Goal: Transaction & Acquisition: Obtain resource

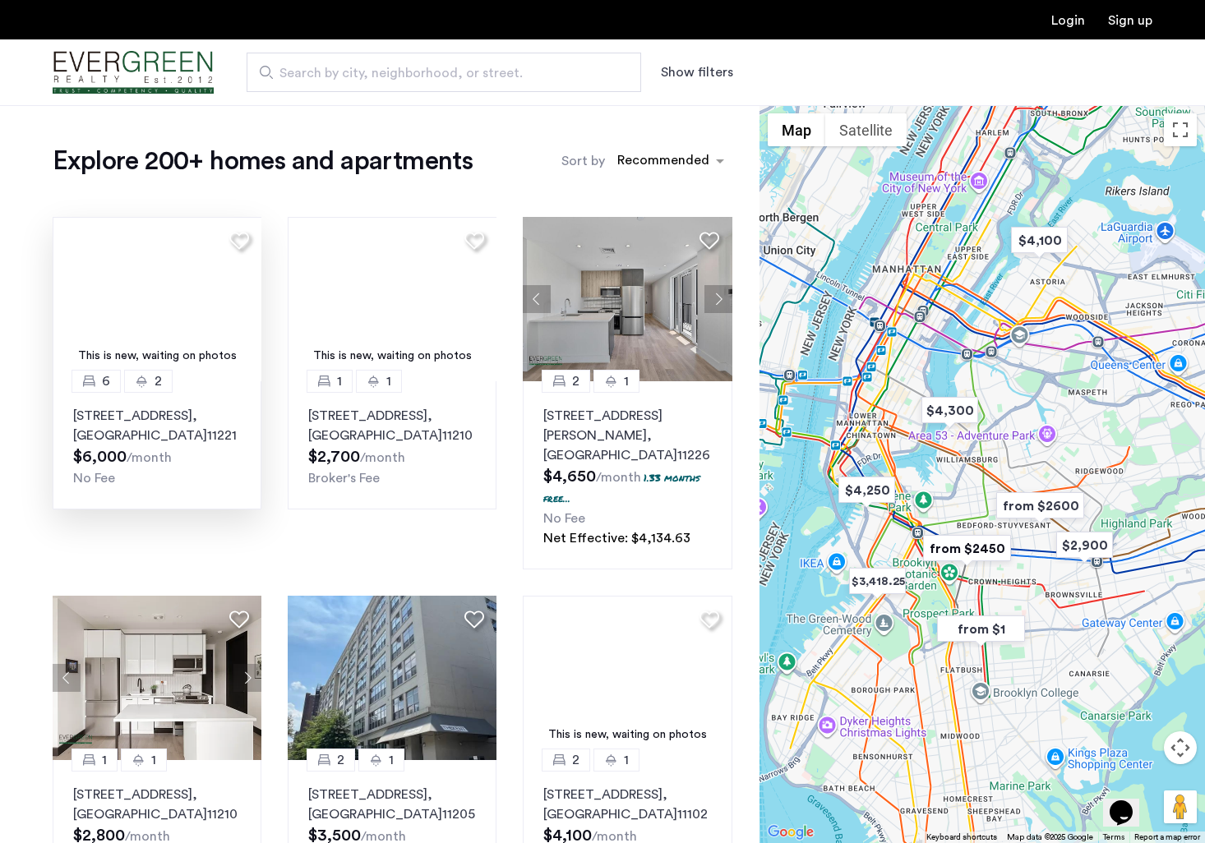
click at [141, 61] on img "Cazamio Logo" at bounding box center [133, 73] width 161 height 62
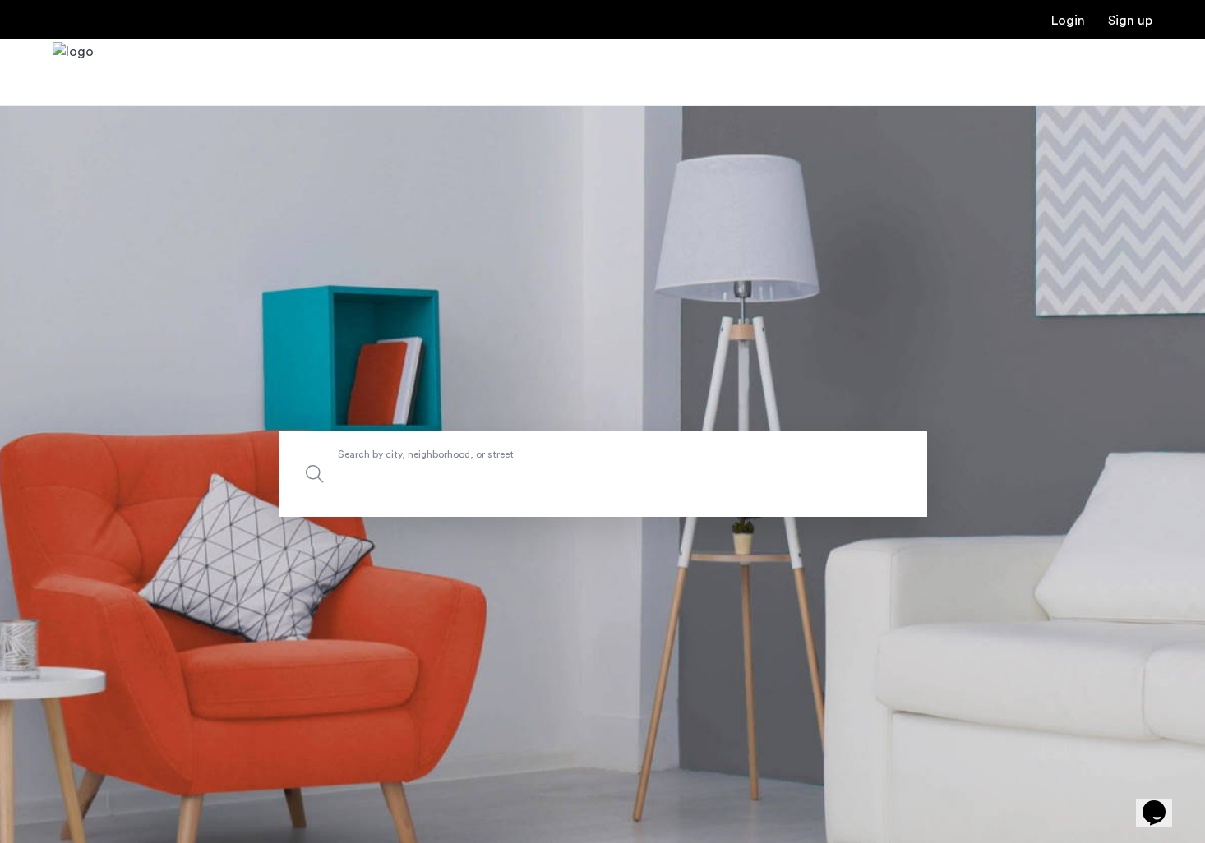
click at [489, 487] on input "Search by city, neighborhood, or street." at bounding box center [603, 473] width 648 height 85
click at [477, 474] on input "Search by city, neighborhood, or street." at bounding box center [603, 473] width 648 height 85
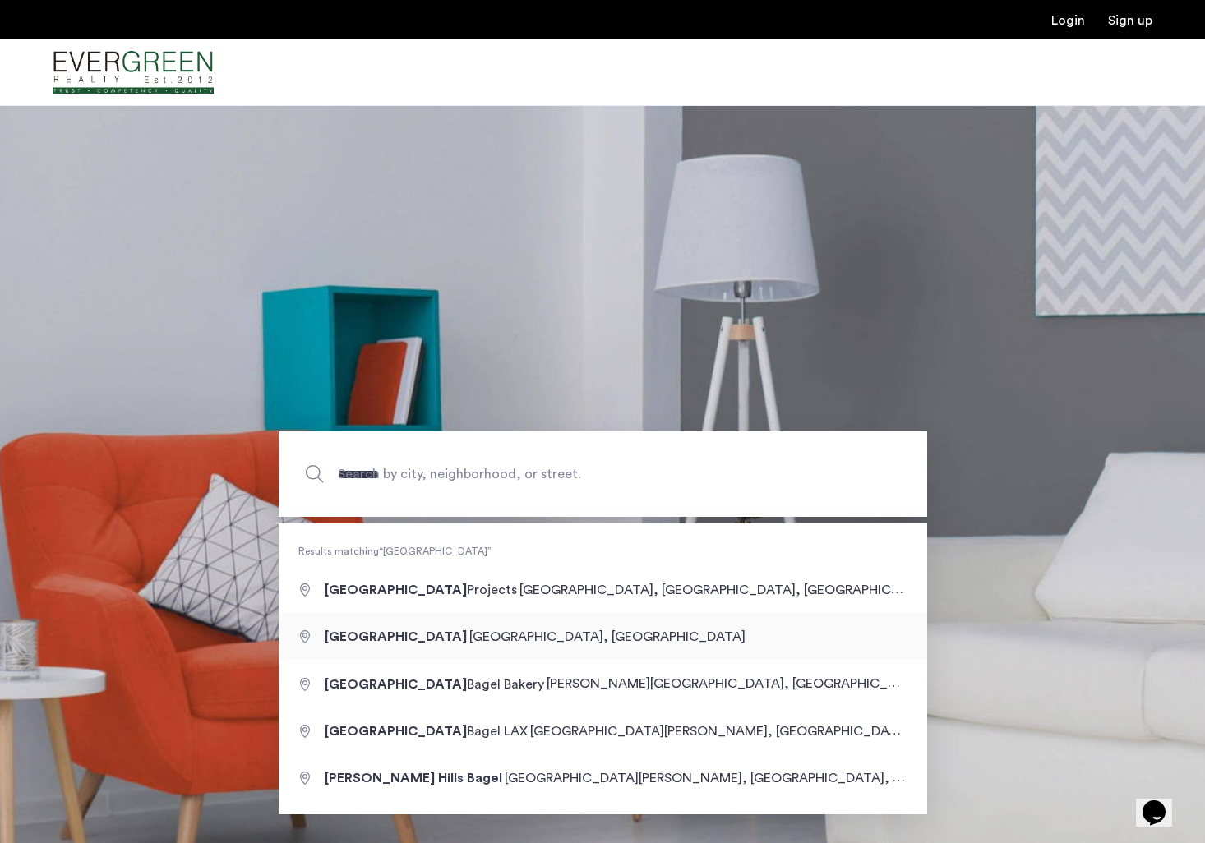
type input "**********"
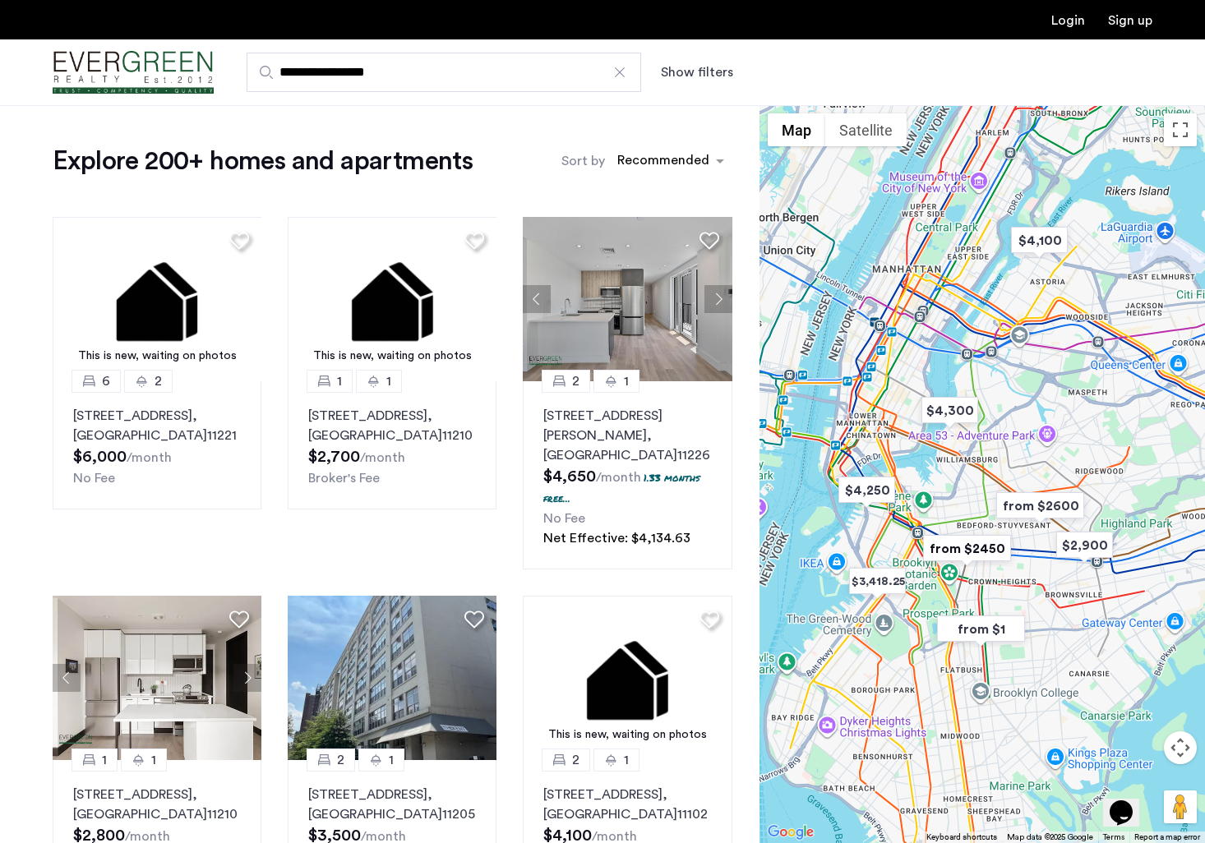
click at [698, 65] on button "Show filters" at bounding box center [697, 72] width 72 height 20
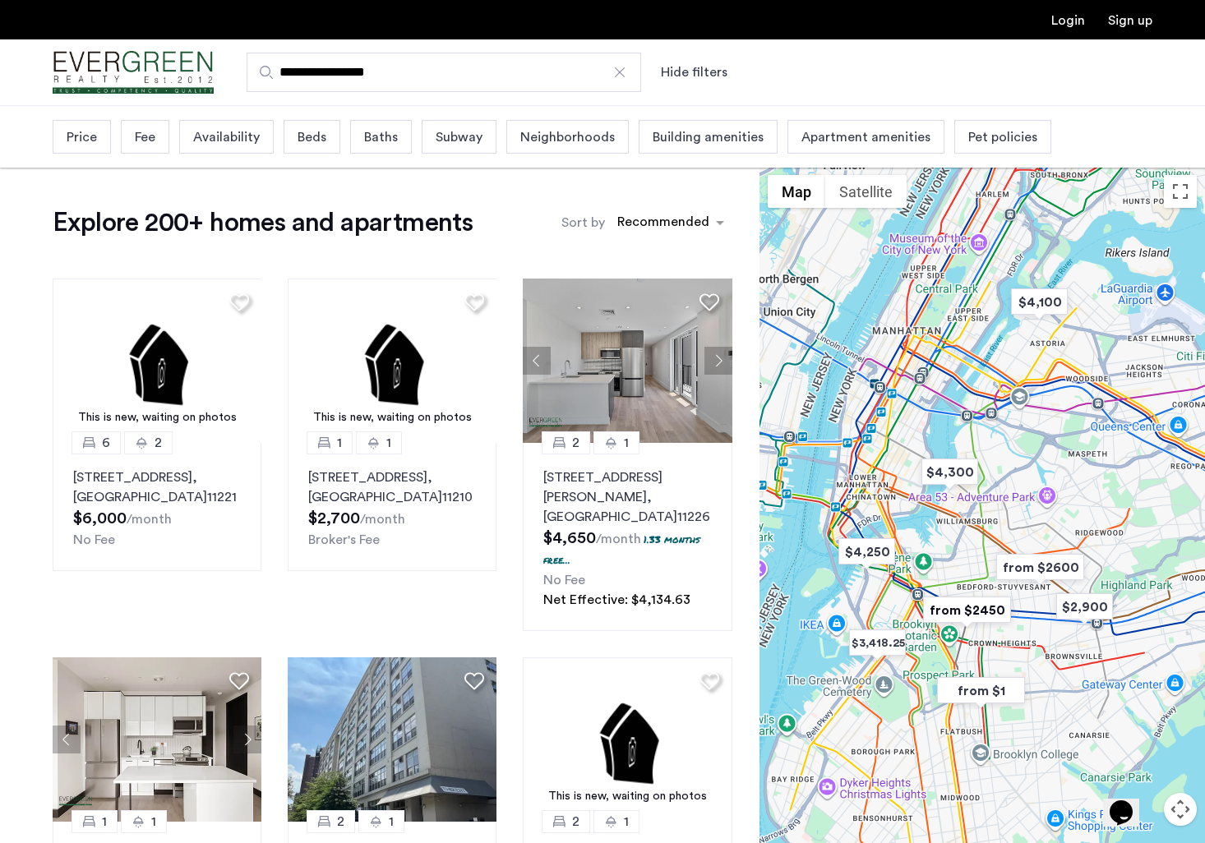
click at [93, 130] on span "Price" at bounding box center [82, 137] width 30 height 20
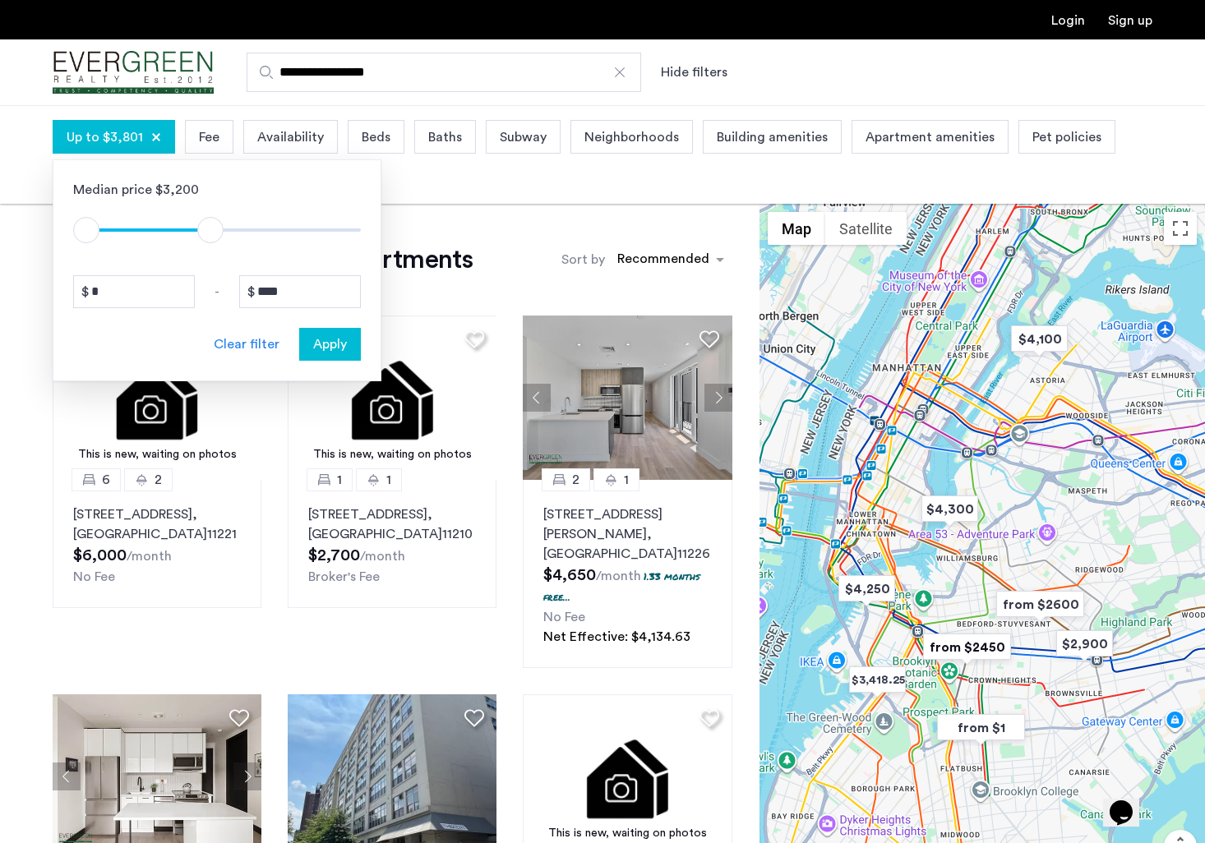
type input "****"
drag, startPoint x: 337, startPoint y: 233, endPoint x: 169, endPoint y: 239, distance: 167.8
click at [169, 239] on span "ngx-slider-max" at bounding box center [167, 230] width 26 height 26
click at [332, 349] on span "Apply" at bounding box center [330, 344] width 34 height 20
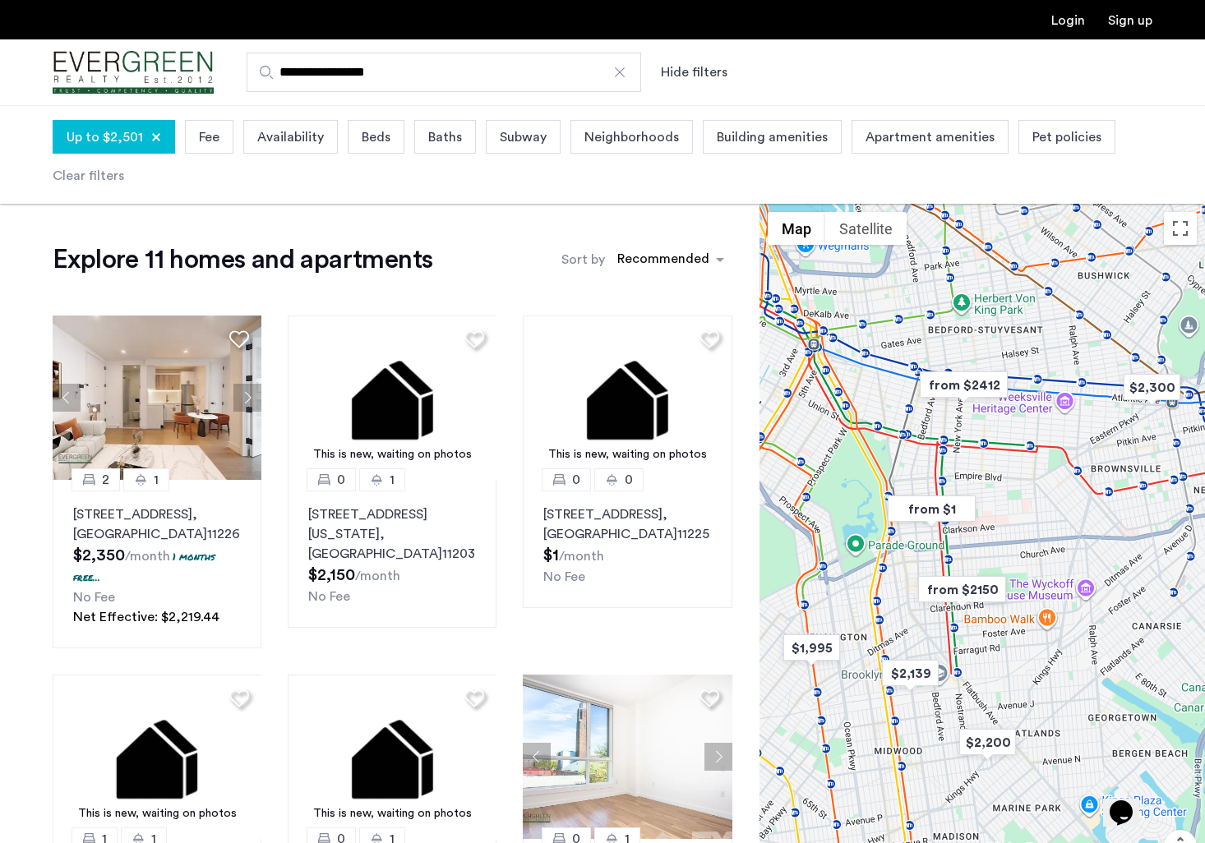
click at [307, 134] on span "Availability" at bounding box center [290, 137] width 67 height 20
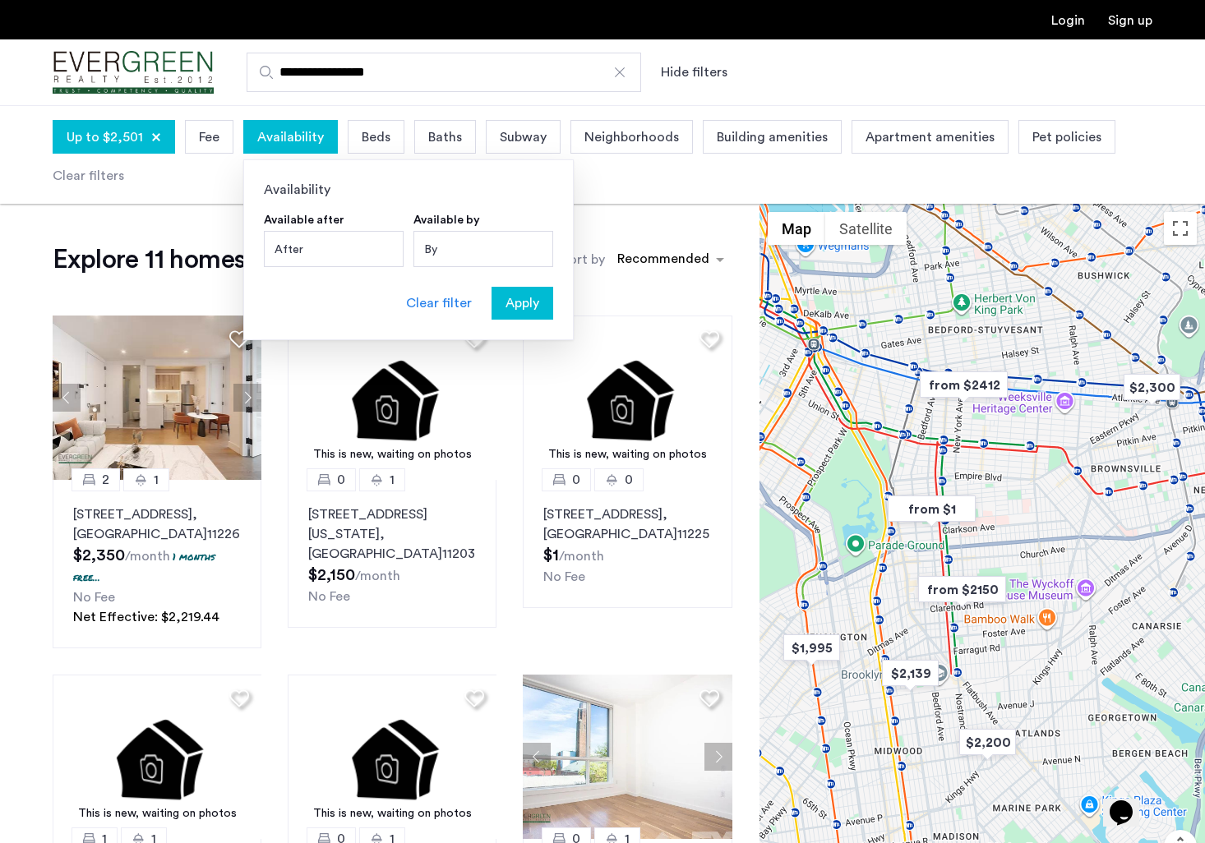
click at [307, 134] on span "Availability" at bounding box center [290, 137] width 67 height 20
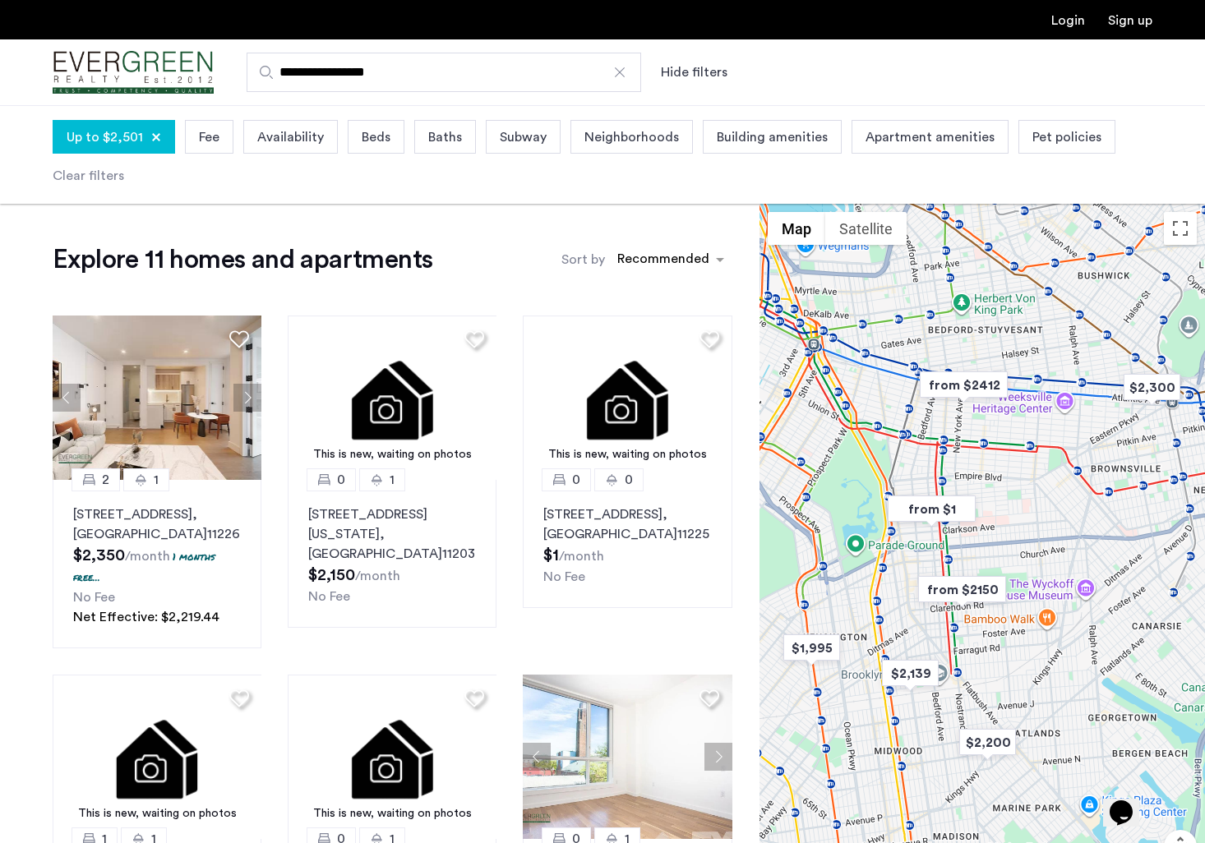
click at [380, 132] on span "Beds" at bounding box center [376, 137] width 29 height 20
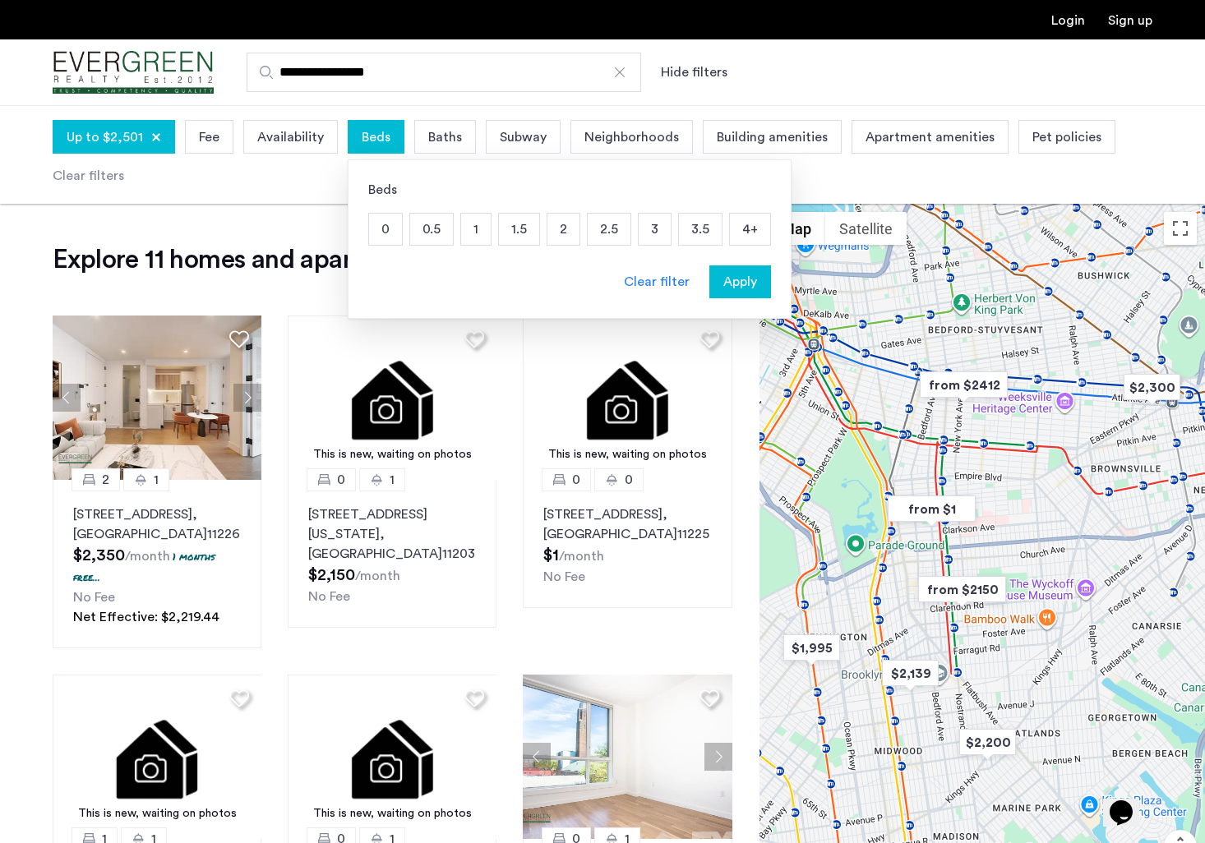
click at [474, 226] on p "1" at bounding box center [476, 229] width 30 height 31
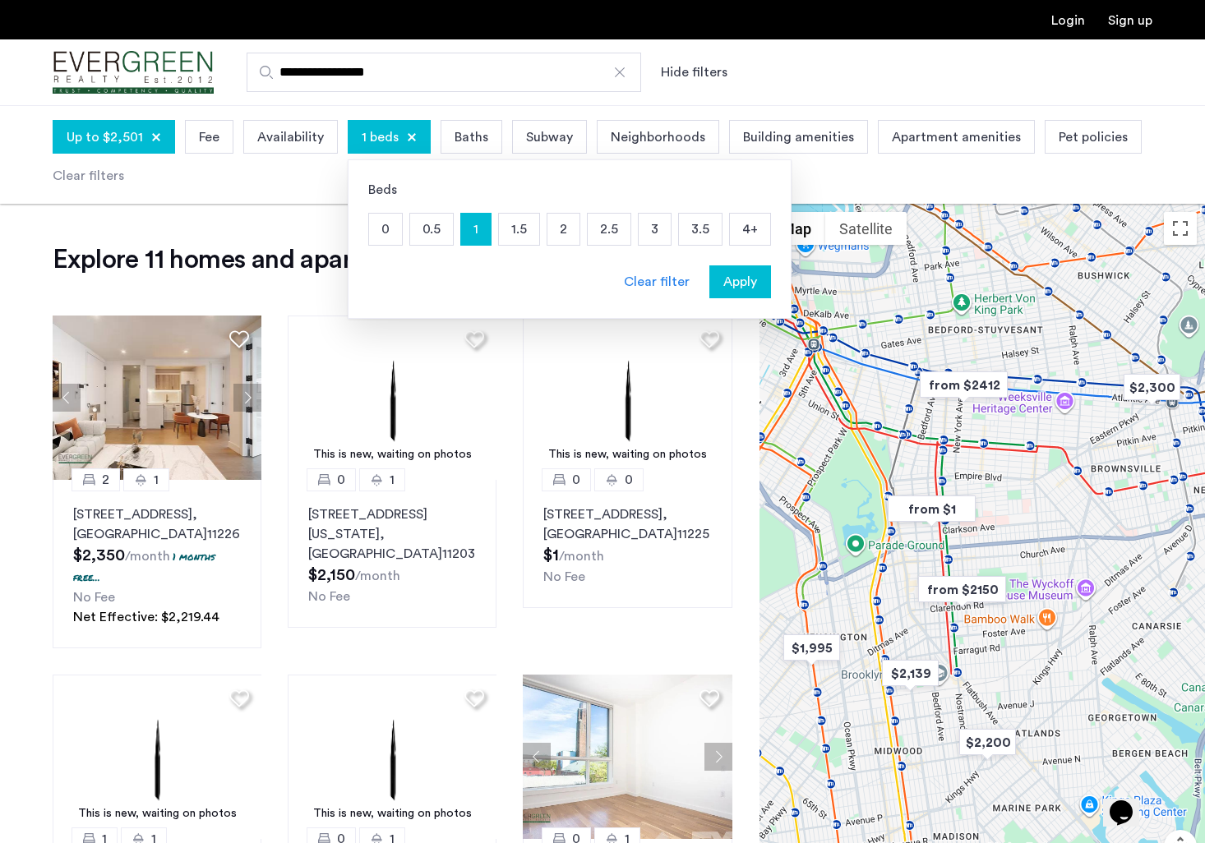
click at [732, 277] on span "Apply" at bounding box center [740, 282] width 34 height 20
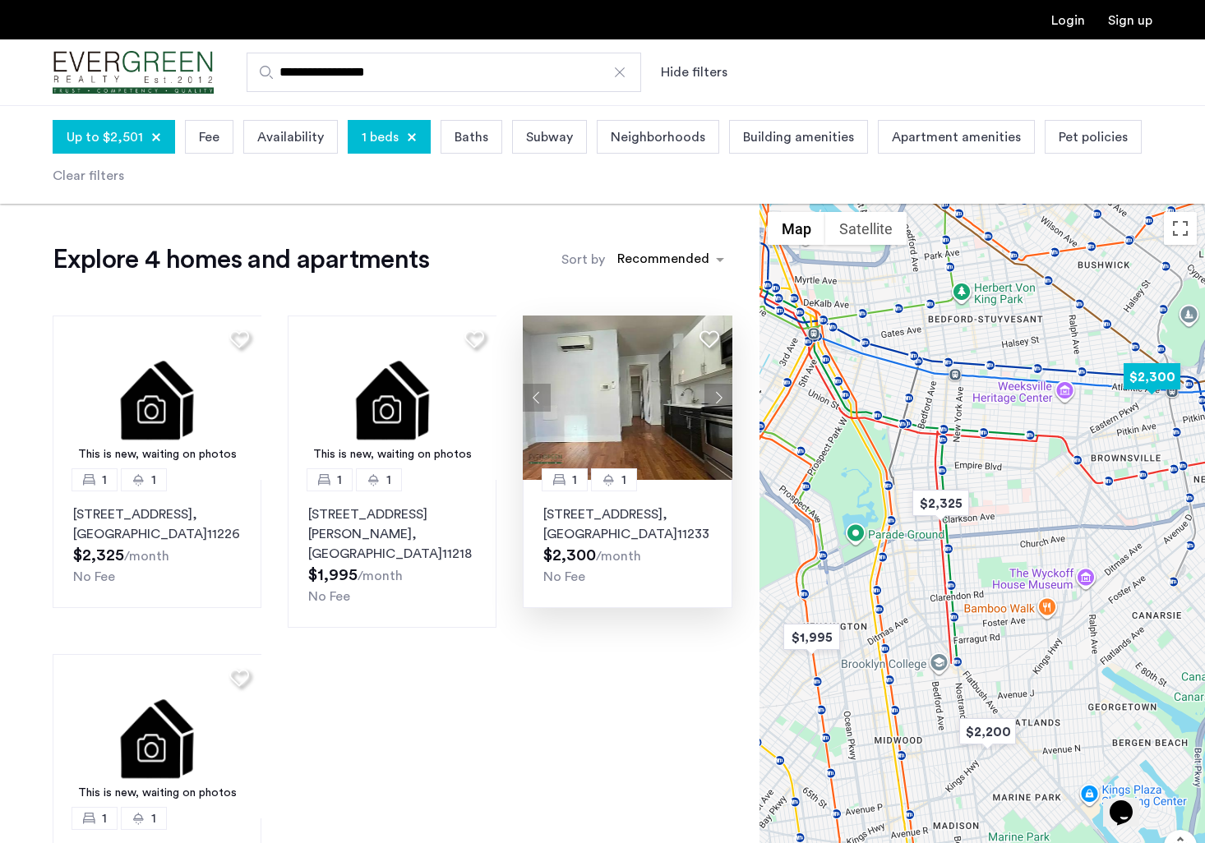
click at [715, 394] on button "Next apartment" at bounding box center [718, 398] width 28 height 28
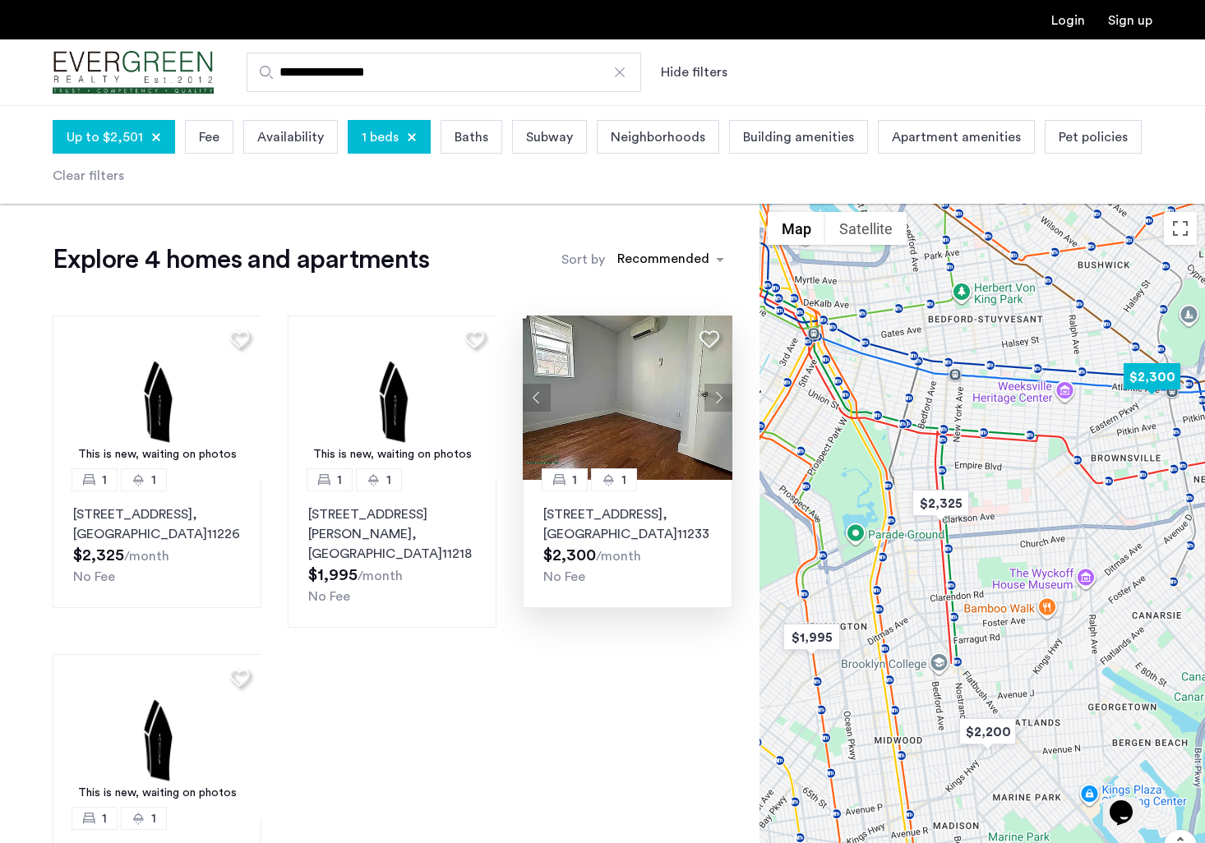
click at [716, 393] on button "Next apartment" at bounding box center [718, 398] width 28 height 28
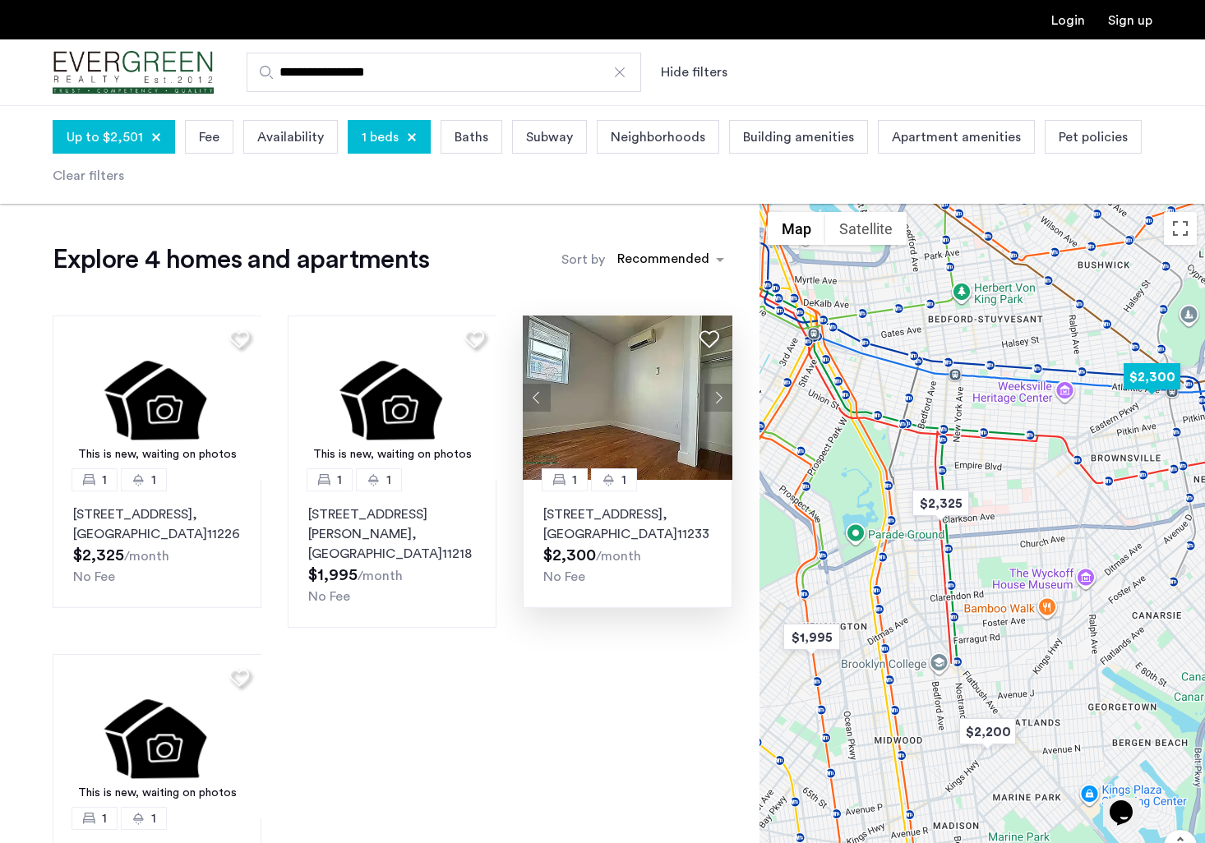
click at [716, 393] on button "Next apartment" at bounding box center [718, 398] width 28 height 28
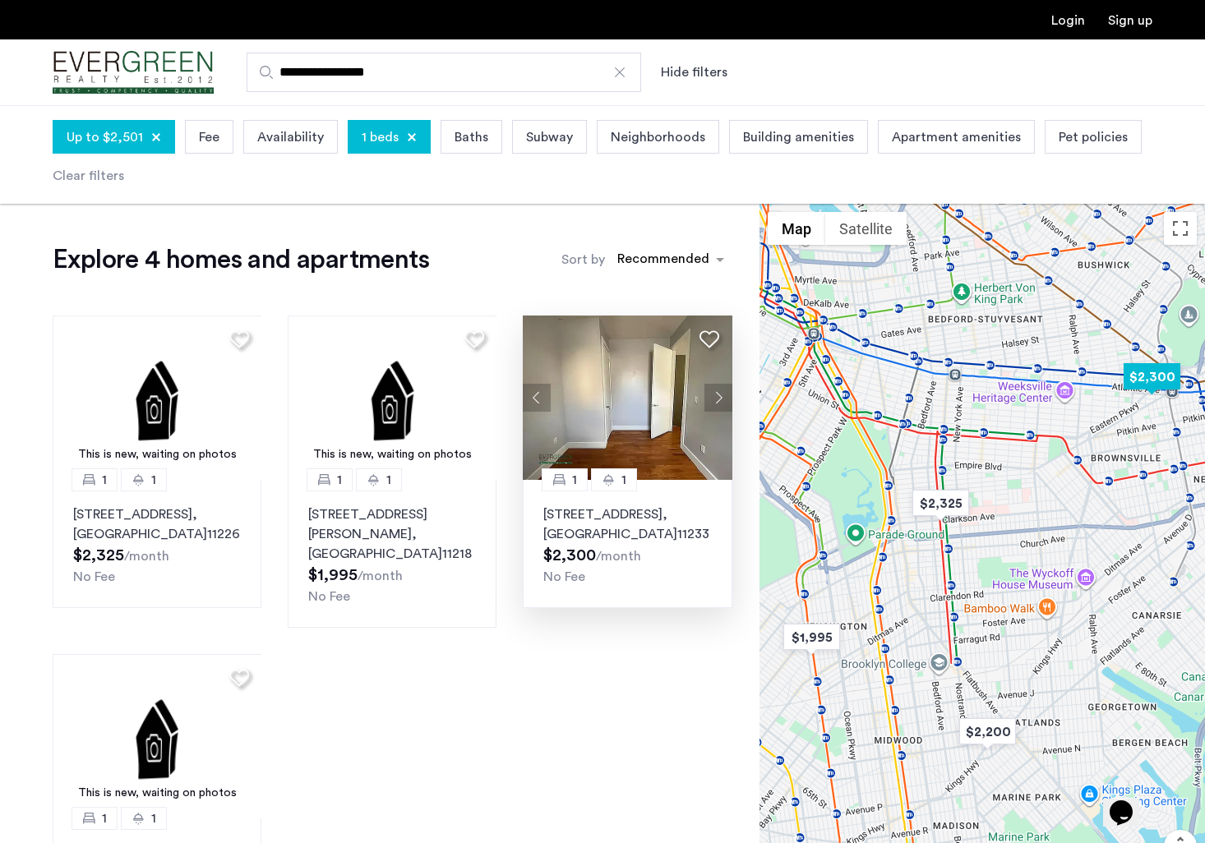
click at [716, 393] on button "Next apartment" at bounding box center [718, 398] width 28 height 28
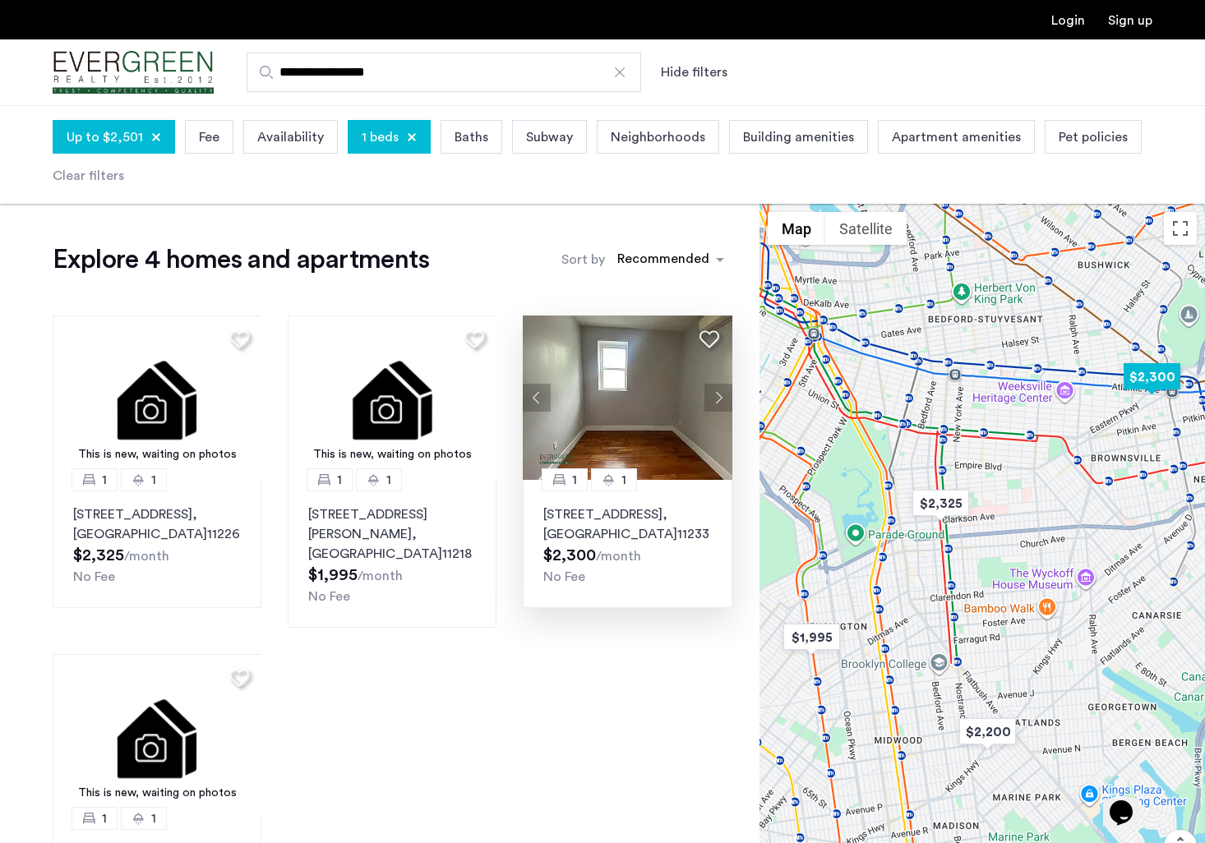
click at [716, 393] on button "Next apartment" at bounding box center [718, 398] width 28 height 28
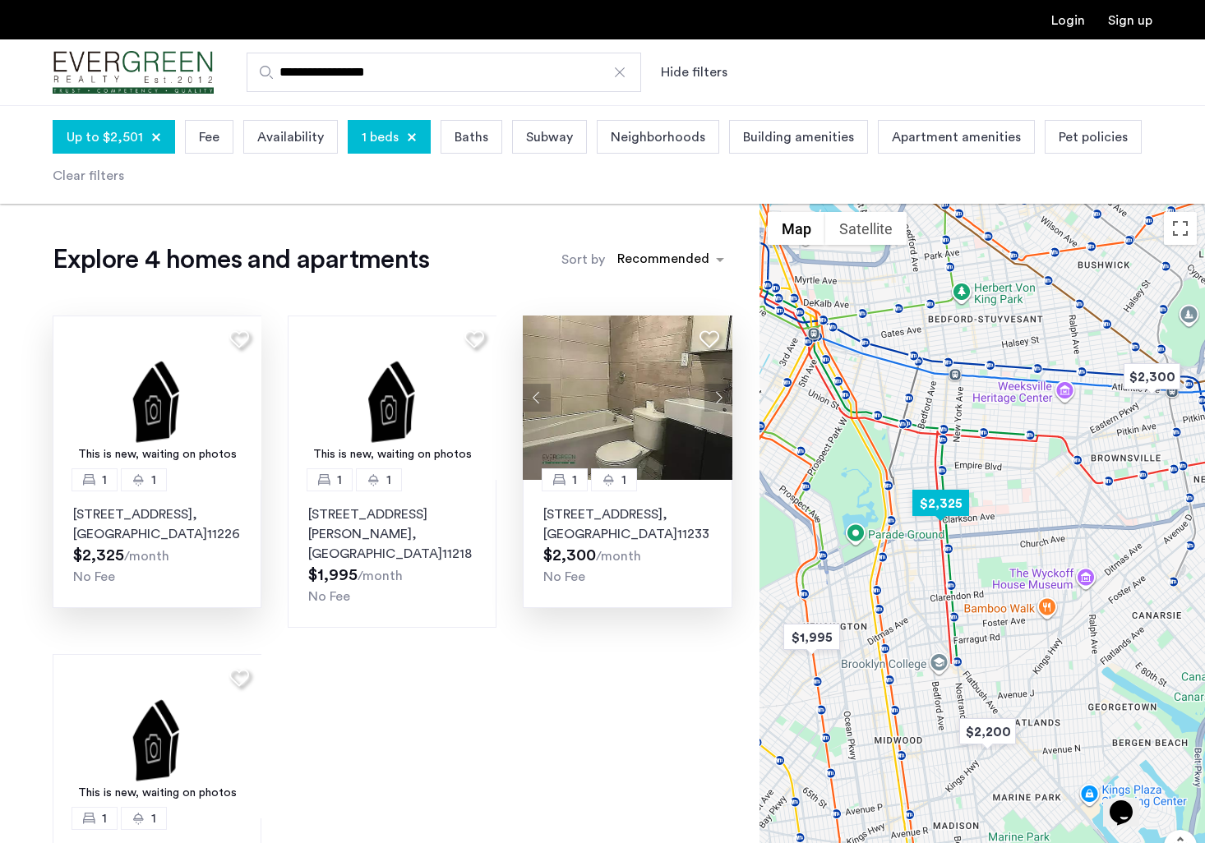
click at [161, 528] on p "270 Clarkson Ave, Unit 306, Brooklyn , NY 11226" at bounding box center [157, 524] width 168 height 39
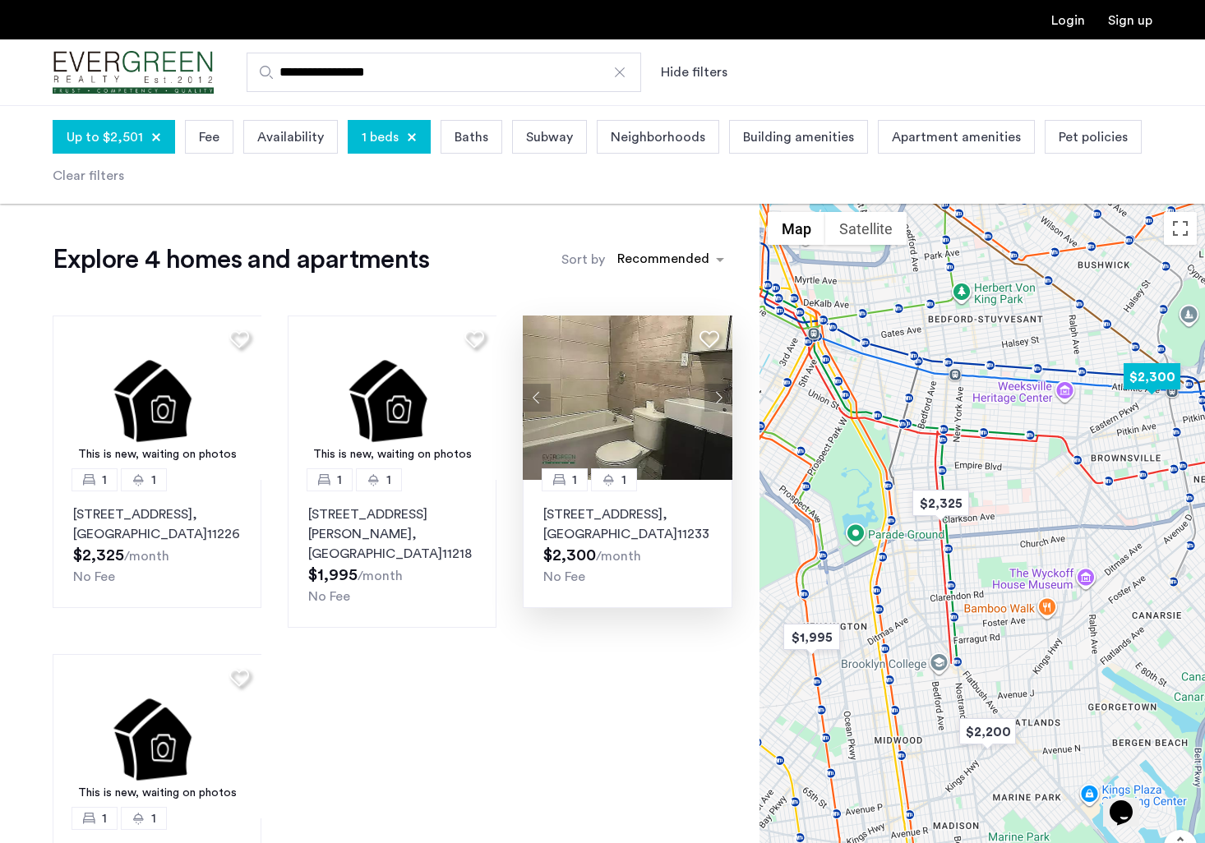
click at [716, 387] on button "Next apartment" at bounding box center [718, 398] width 28 height 28
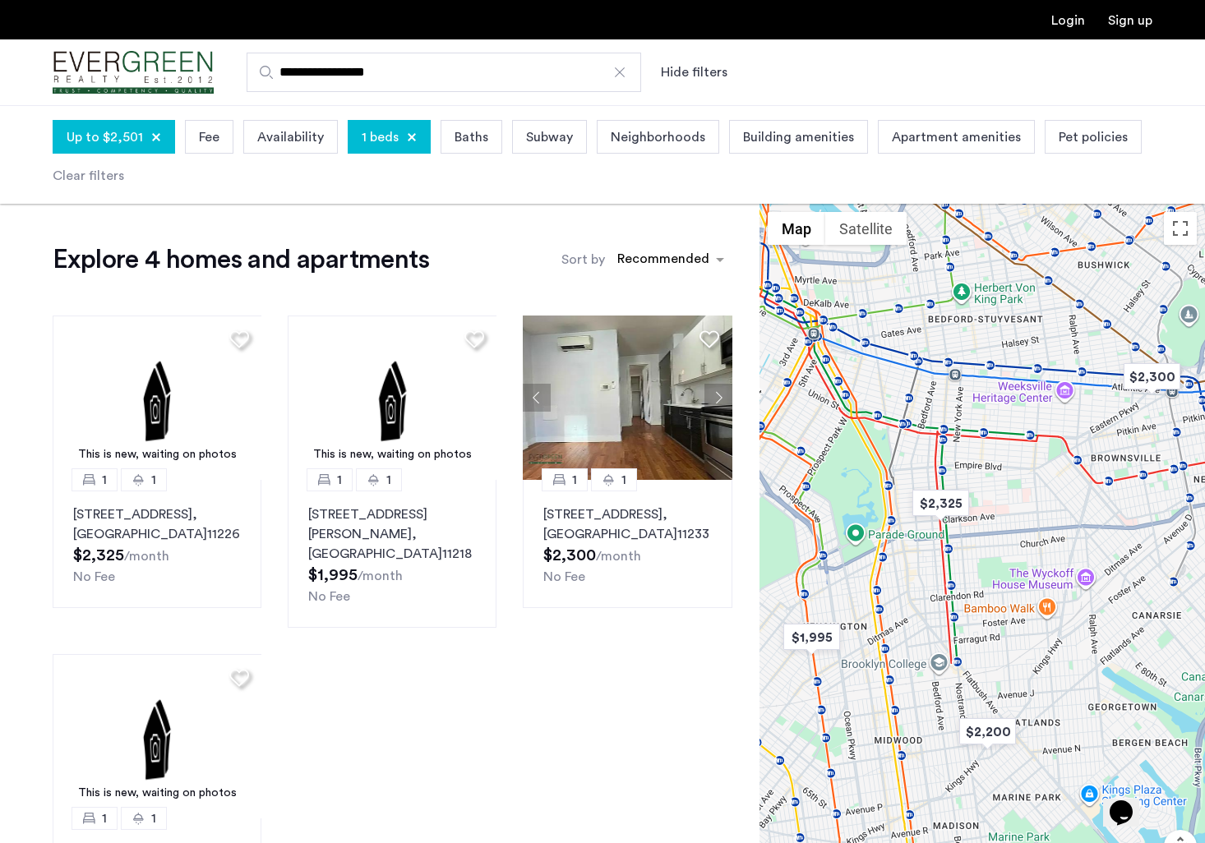
click at [154, 137] on div at bounding box center [156, 137] width 10 height 10
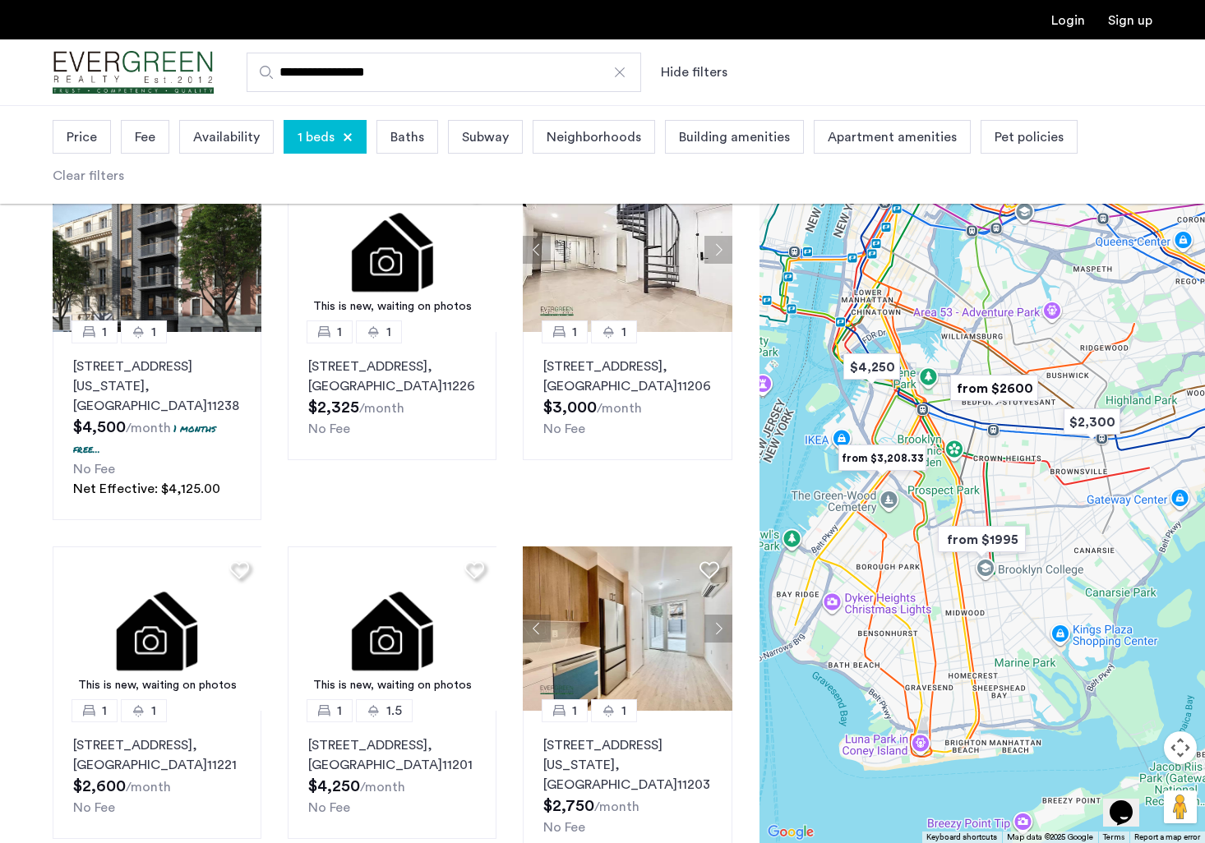
scroll to position [986, 0]
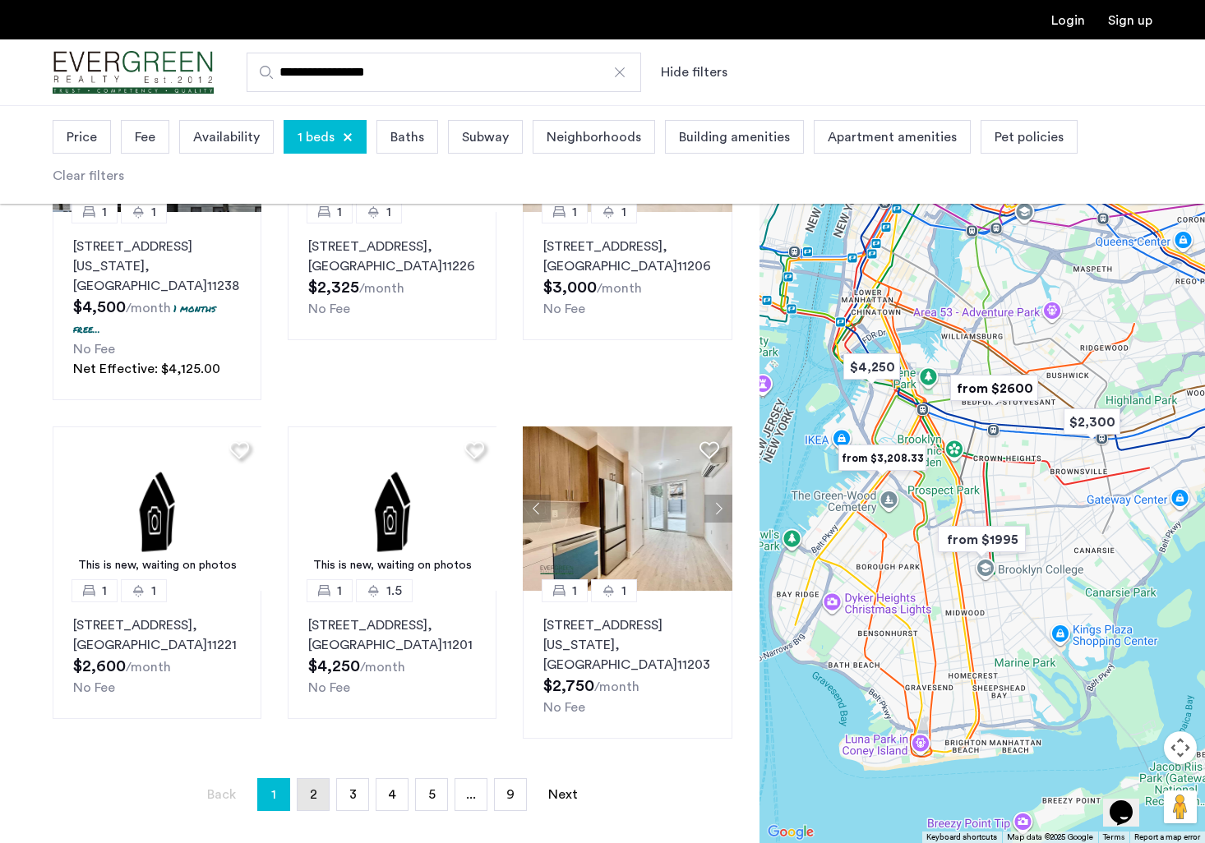
click at [313, 788] on span "2" at bounding box center [313, 794] width 7 height 13
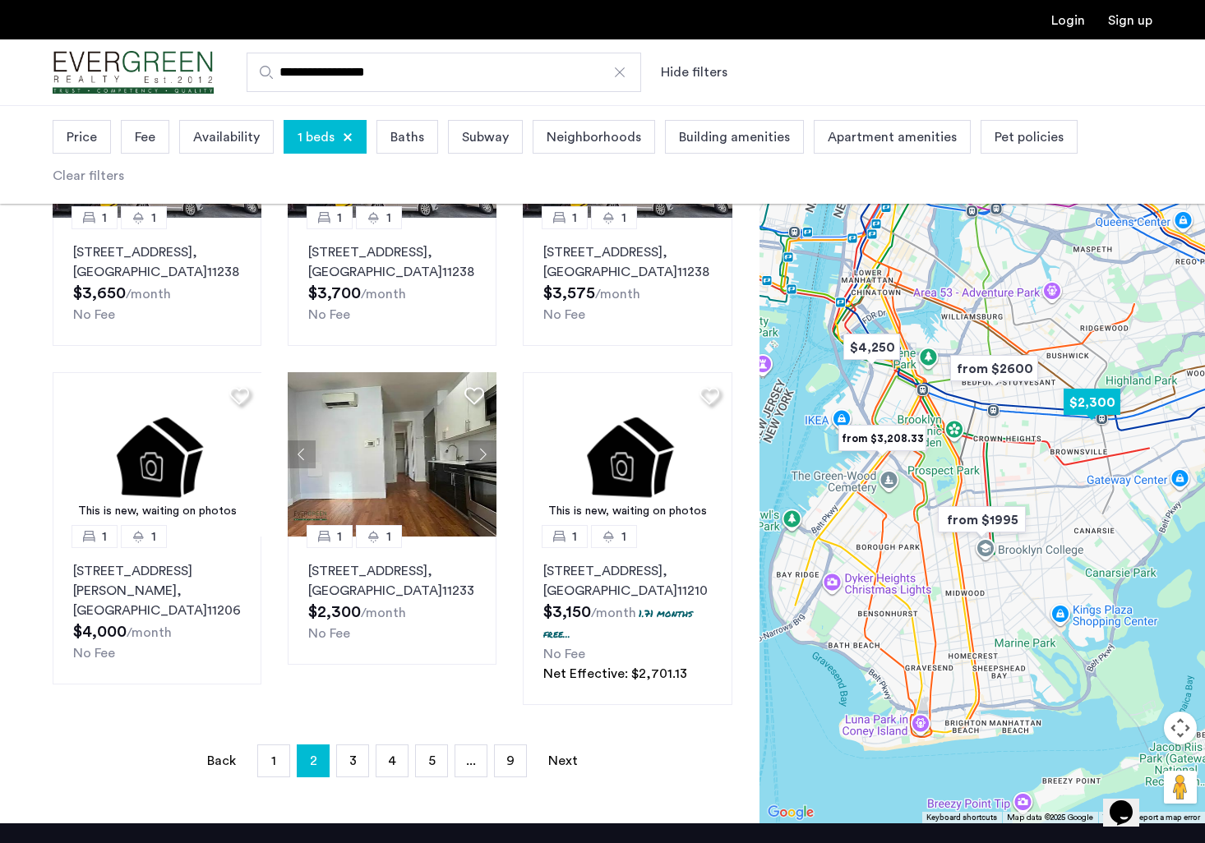
scroll to position [1068, 0]
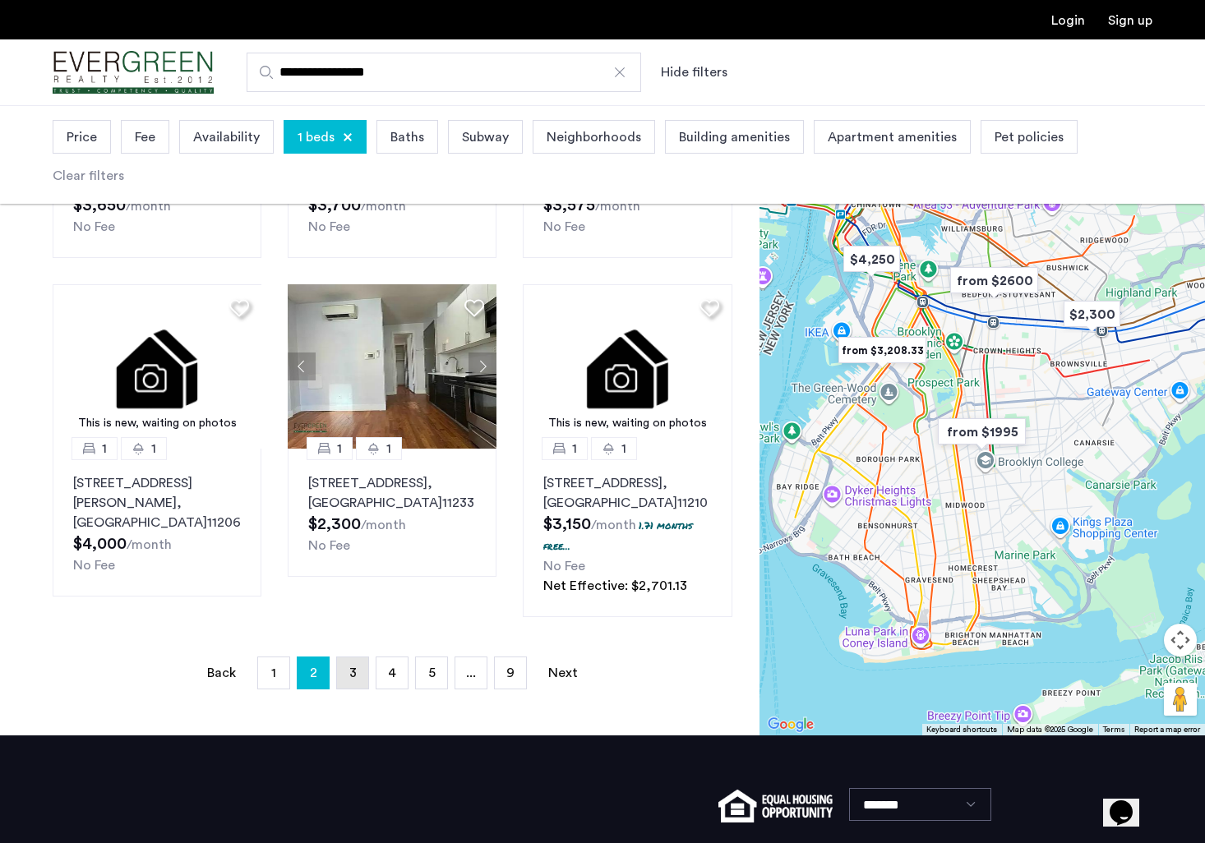
click at [360, 685] on link "page 3" at bounding box center [352, 672] width 31 height 31
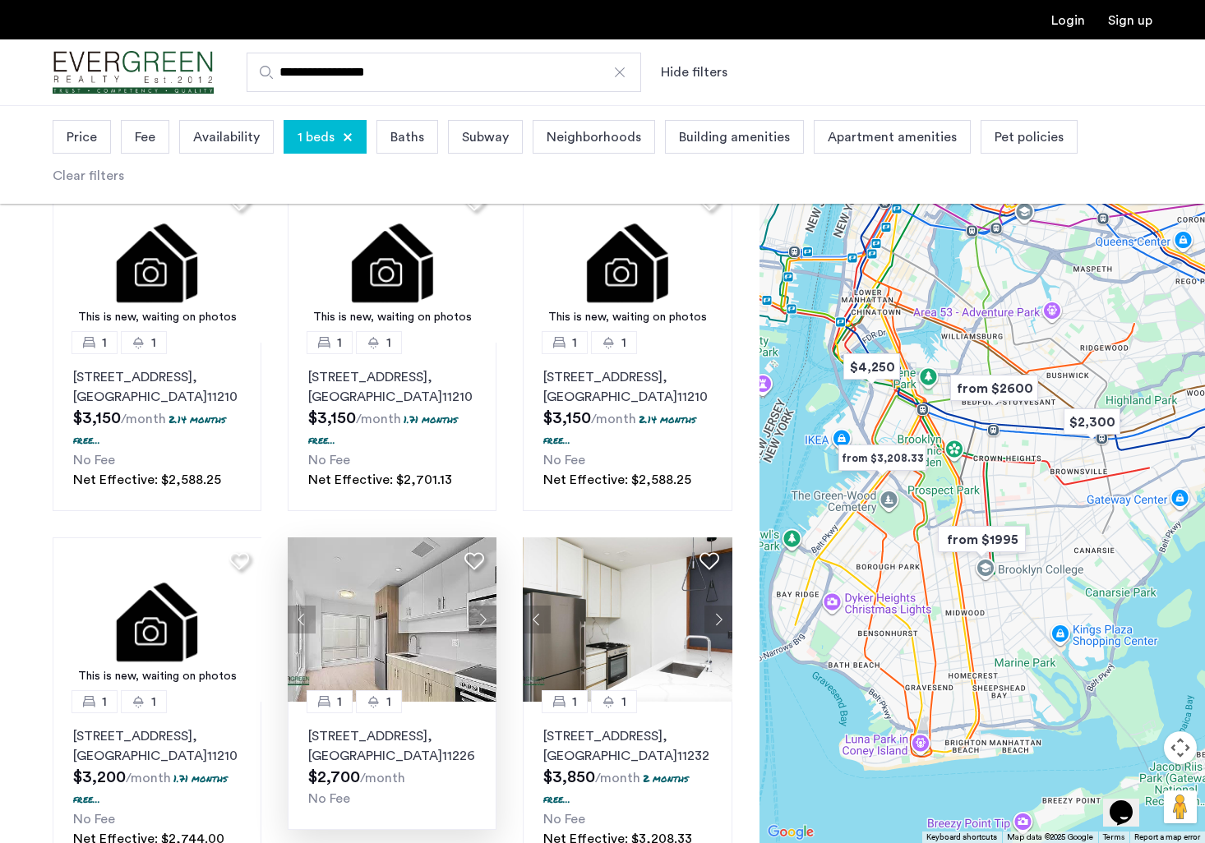
scroll to position [657, 0]
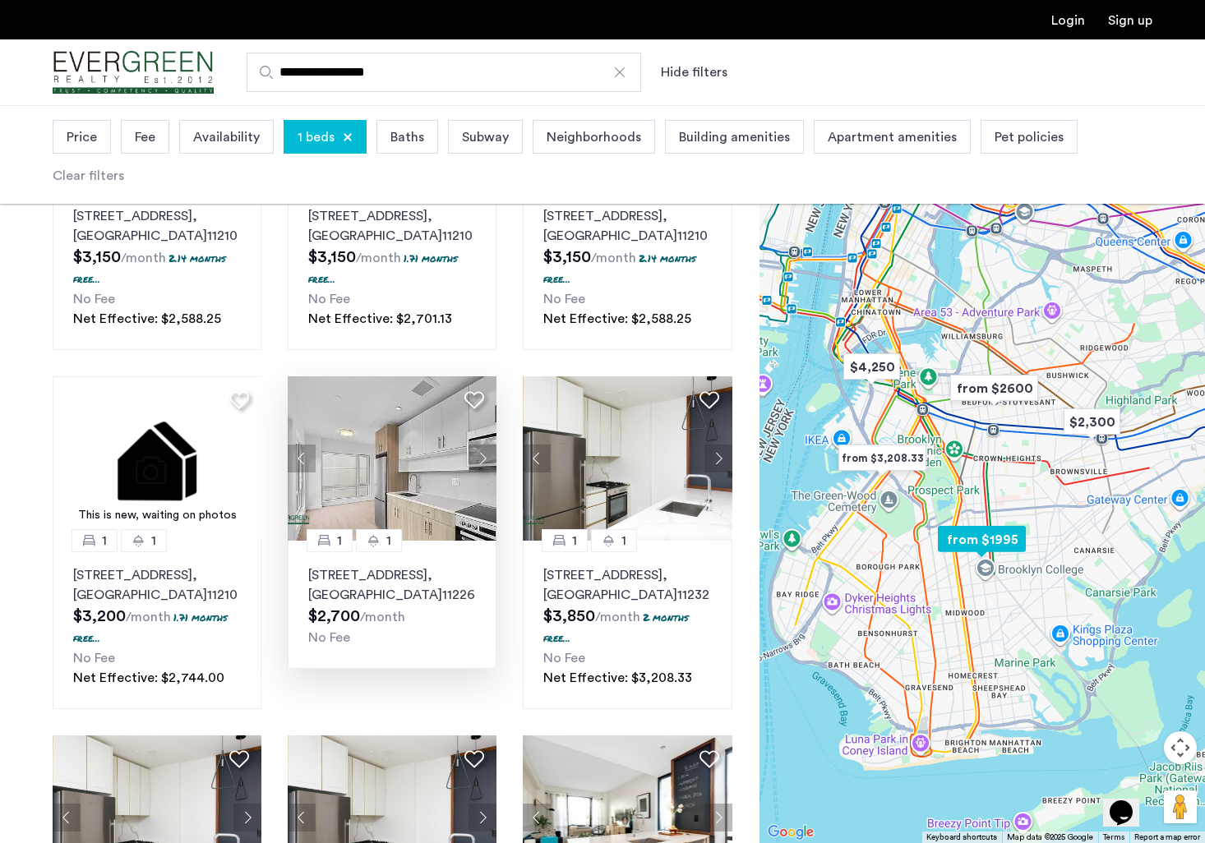
click at [487, 453] on button "Next apartment" at bounding box center [482, 459] width 28 height 28
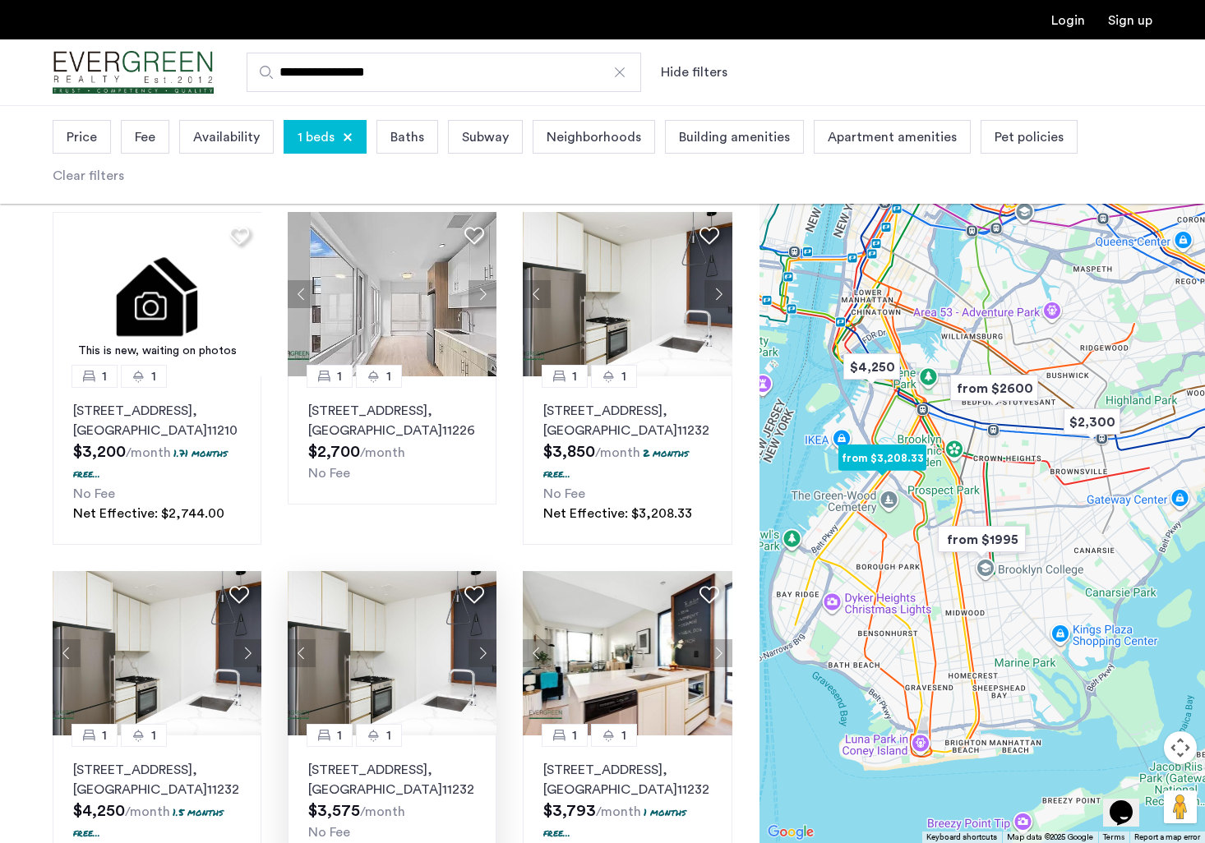
scroll to position [1068, 0]
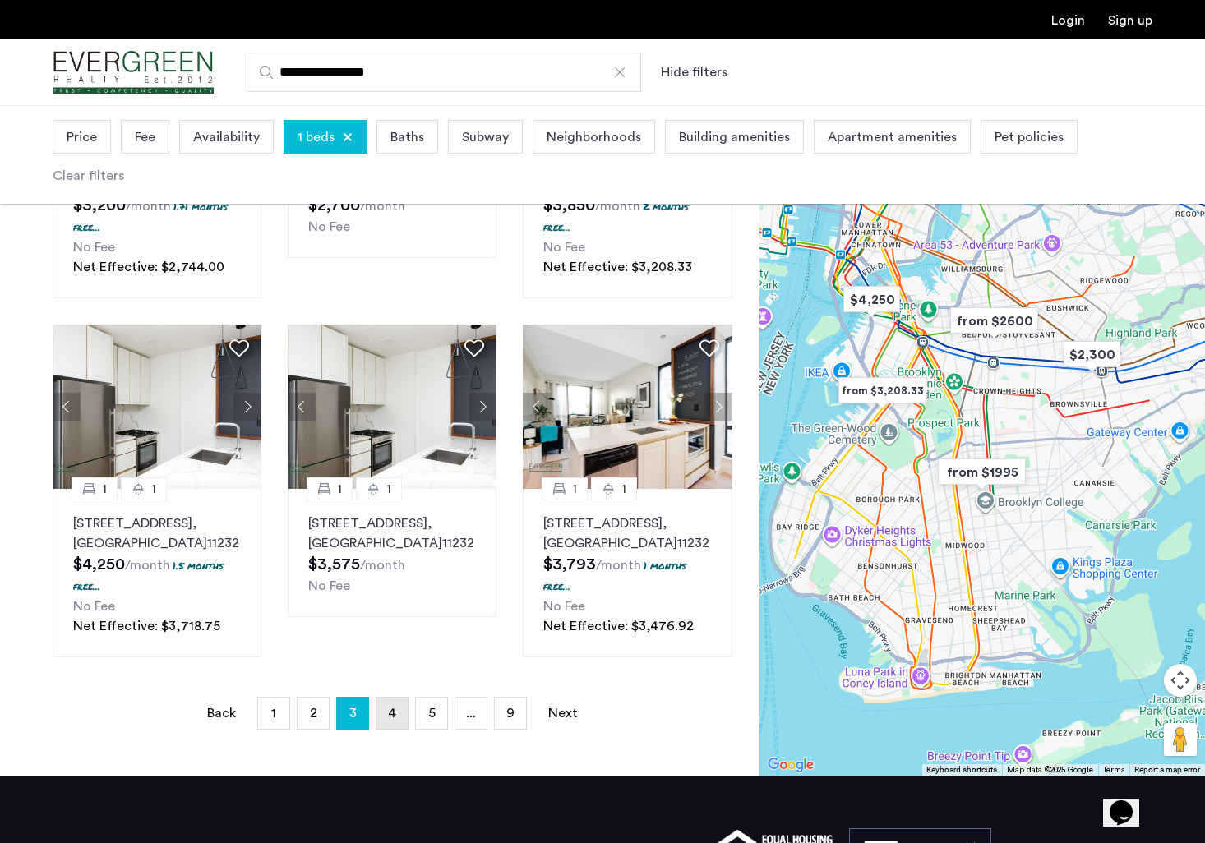
click at [394, 707] on span "4" at bounding box center [392, 713] width 8 height 13
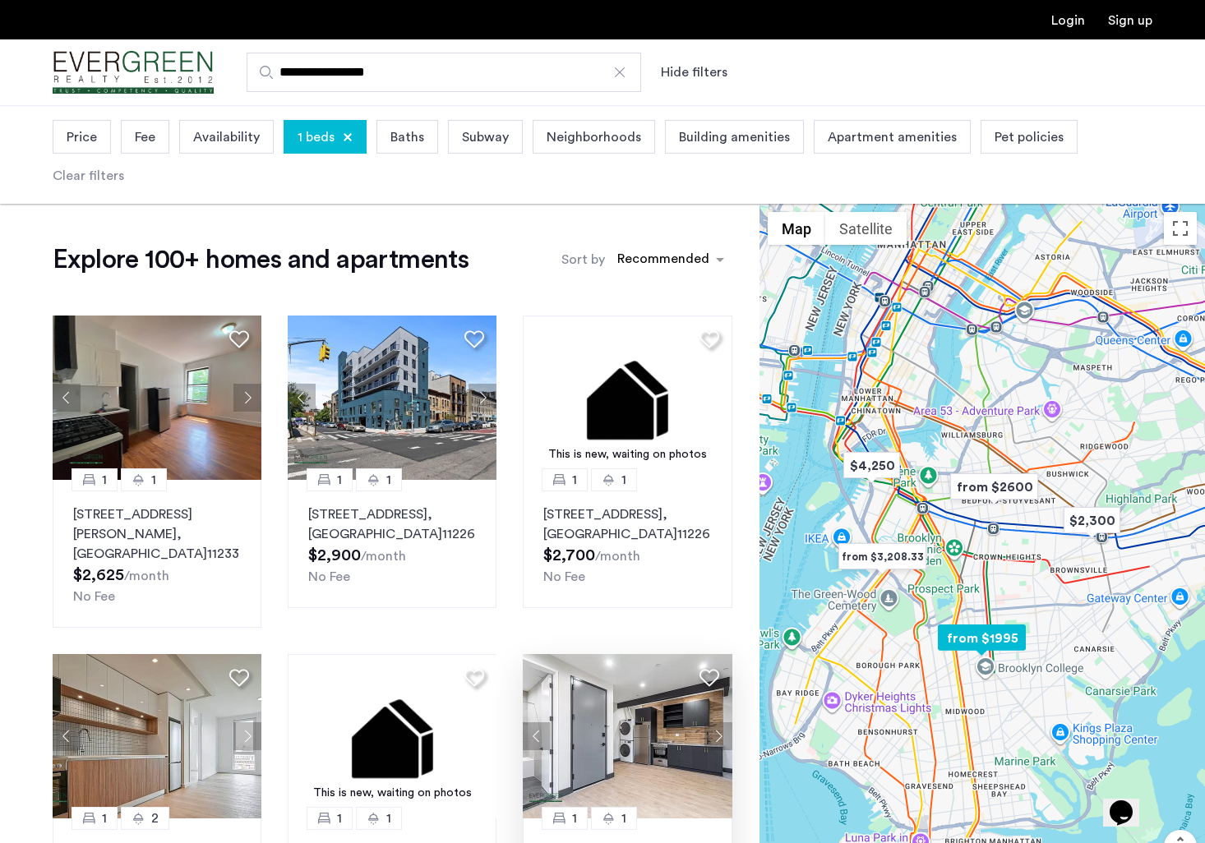
scroll to position [329, 0]
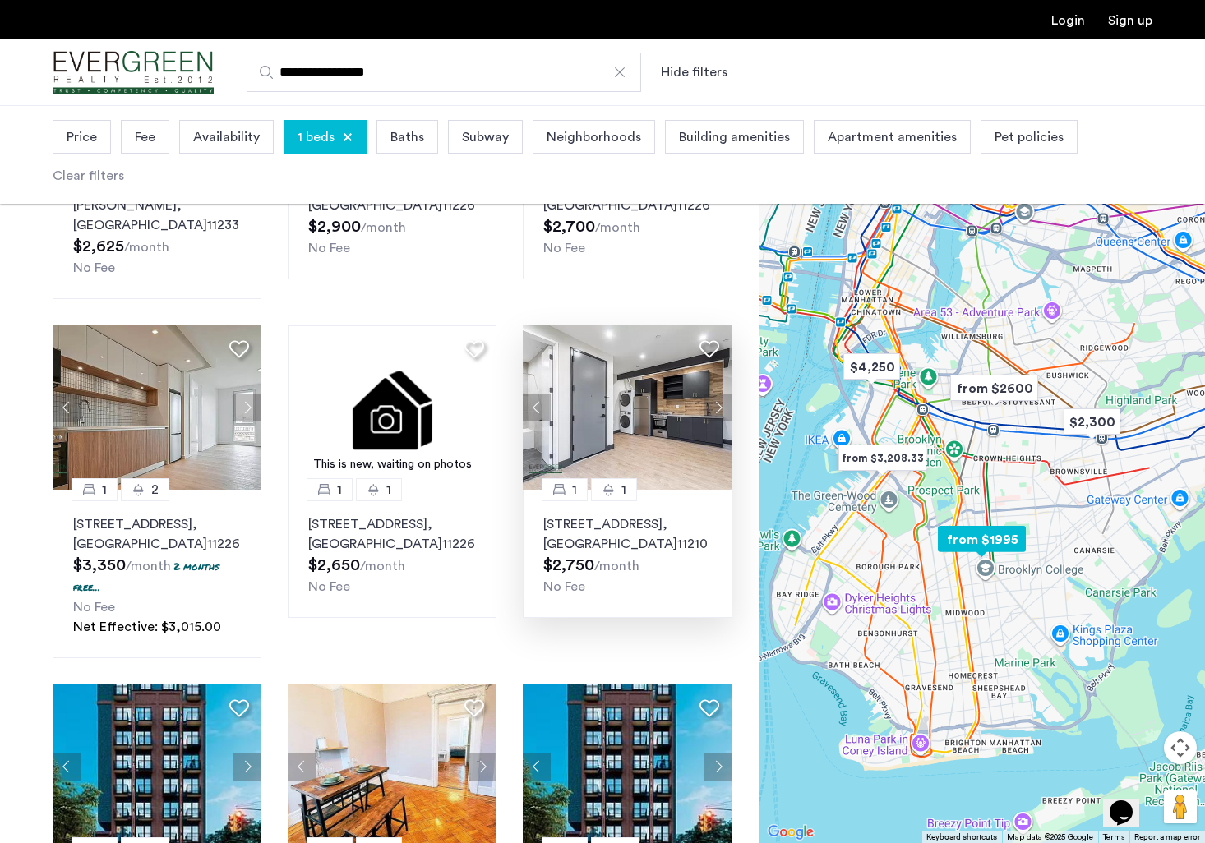
click at [719, 394] on button "Next apartment" at bounding box center [718, 408] width 28 height 28
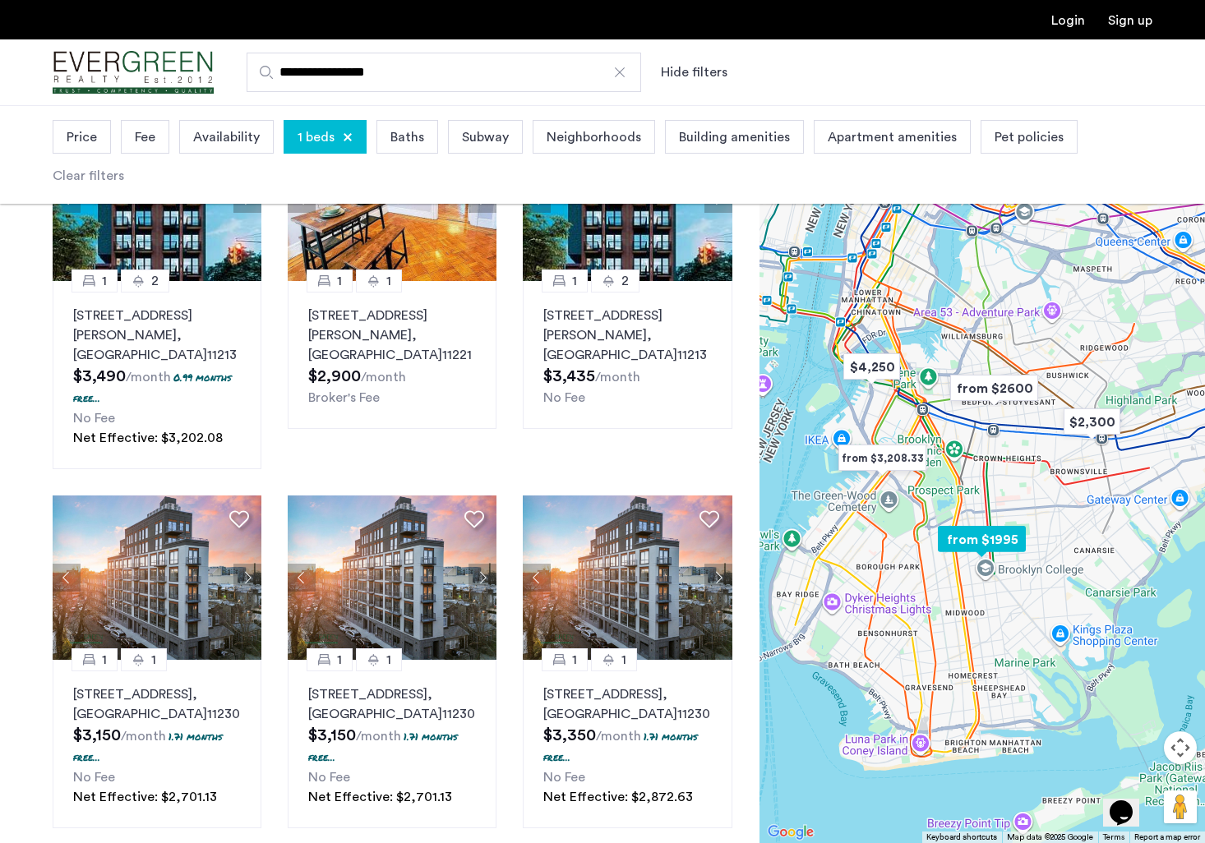
scroll to position [986, 0]
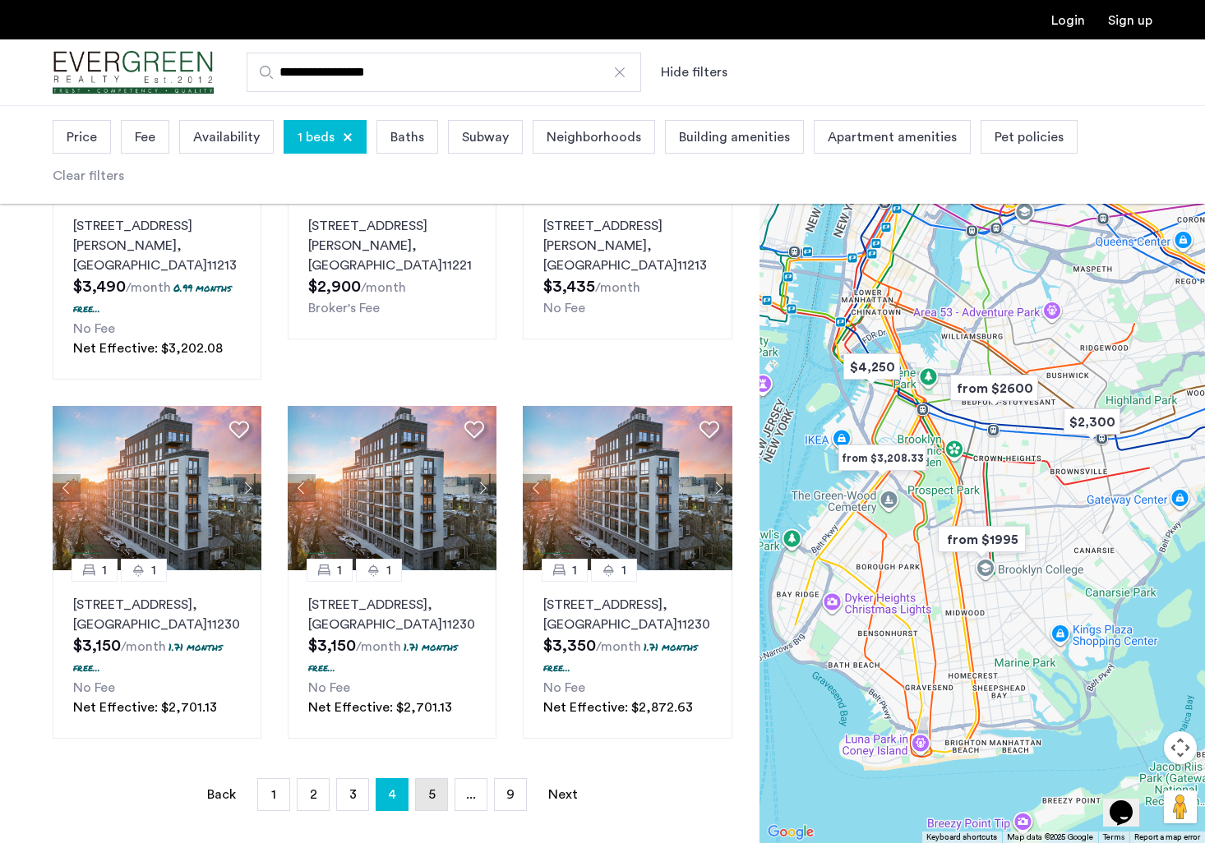
click at [440, 779] on link "page 5" at bounding box center [431, 794] width 31 height 31
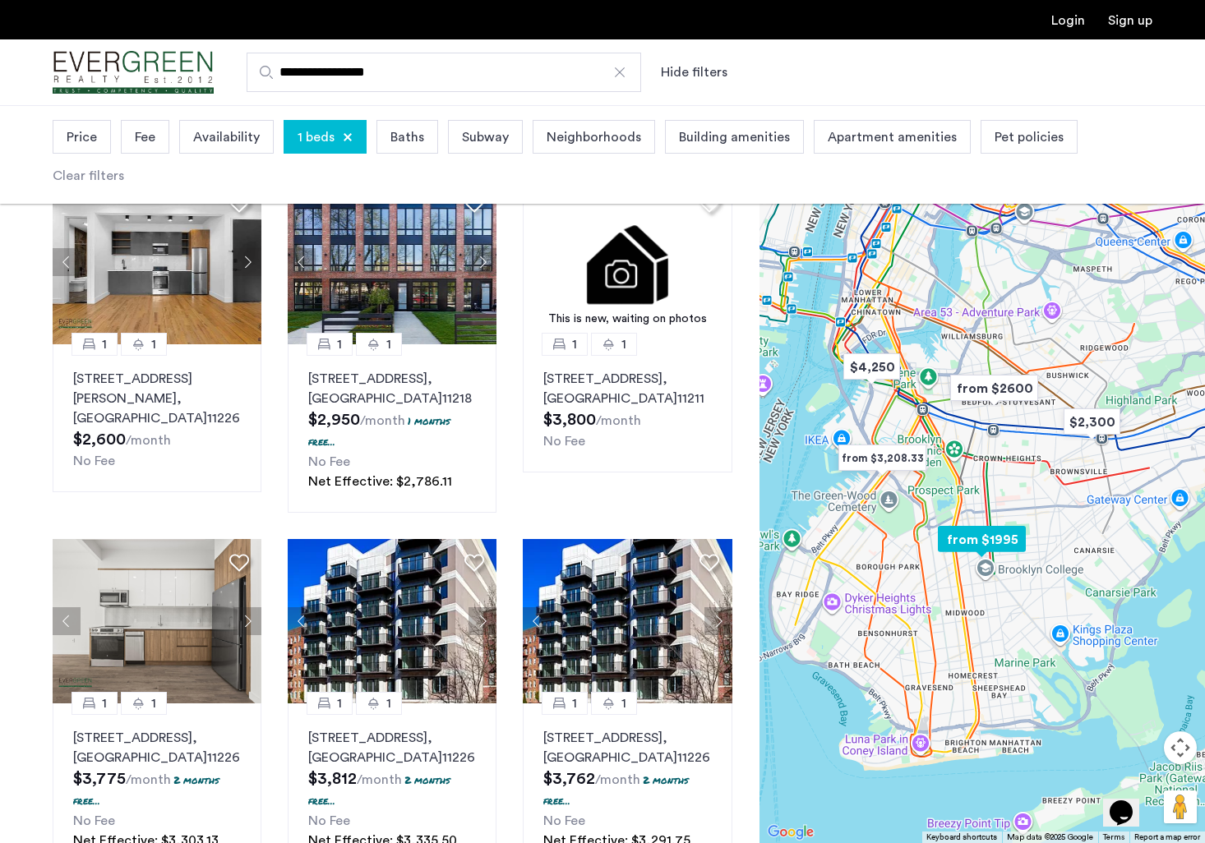
scroll to position [1068, 0]
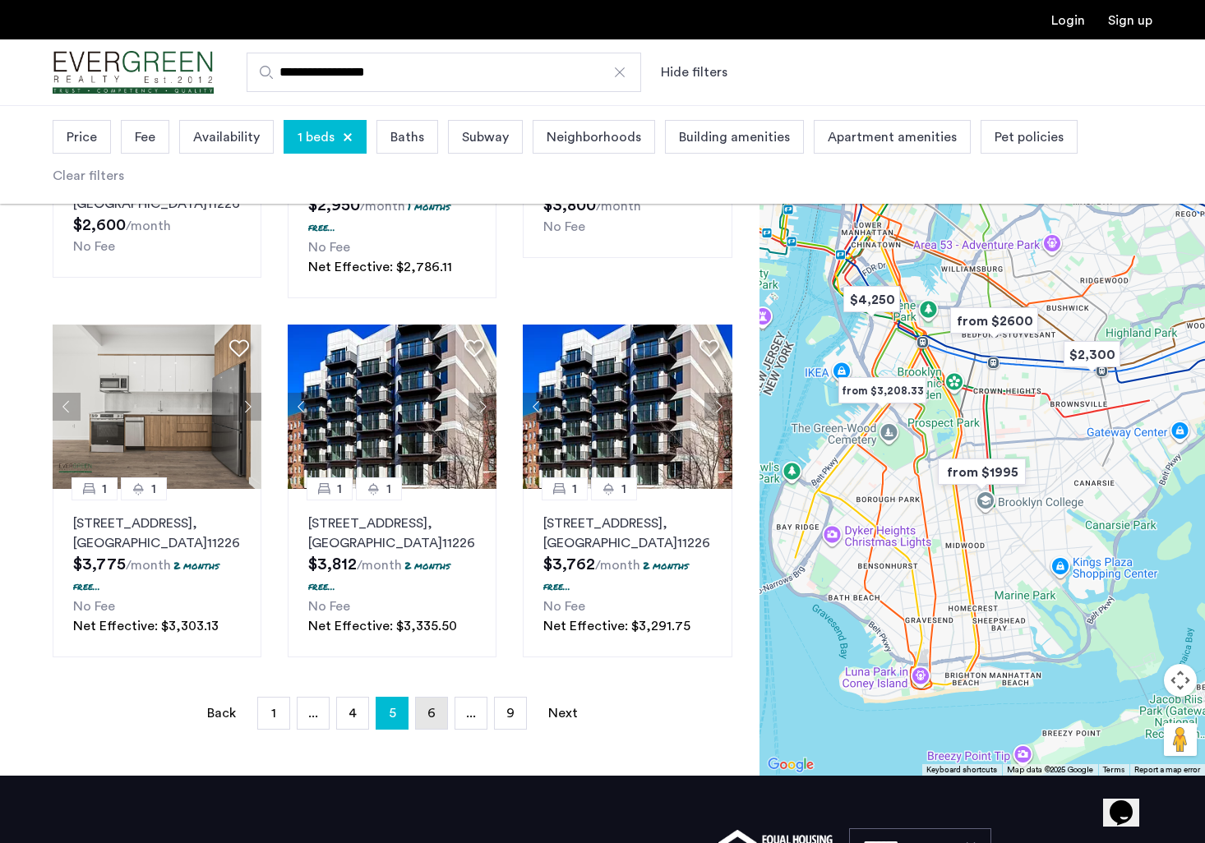
click at [426, 705] on link "page 6" at bounding box center [431, 713] width 31 height 31
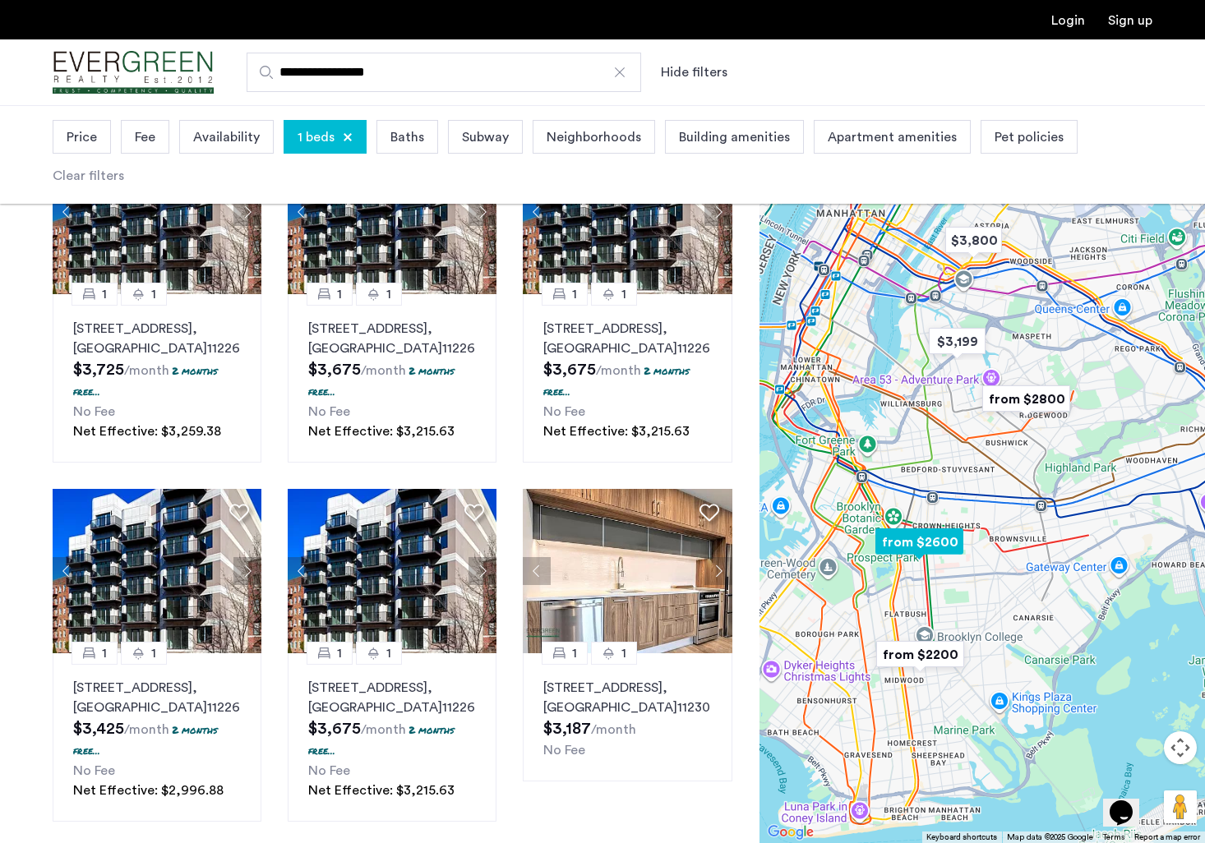
scroll to position [1234, 0]
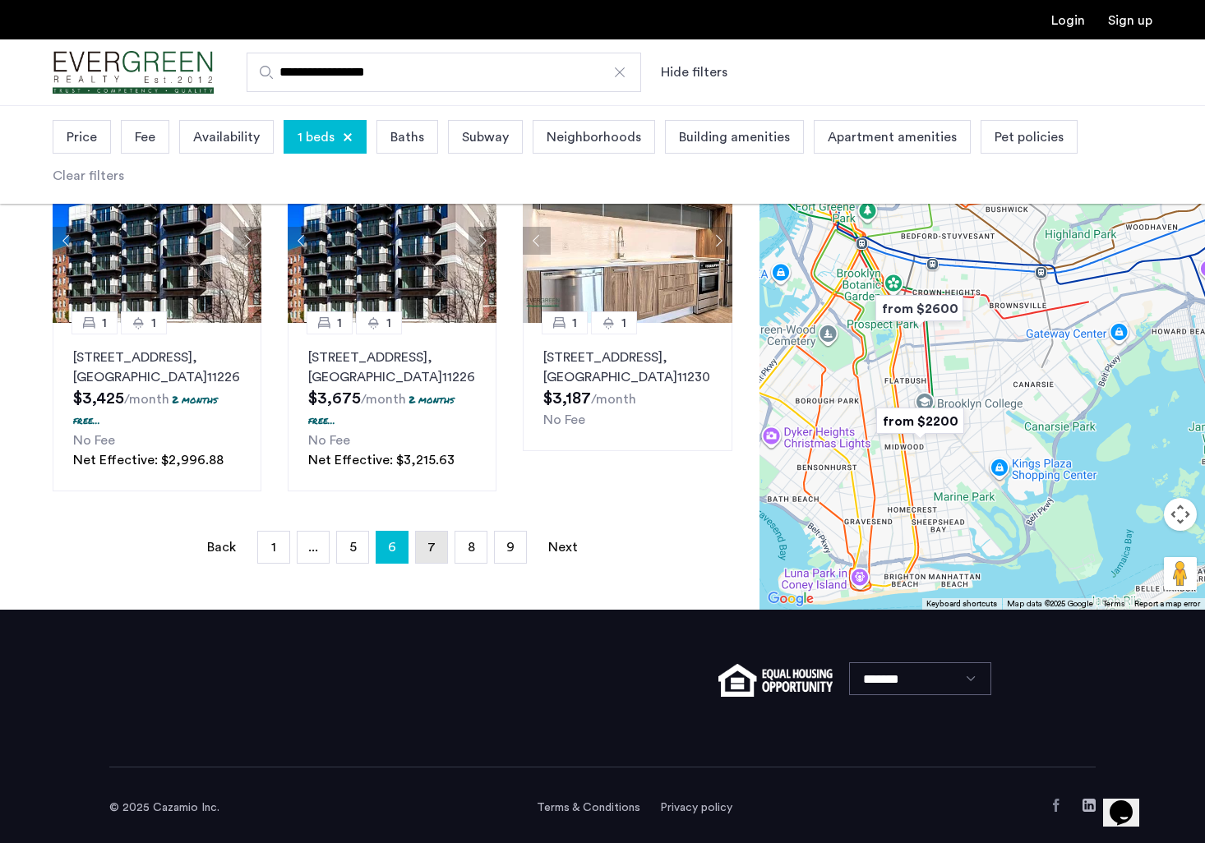
click at [436, 552] on link "page 7" at bounding box center [431, 547] width 31 height 31
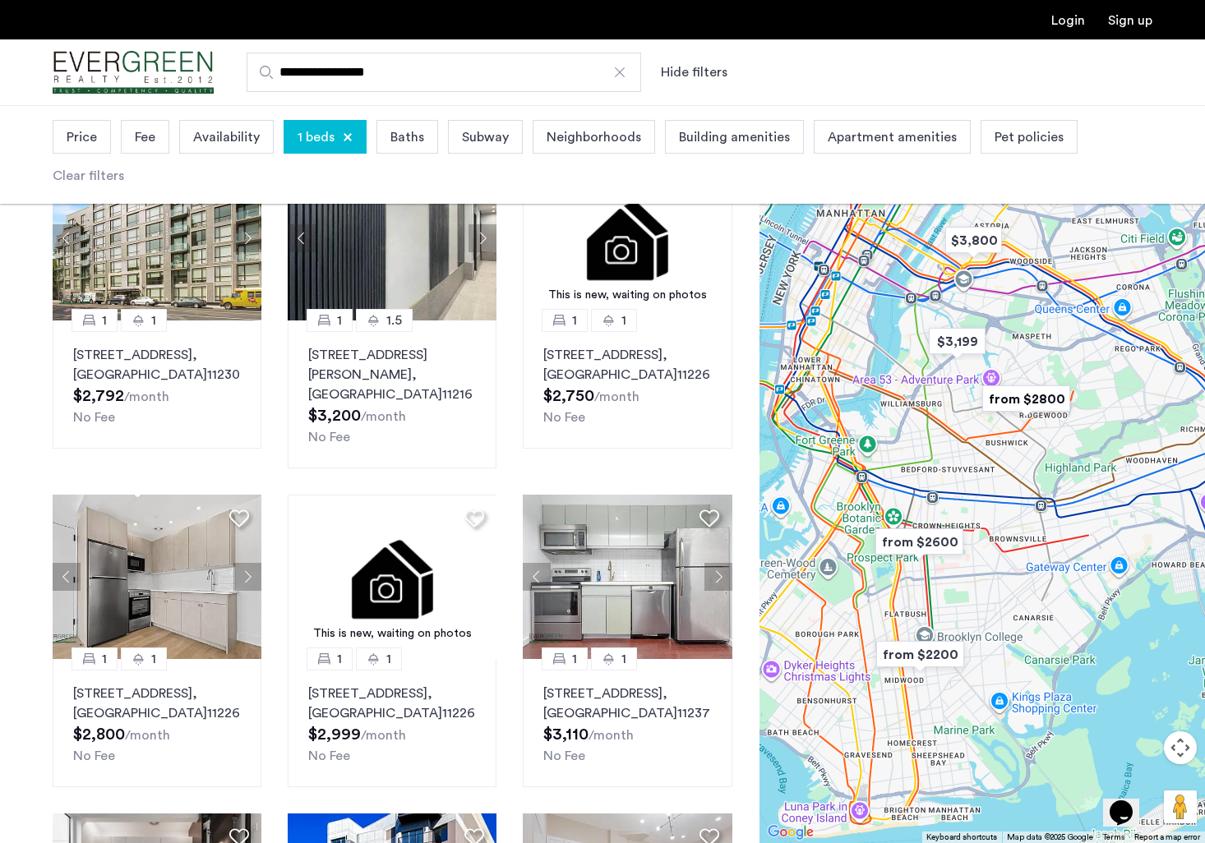
scroll to position [493, 0]
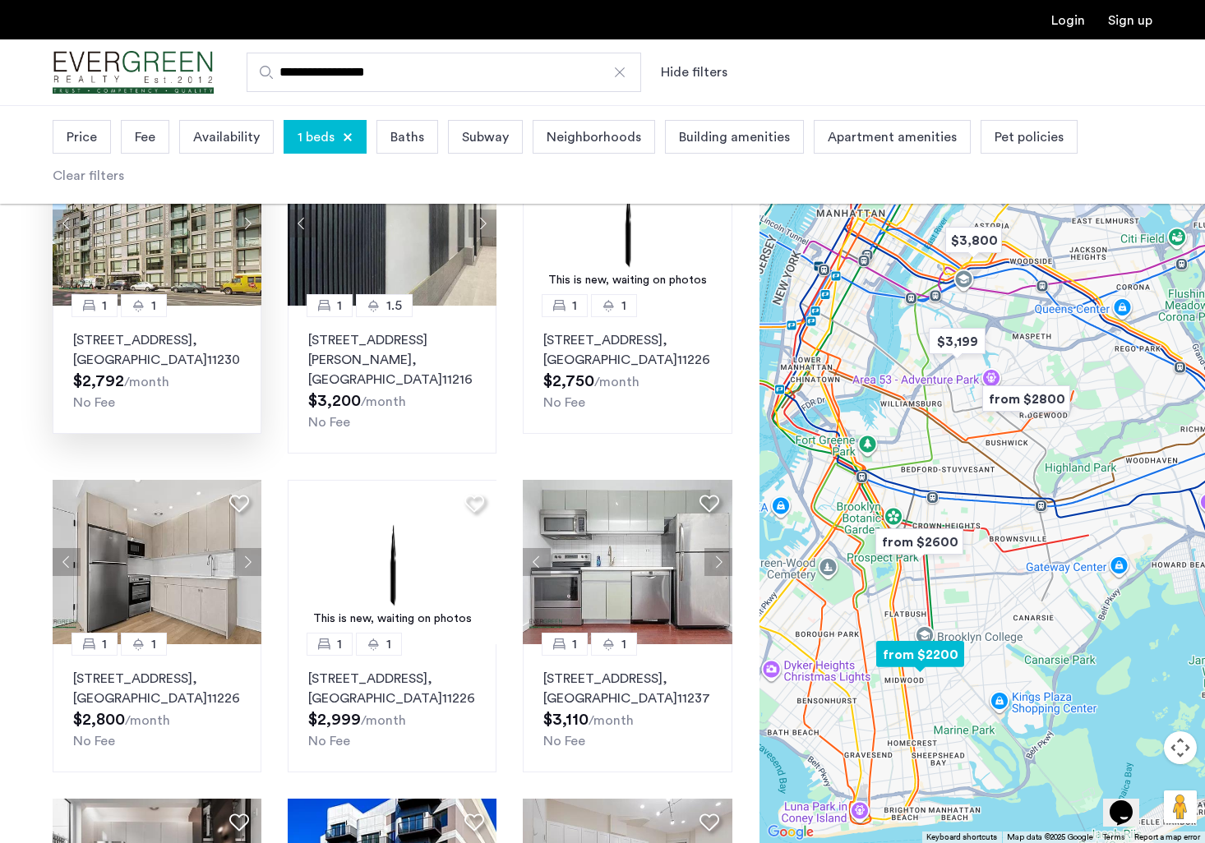
click at [243, 224] on button "Next apartment" at bounding box center [247, 224] width 28 height 28
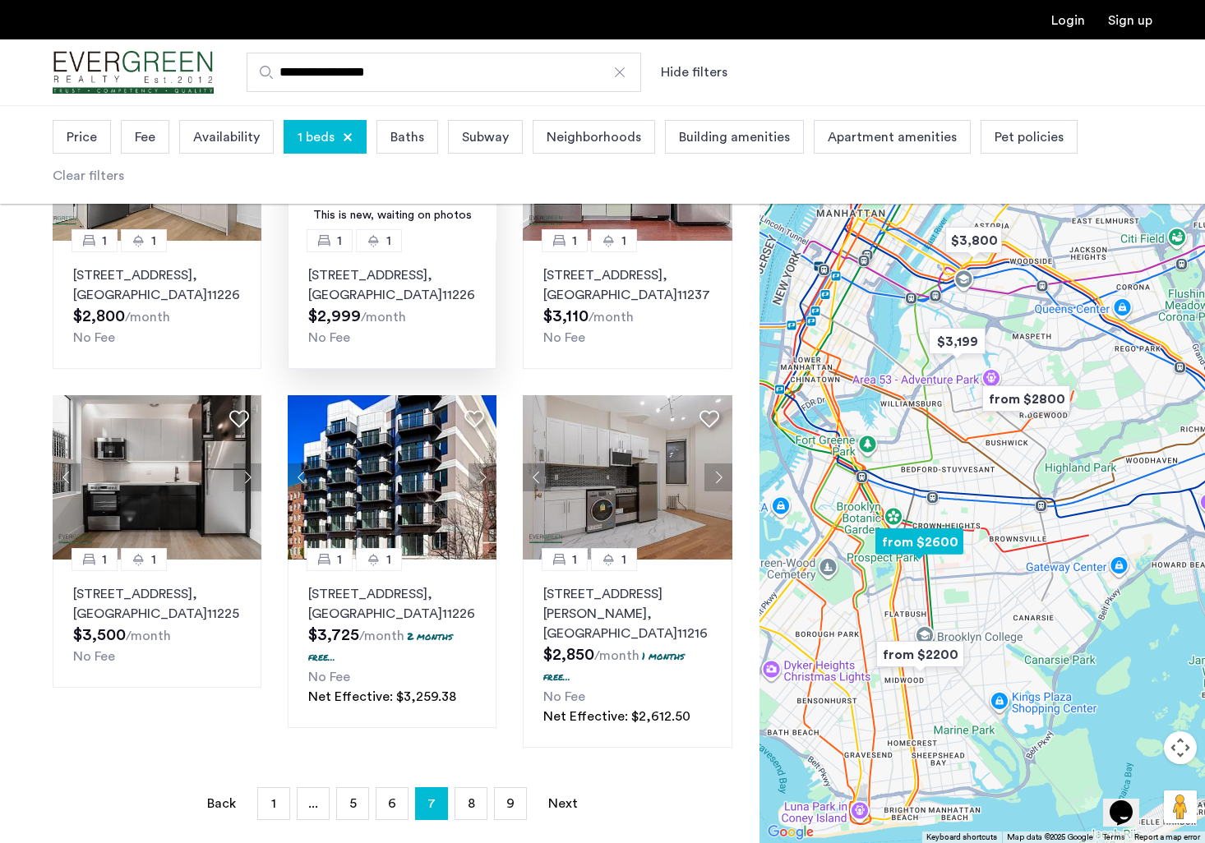
scroll to position [904, 0]
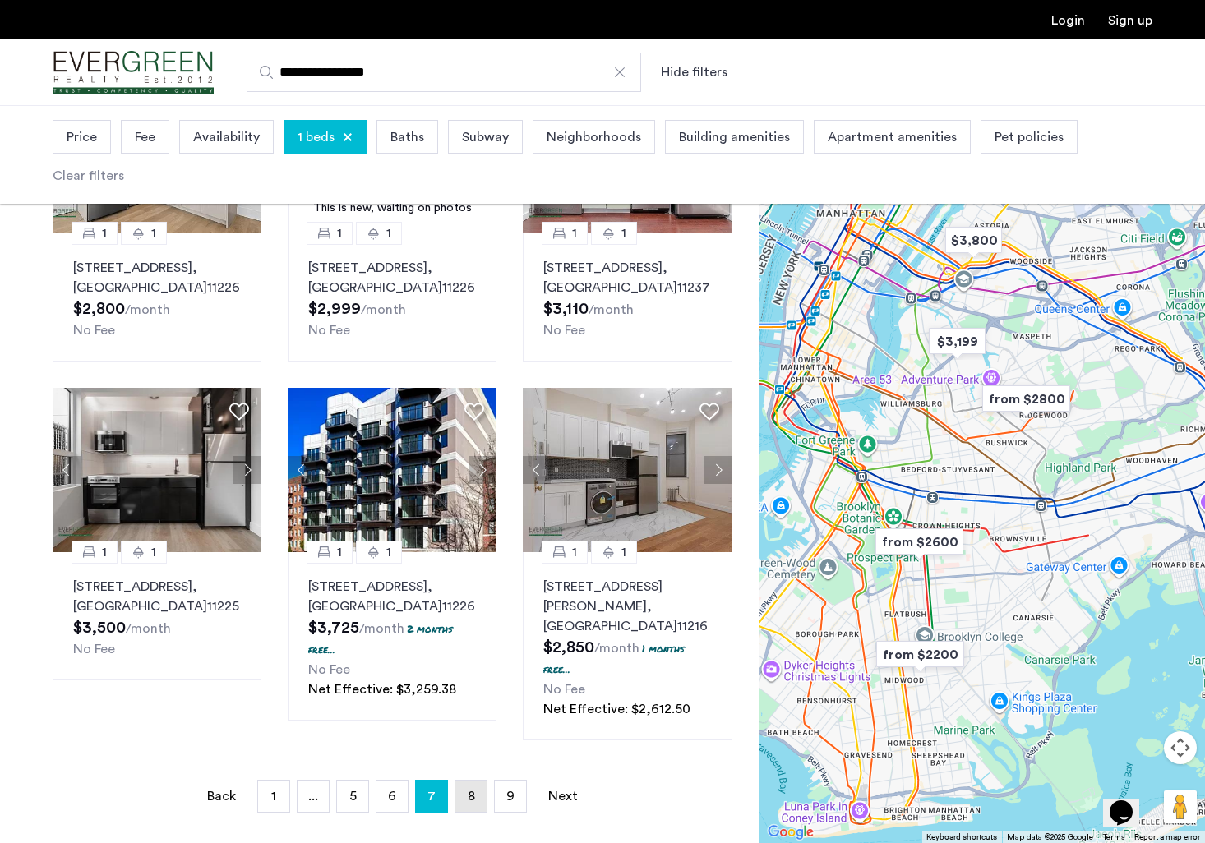
click at [465, 781] on link "page 8" at bounding box center [470, 796] width 31 height 31
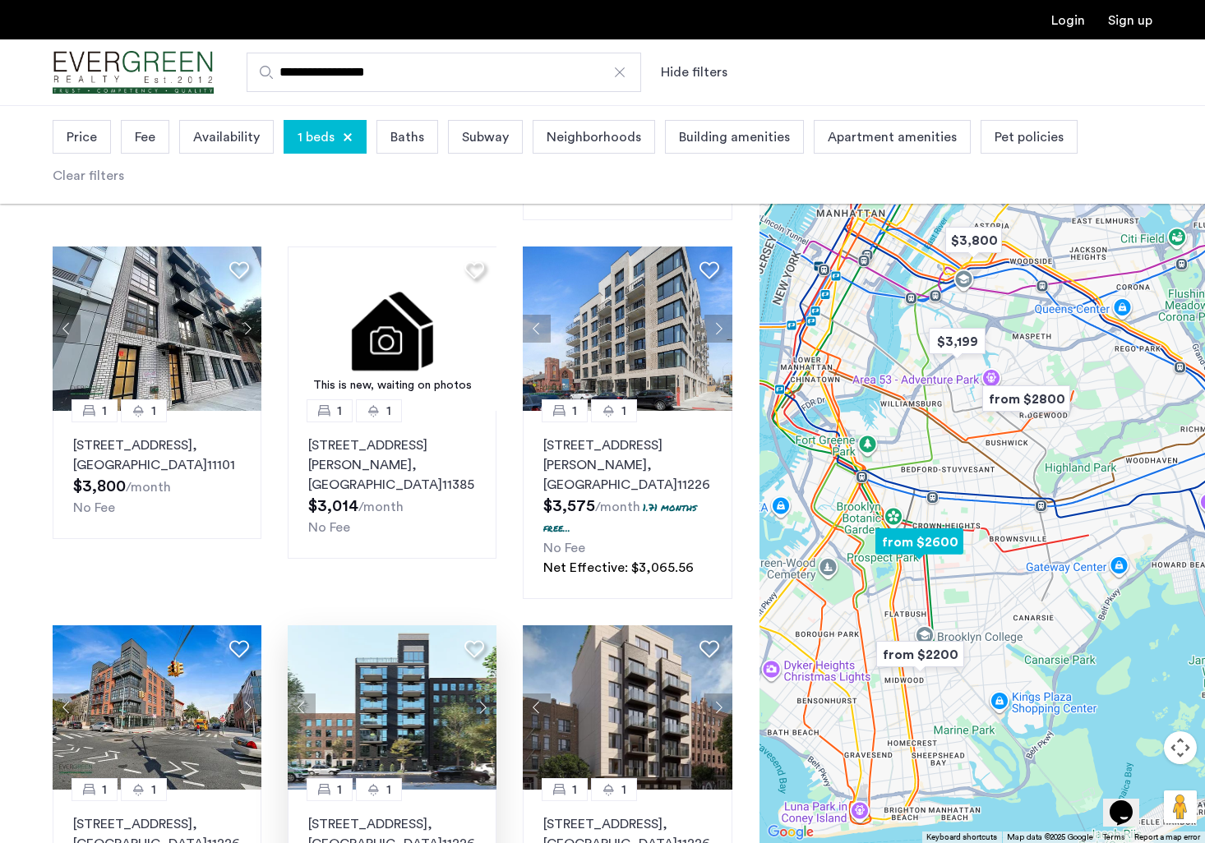
scroll to position [822, 0]
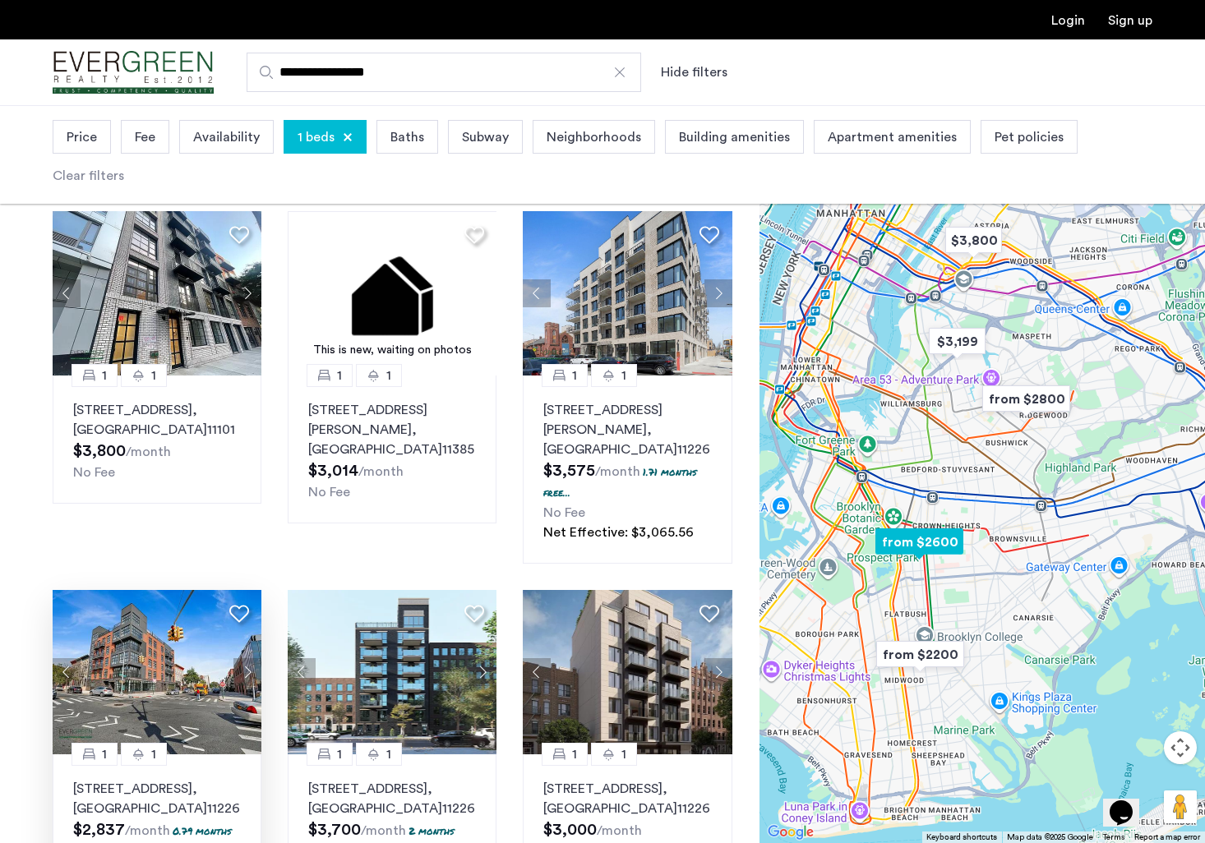
click at [251, 658] on button "Next apartment" at bounding box center [247, 672] width 28 height 28
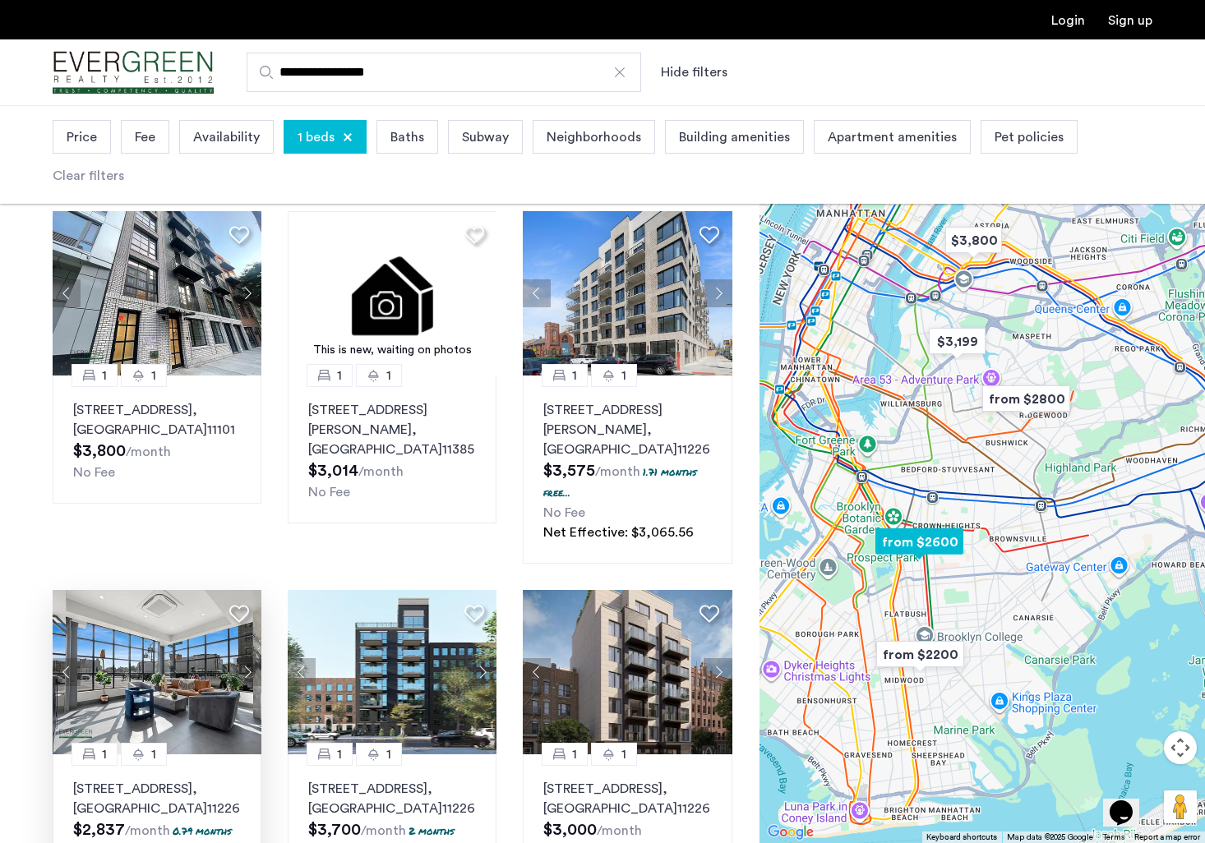
click at [251, 658] on button "Next apartment" at bounding box center [247, 672] width 28 height 28
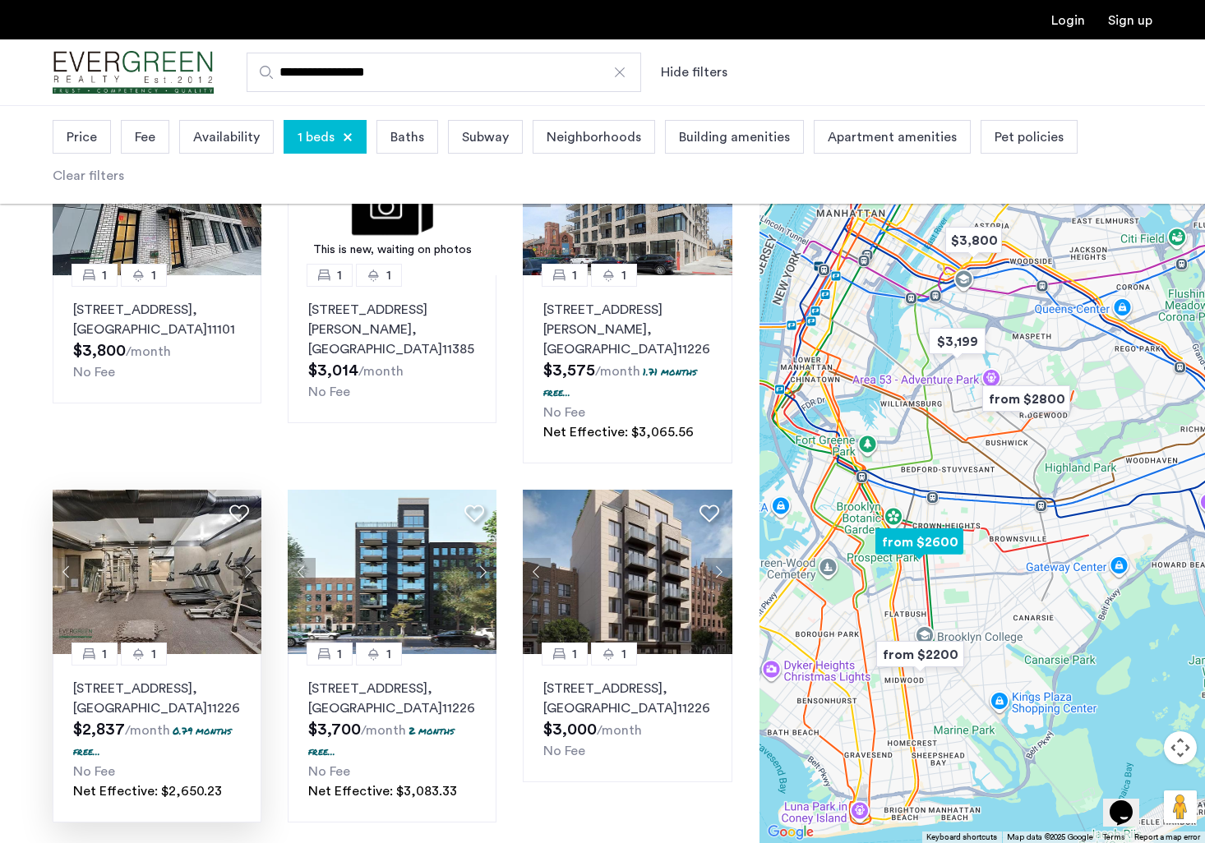
scroll to position [986, 0]
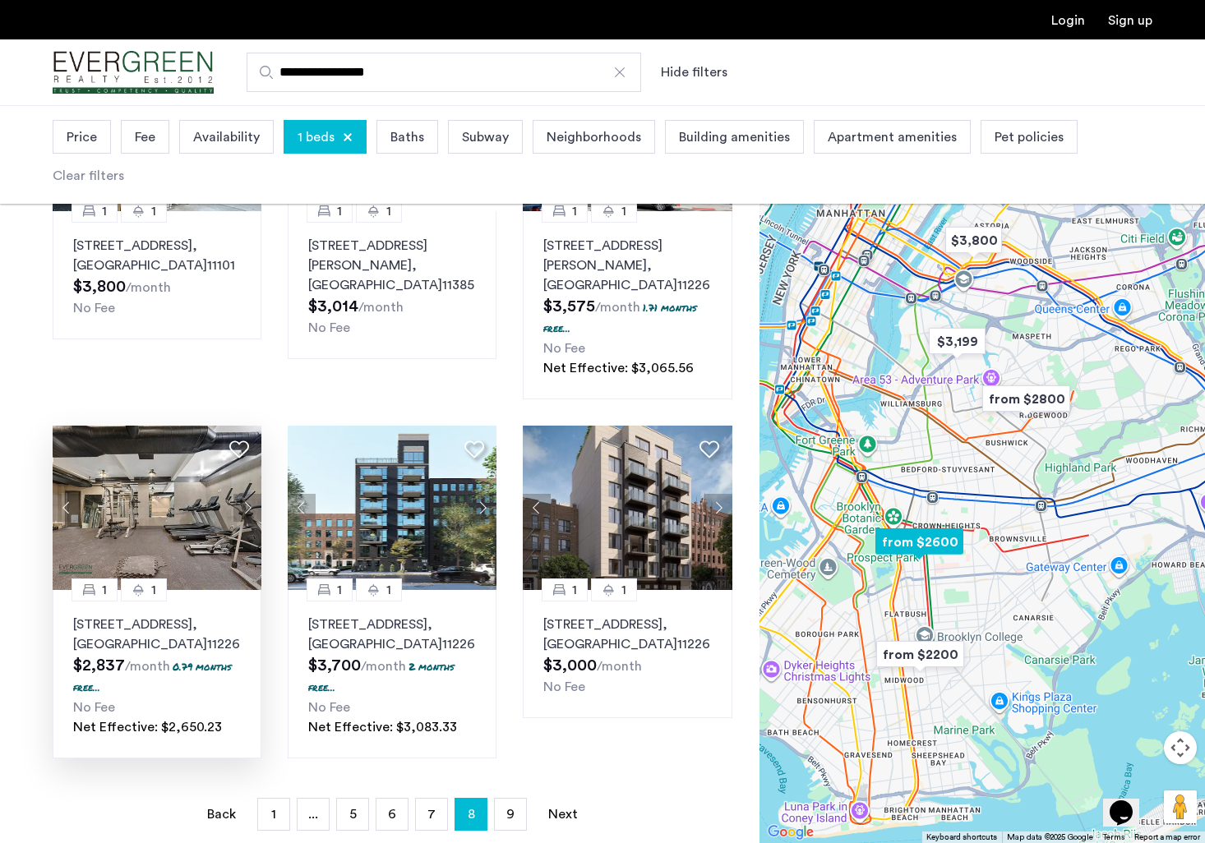
click at [164, 615] on p "2337 Bedford Avenue, Unit 3E, Brooklyn , NY 11226" at bounding box center [157, 634] width 168 height 39
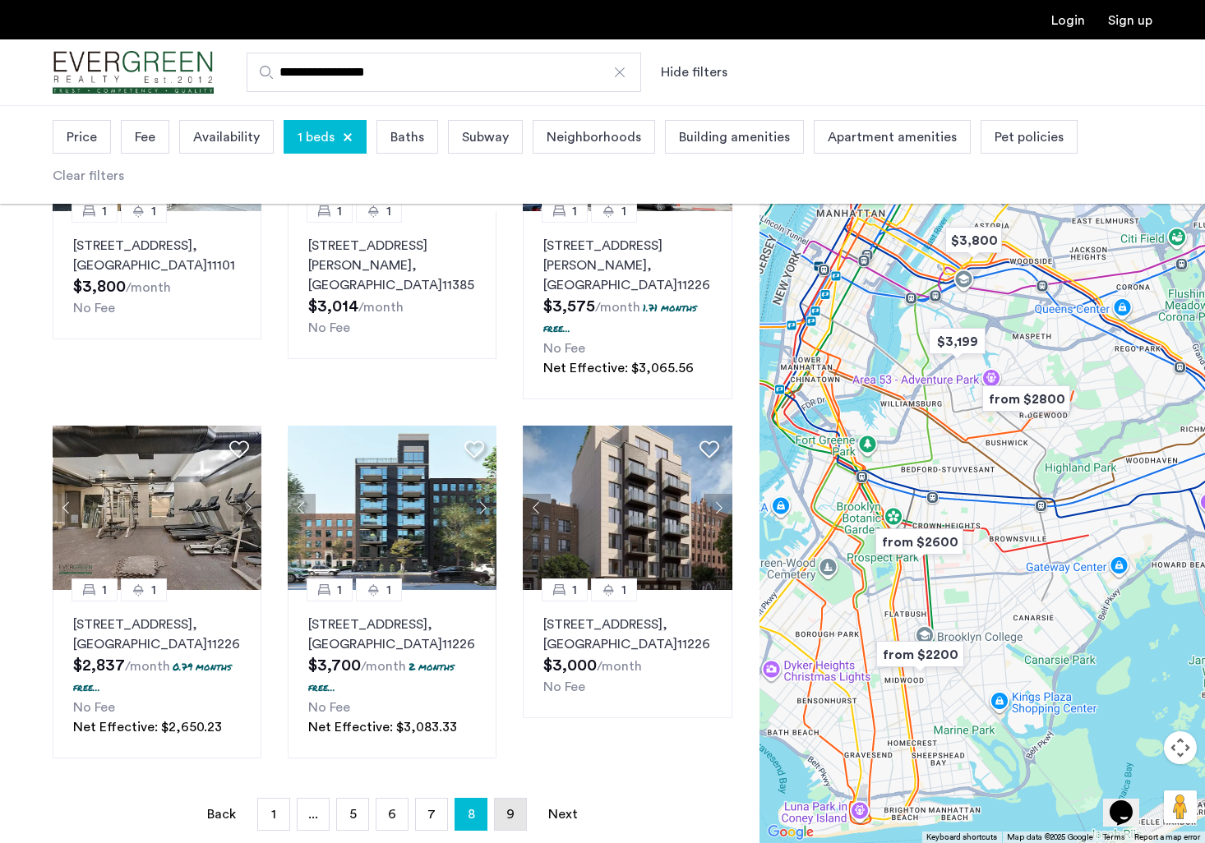
click at [512, 808] on span "9" at bounding box center [510, 814] width 8 height 13
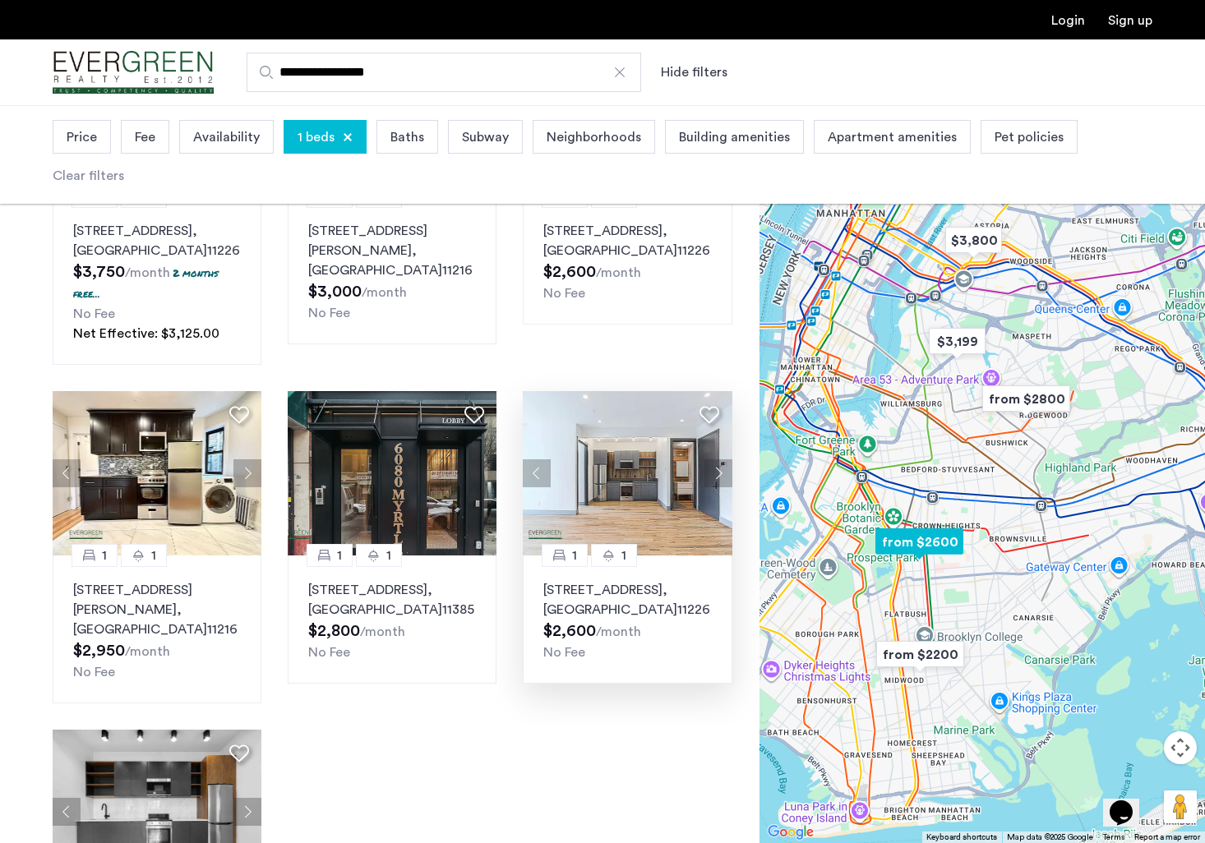
scroll to position [493, 0]
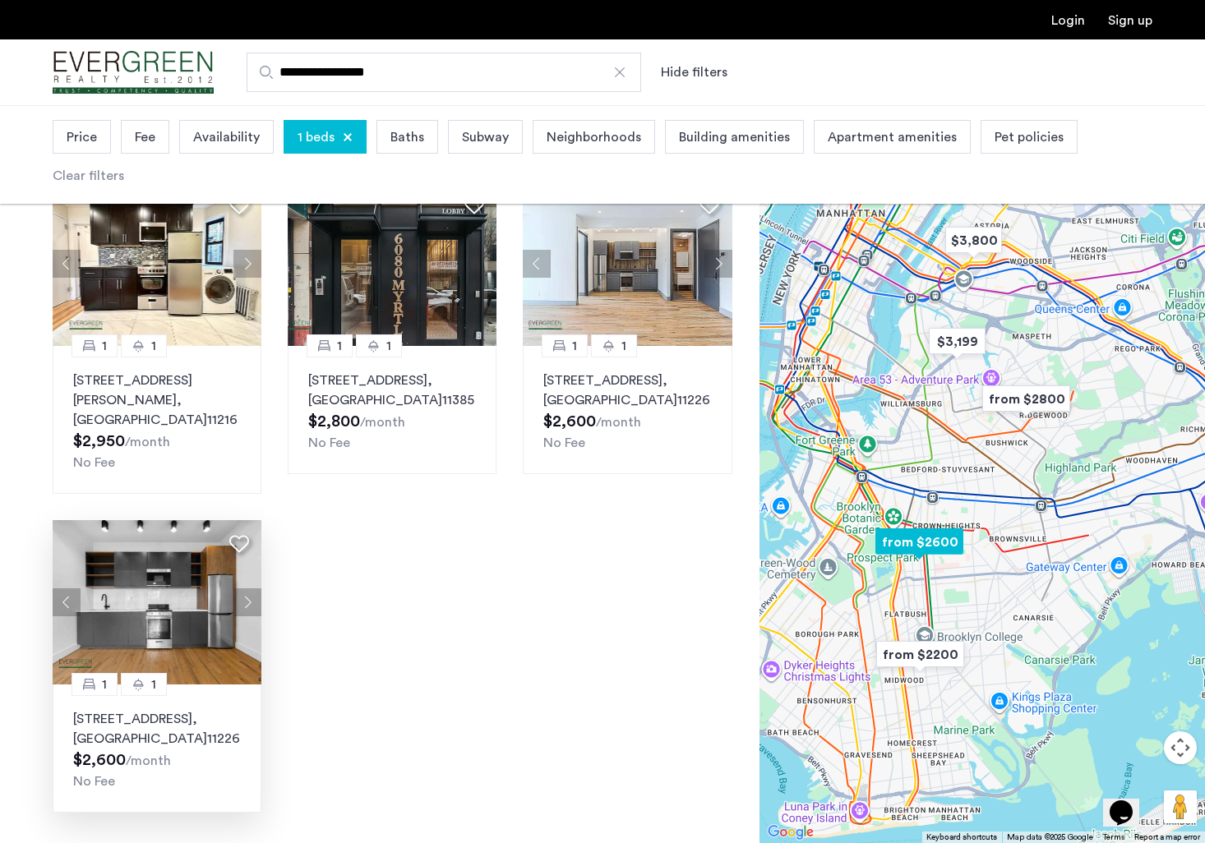
click at [205, 615] on img at bounding box center [158, 602] width 210 height 164
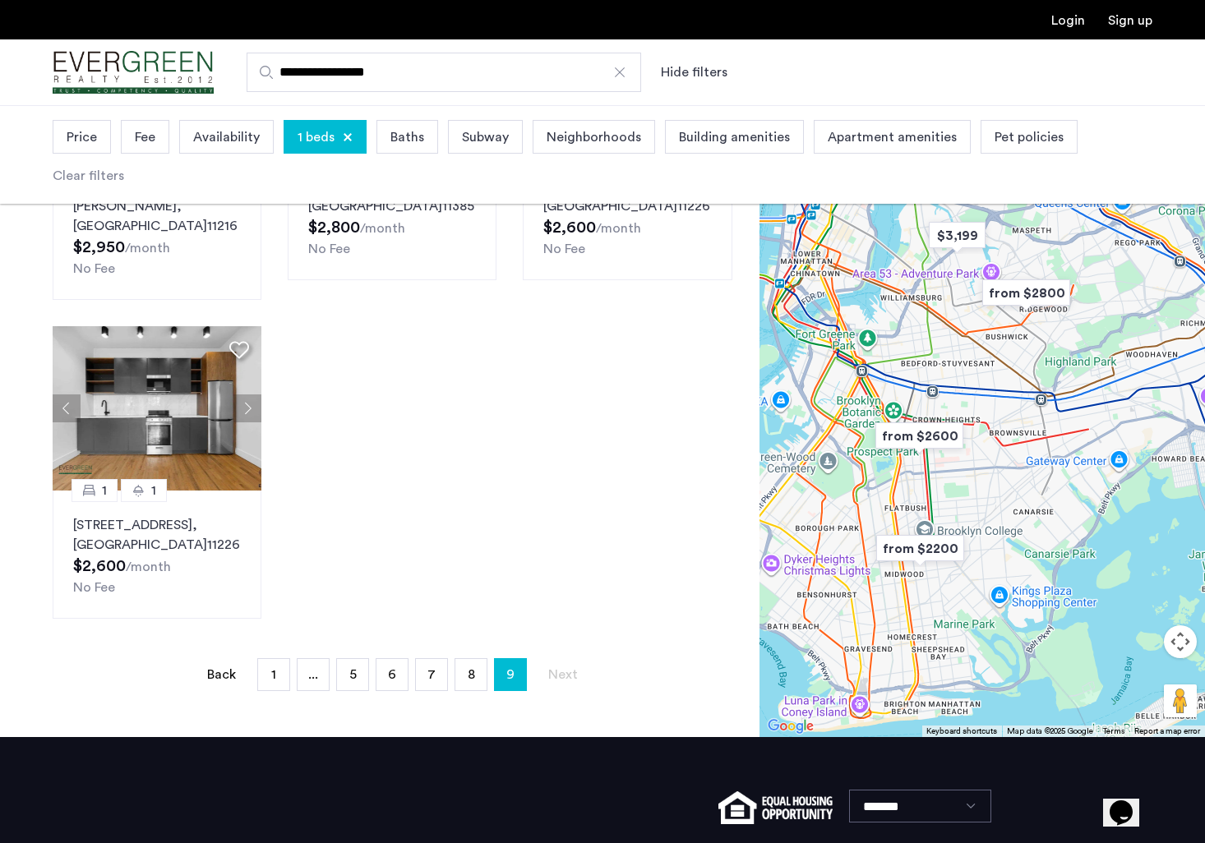
scroll to position [797, 0]
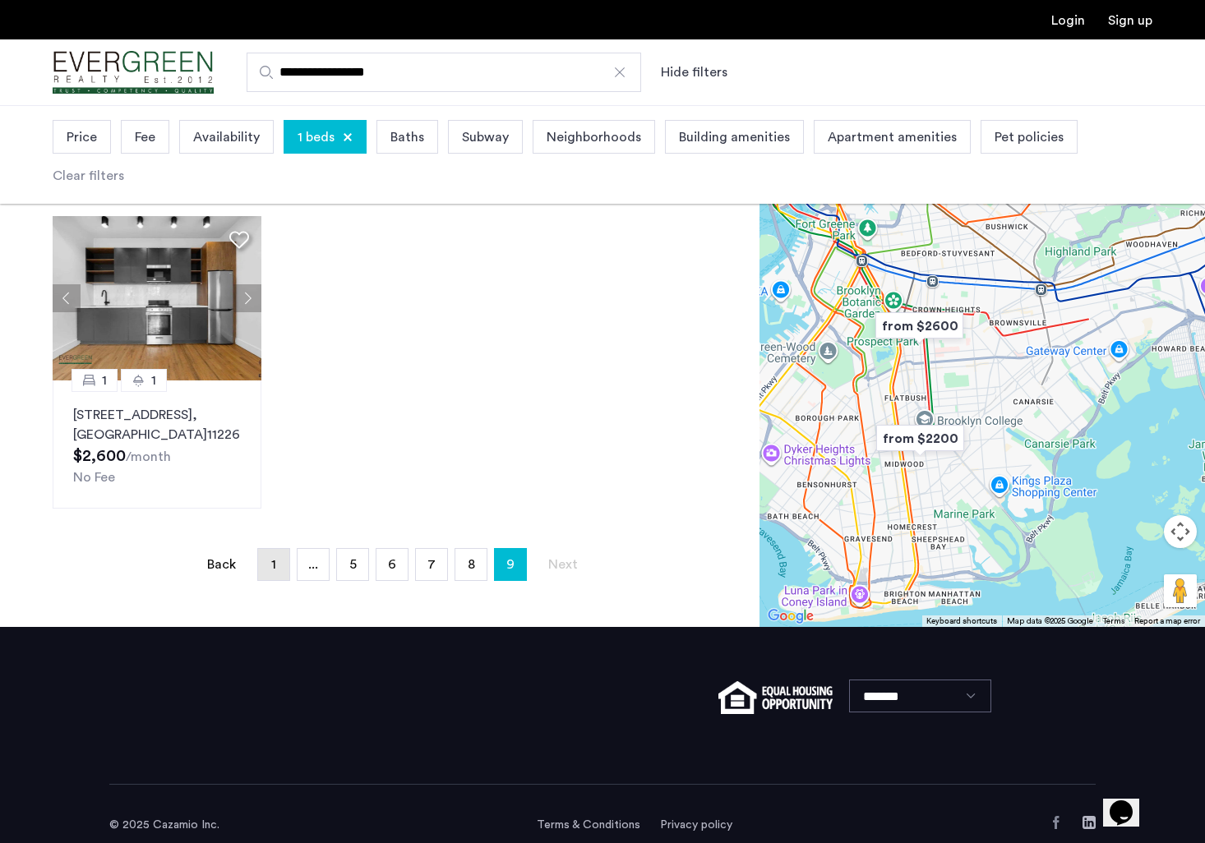
click at [273, 554] on link "page 1" at bounding box center [273, 564] width 31 height 31
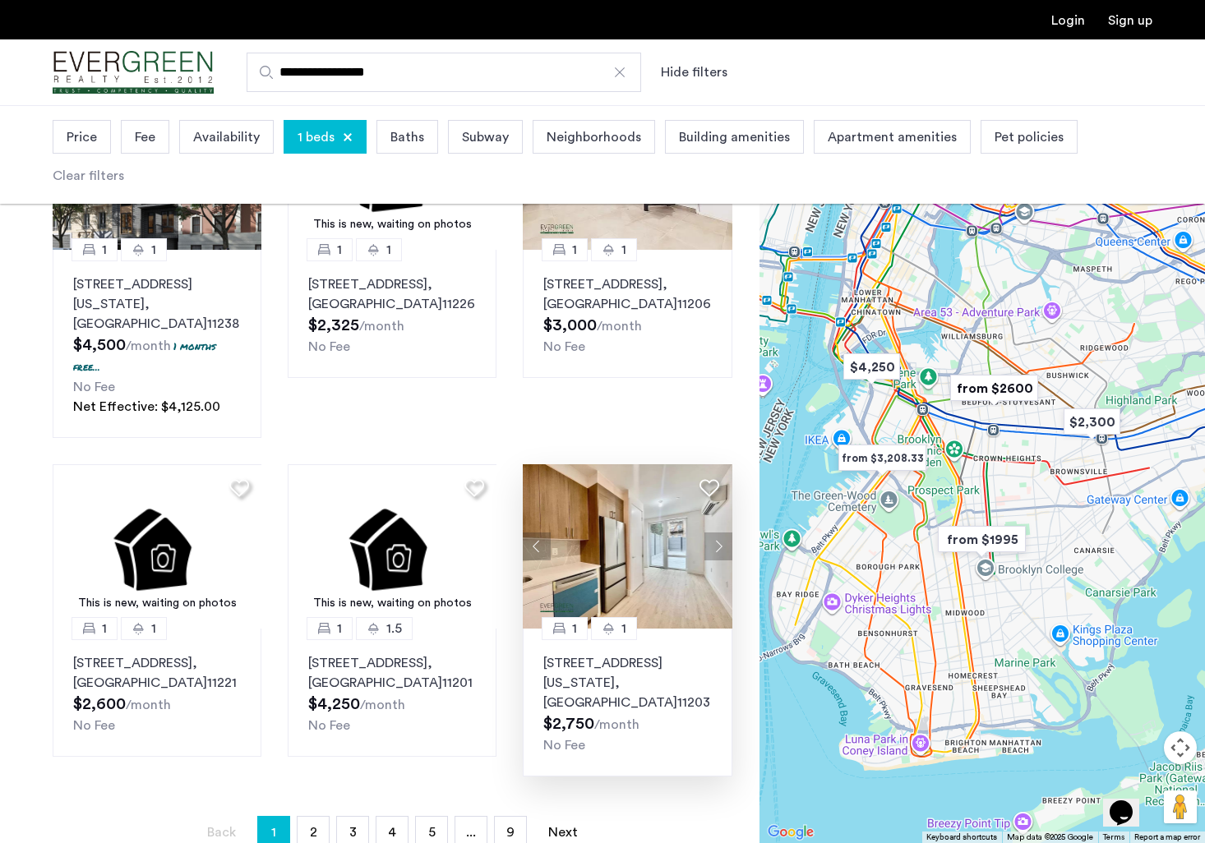
scroll to position [1068, 0]
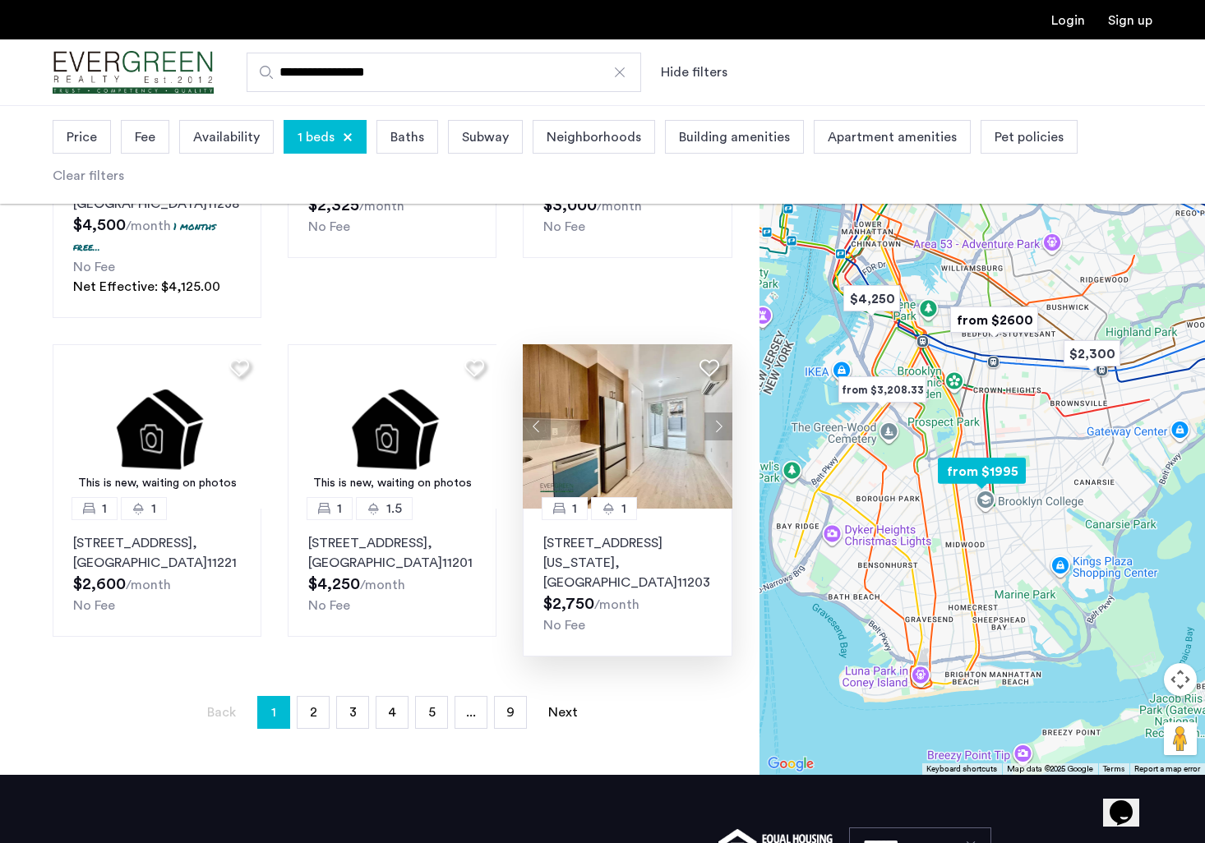
click at [648, 556] on span ", [GEOGRAPHIC_DATA]" at bounding box center [610, 572] width 134 height 33
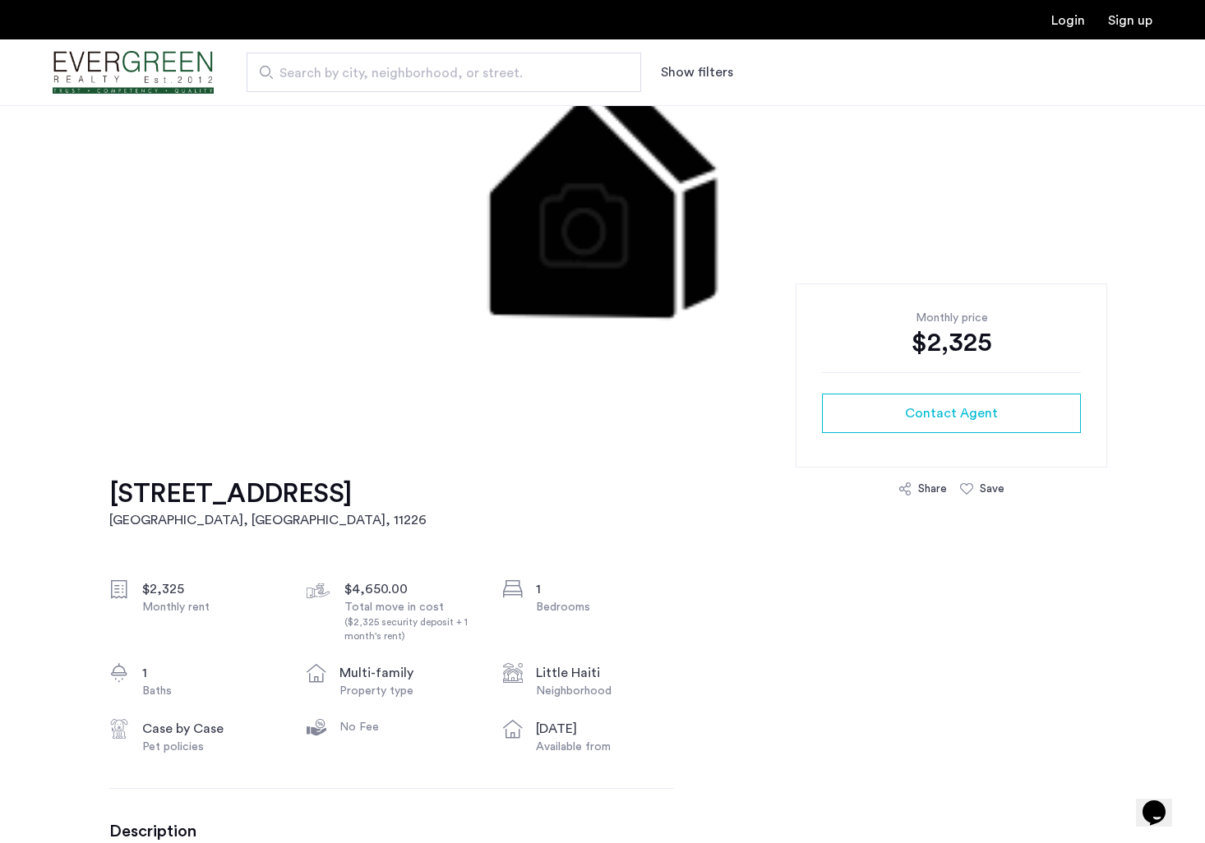
scroll to position [329, 0]
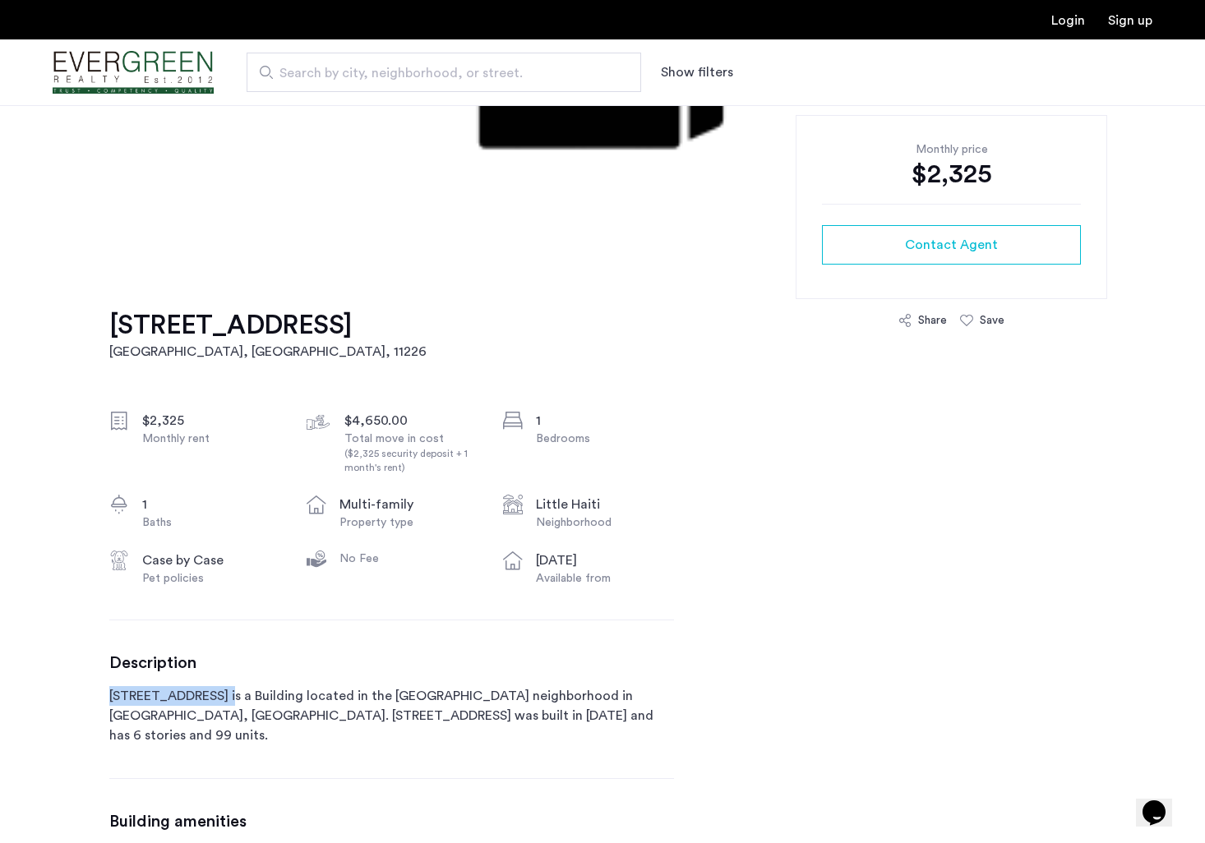
drag, startPoint x: 105, startPoint y: 694, endPoint x: 228, endPoint y: 704, distance: 122.8
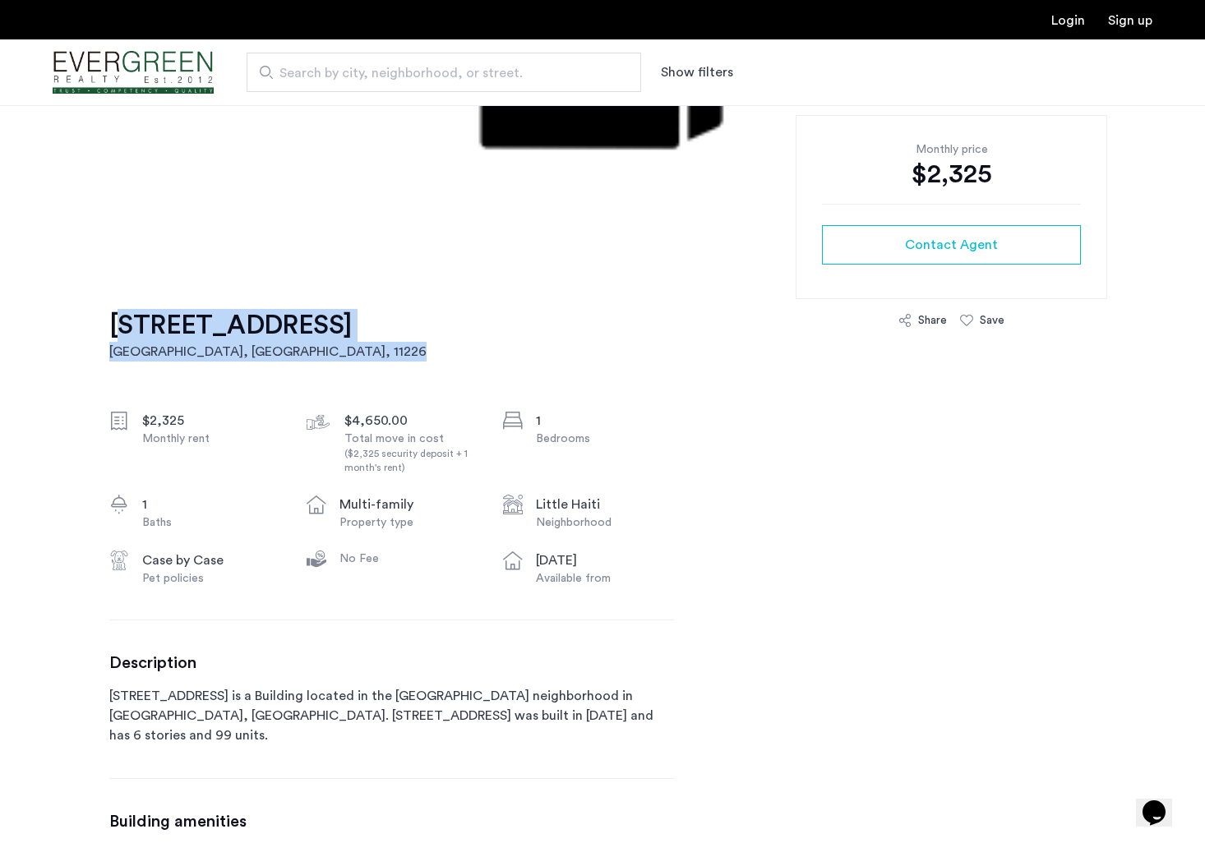
drag, startPoint x: 105, startPoint y: 308, endPoint x: 277, endPoint y: 354, distance: 177.8
drag, startPoint x: 277, startPoint y: 354, endPoint x: 201, endPoint y: 317, distance: 84.9
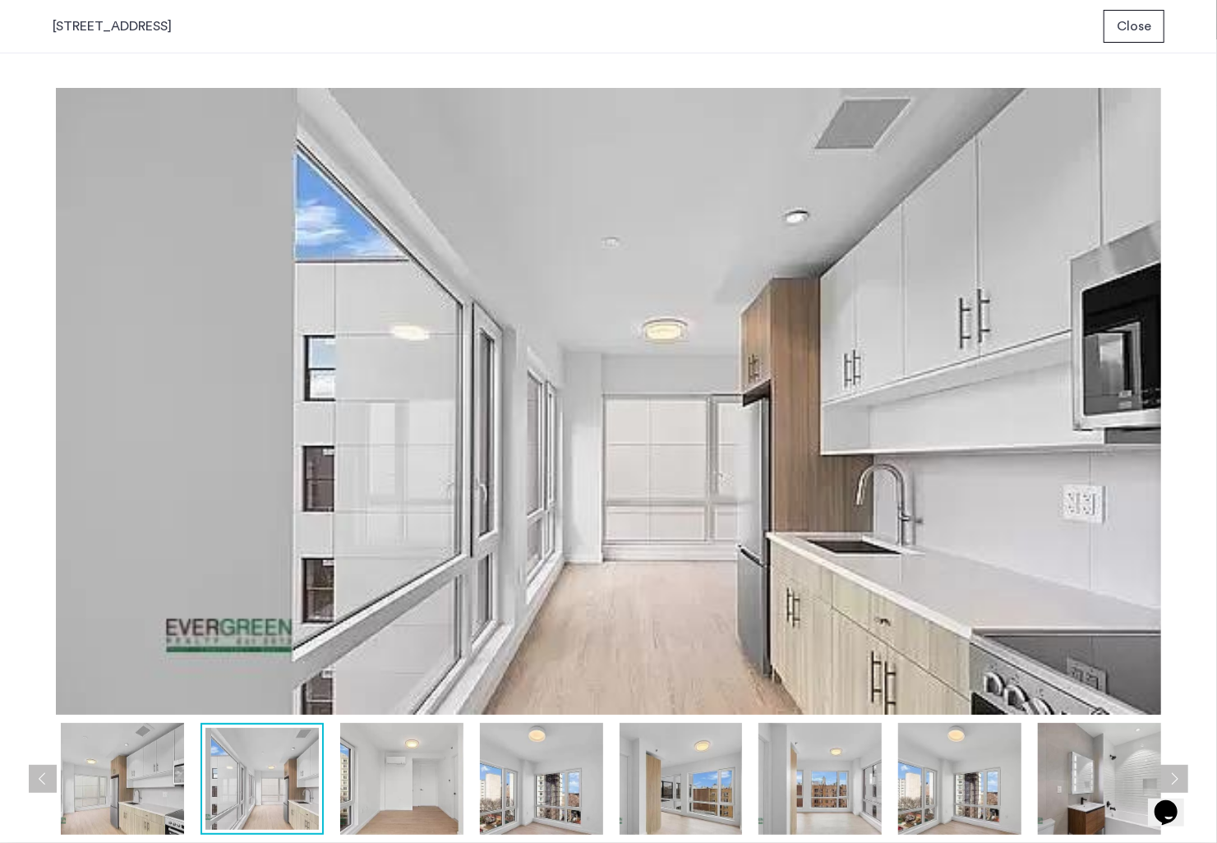
click at [1172, 352] on div "prev next prev next" at bounding box center [608, 448] width 1217 height 790
drag, startPoint x: 857, startPoint y: 809, endPoint x: 860, endPoint y: 800, distance: 9.6
click at [857, 808] on img at bounding box center [819, 779] width 123 height 112
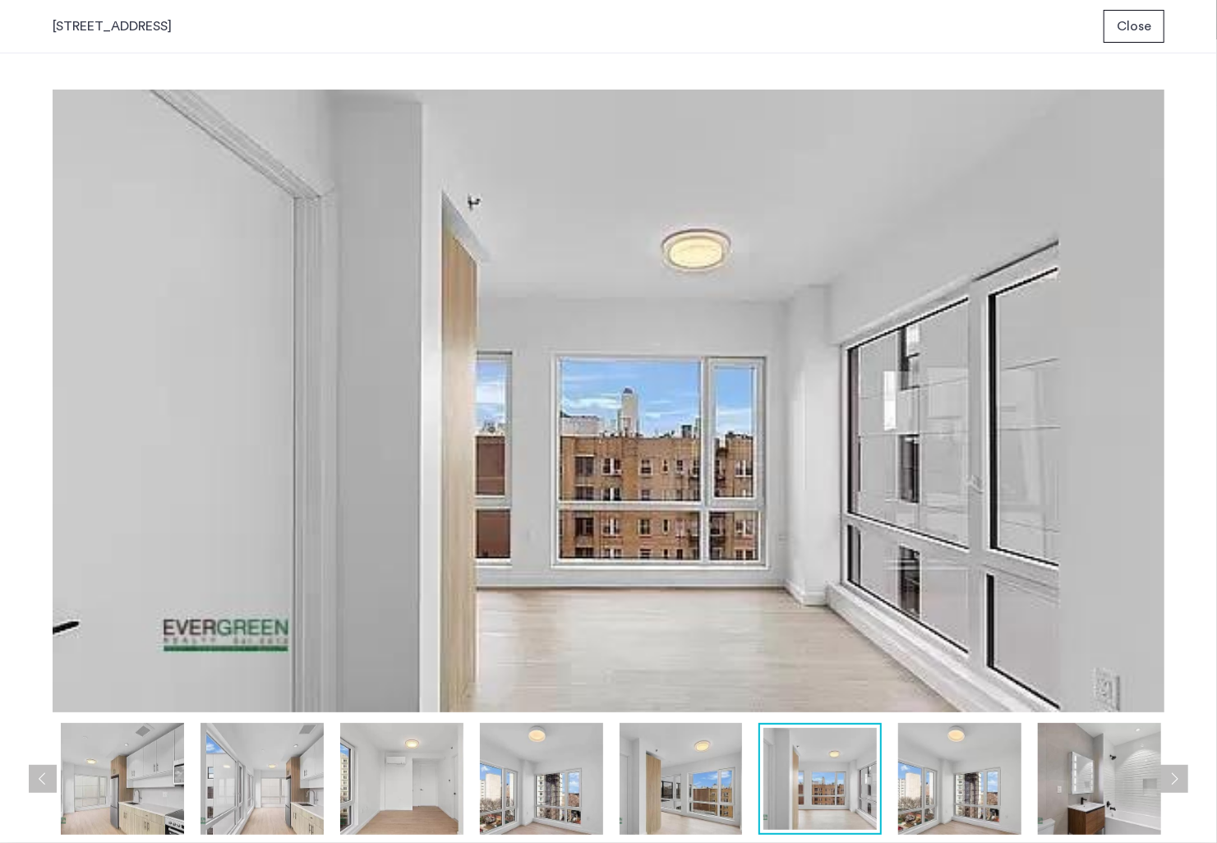
click at [692, 801] on img at bounding box center [681, 779] width 123 height 112
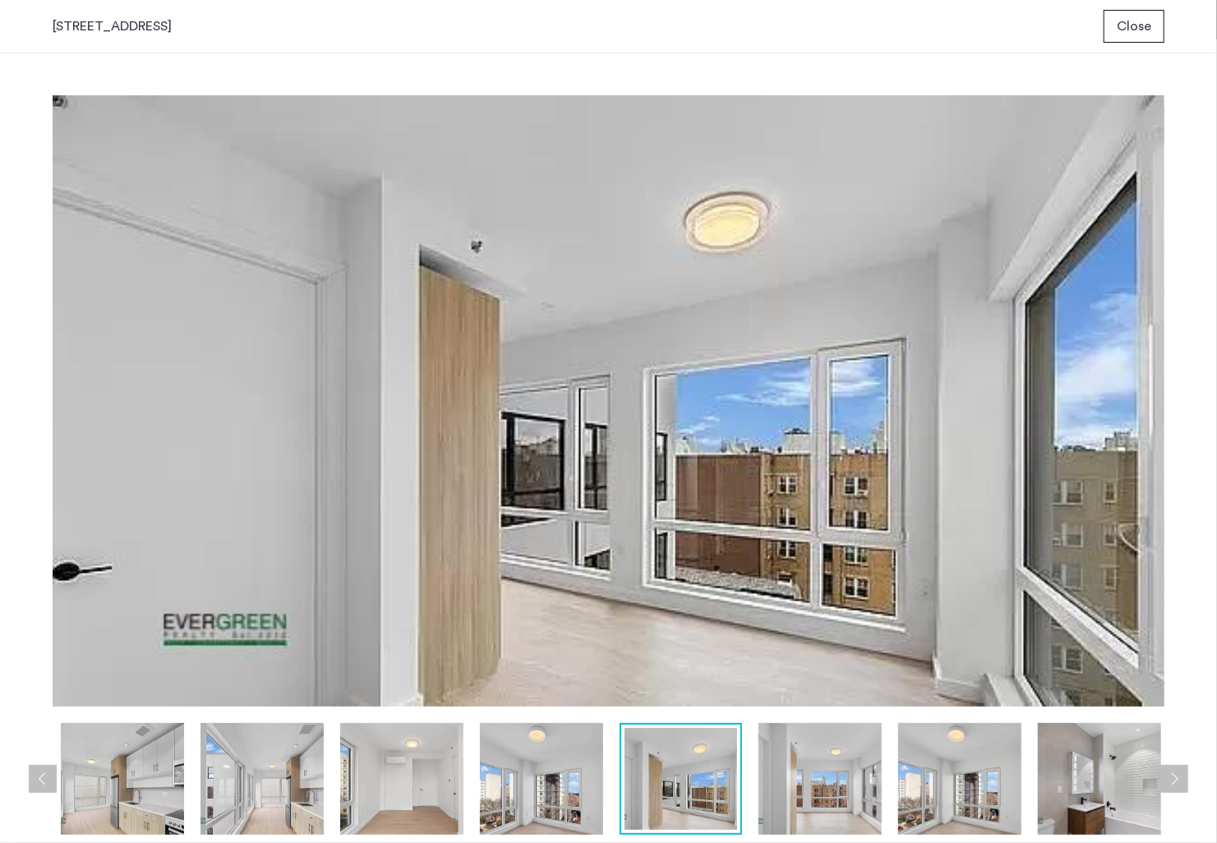
click at [552, 775] on img at bounding box center [541, 779] width 123 height 112
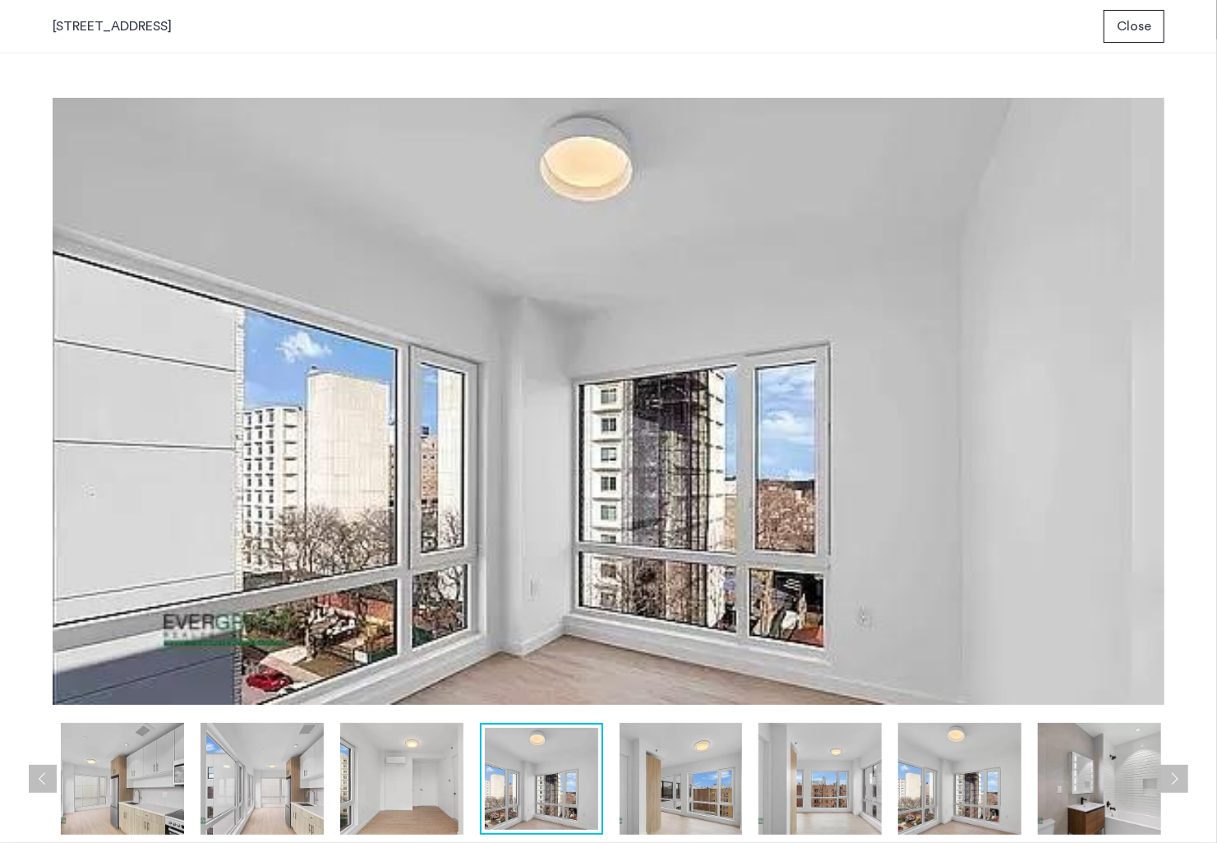
click at [385, 772] on img at bounding box center [401, 779] width 123 height 112
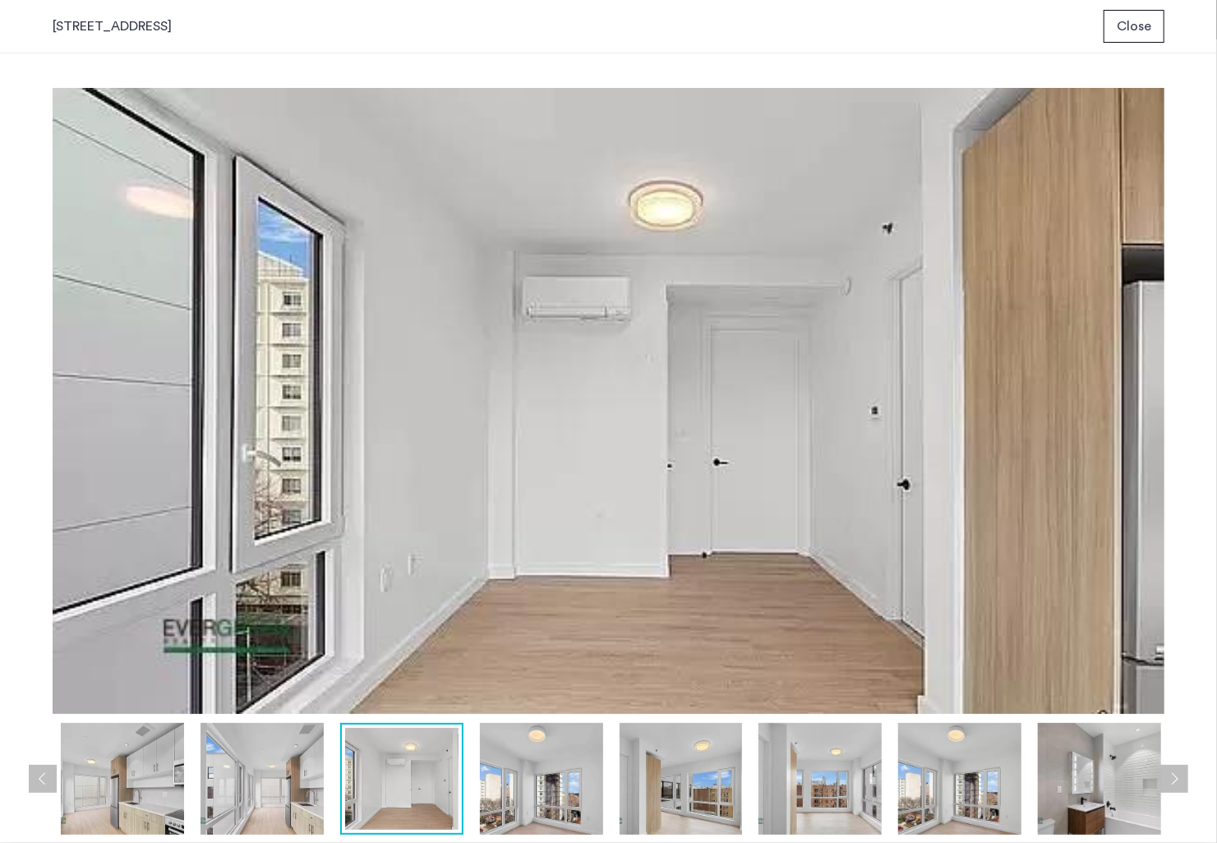
click at [268, 772] on img at bounding box center [262, 779] width 123 height 112
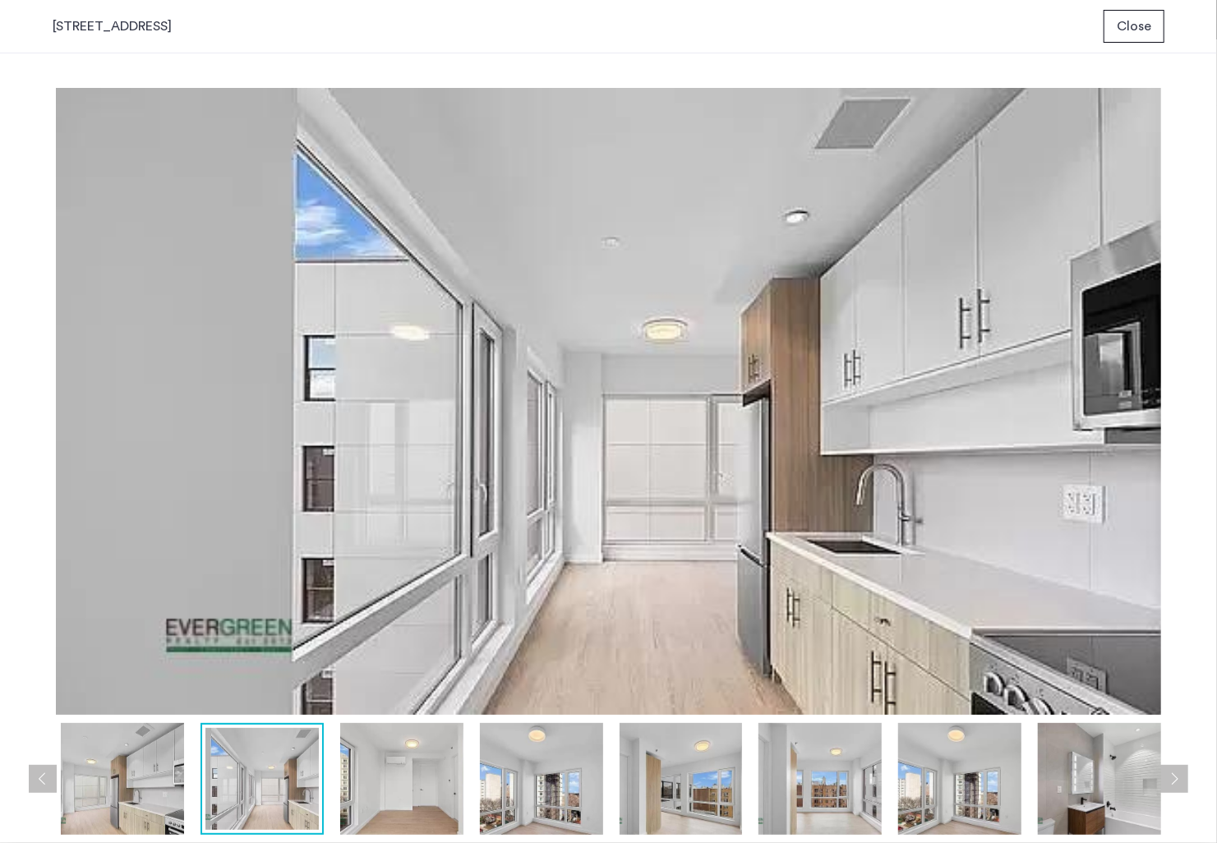
click at [998, 803] on img at bounding box center [959, 779] width 123 height 112
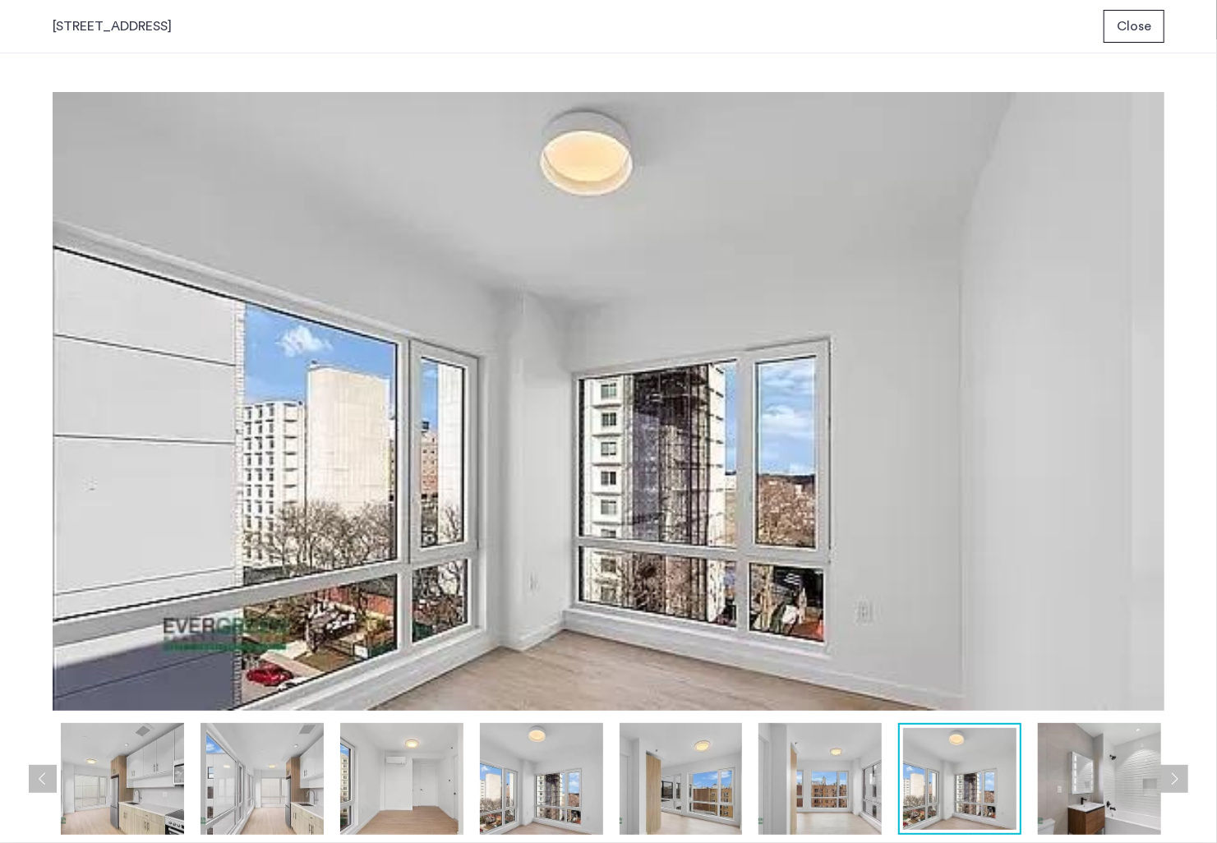
click at [1086, 772] on img at bounding box center [1099, 779] width 123 height 112
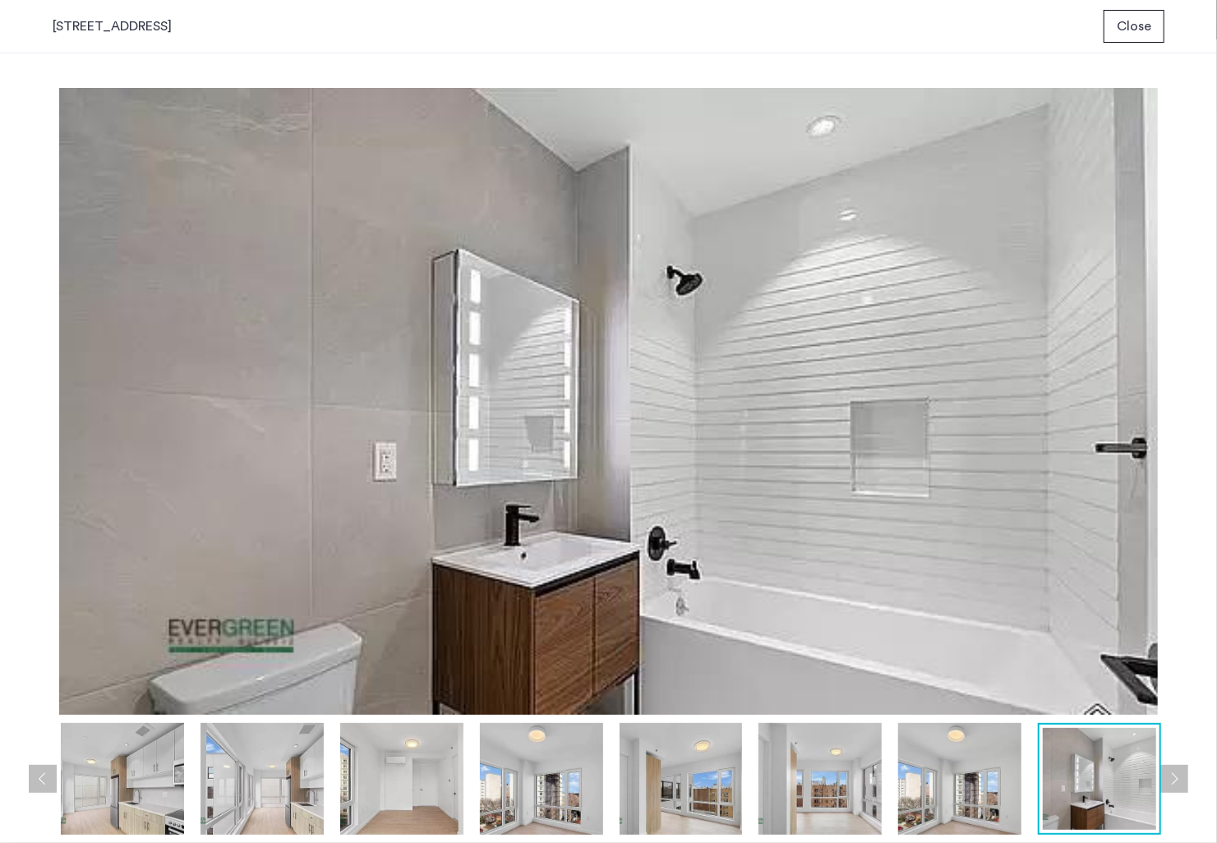
click at [1185, 768] on button "Next apartment" at bounding box center [1174, 779] width 28 height 28
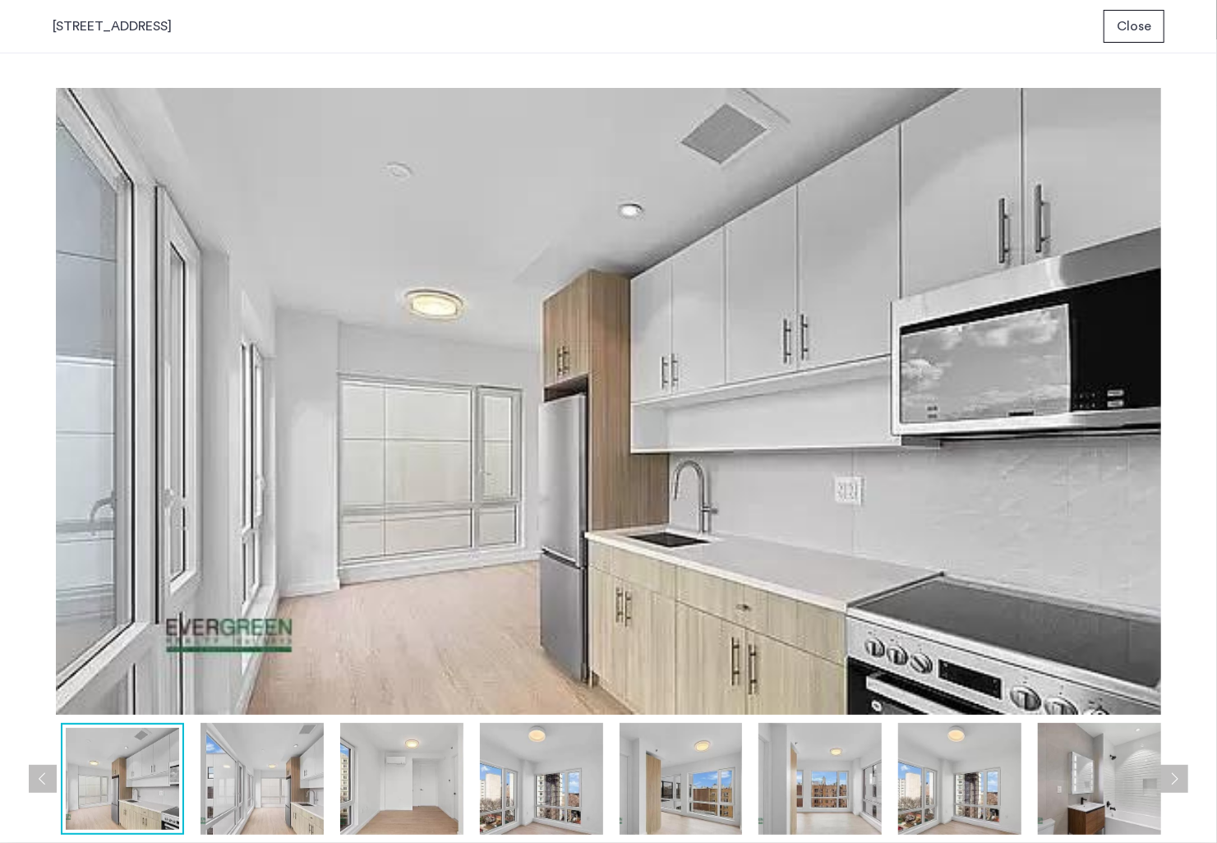
click at [1168, 772] on button "Next apartment" at bounding box center [1174, 779] width 28 height 28
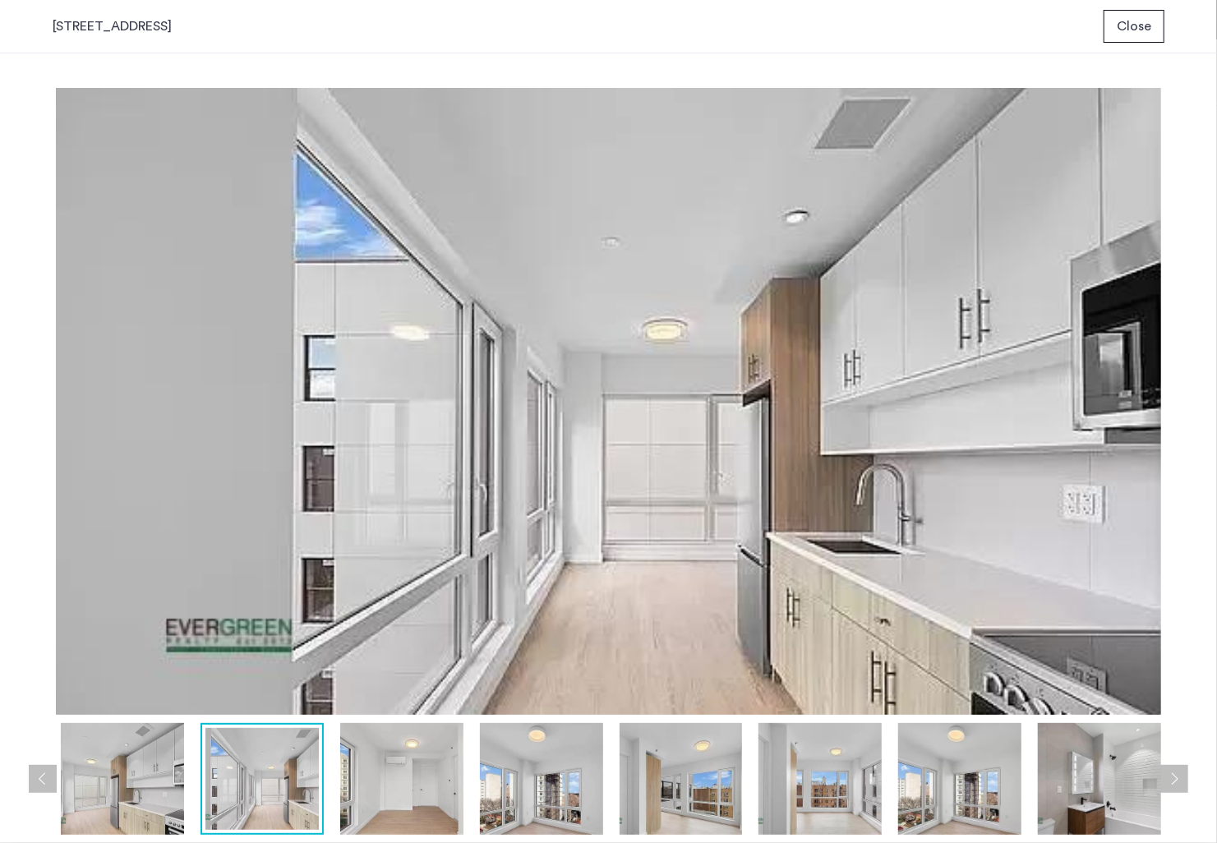
click at [1123, 34] on span "Close" at bounding box center [1134, 26] width 35 height 20
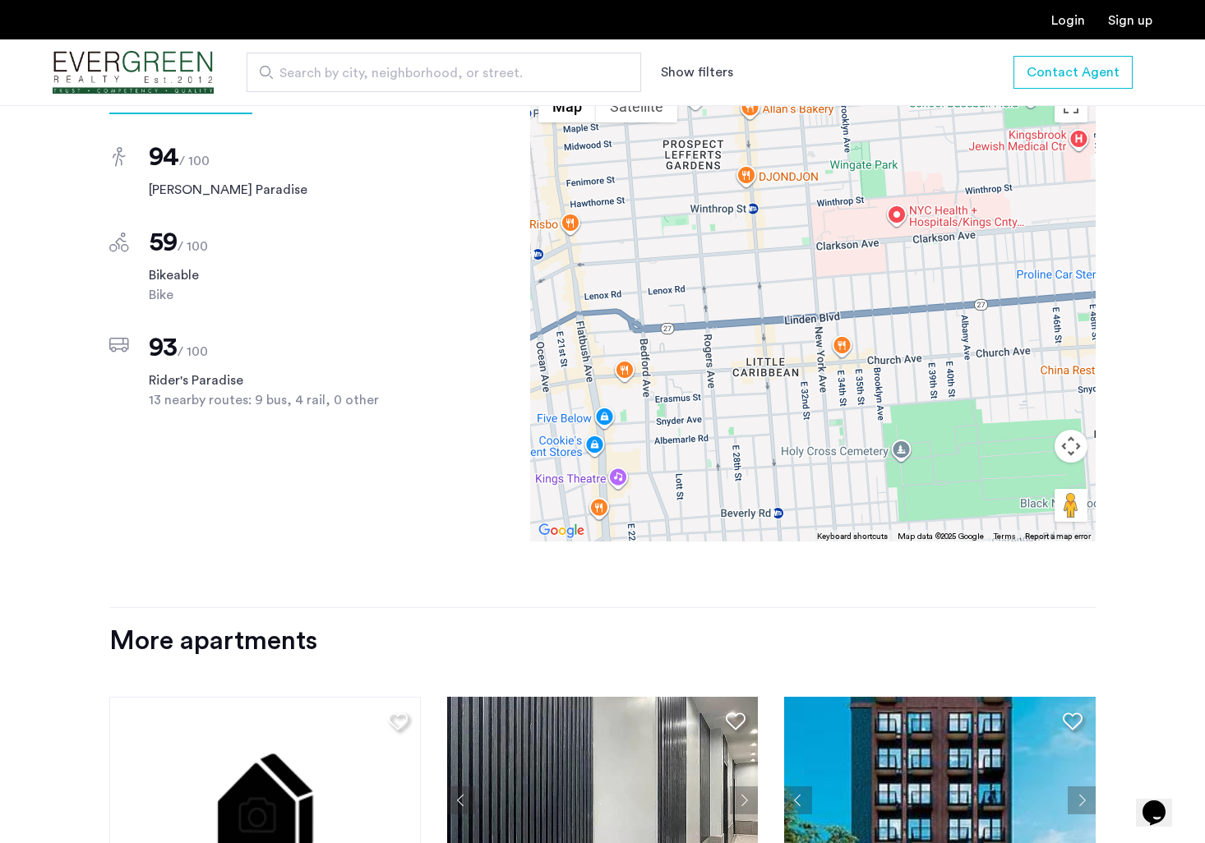
scroll to position [938, 0]
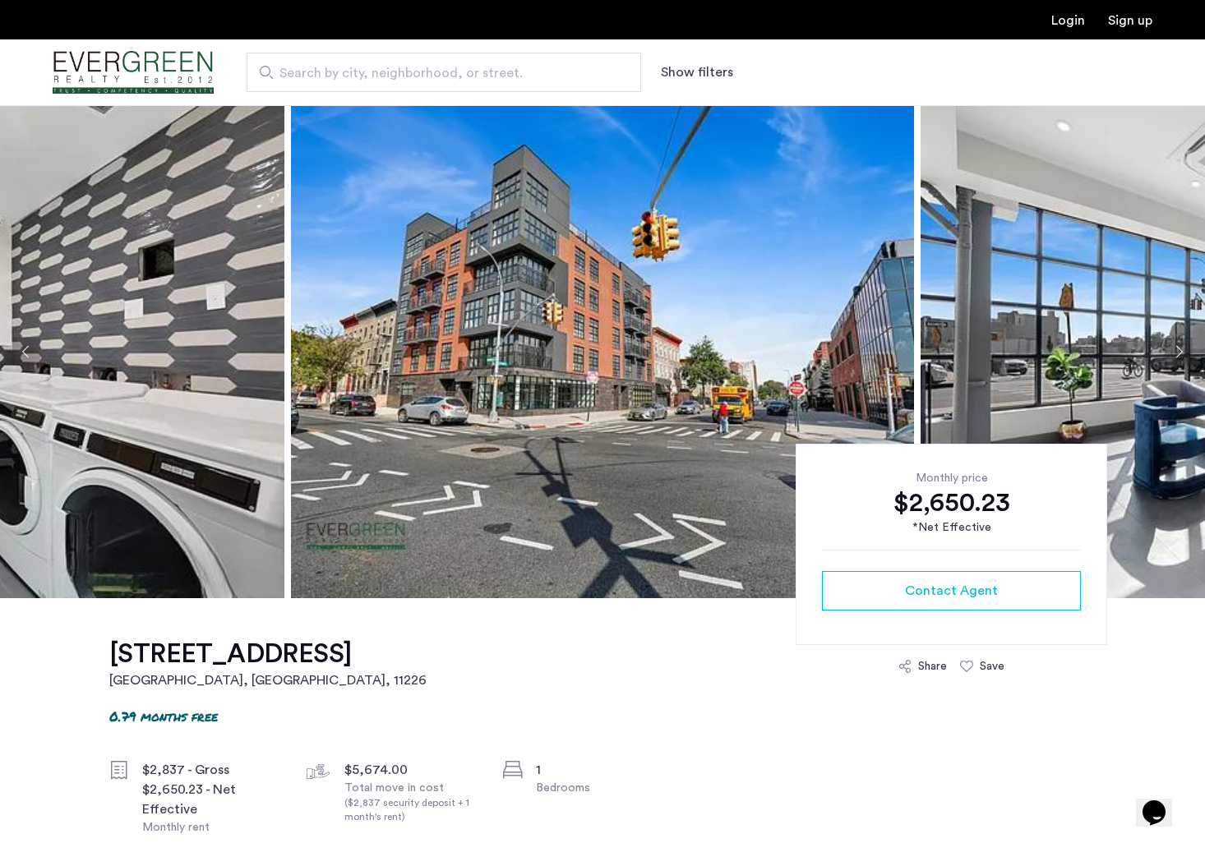
click at [1177, 350] on button "Next apartment" at bounding box center [1178, 352] width 28 height 28
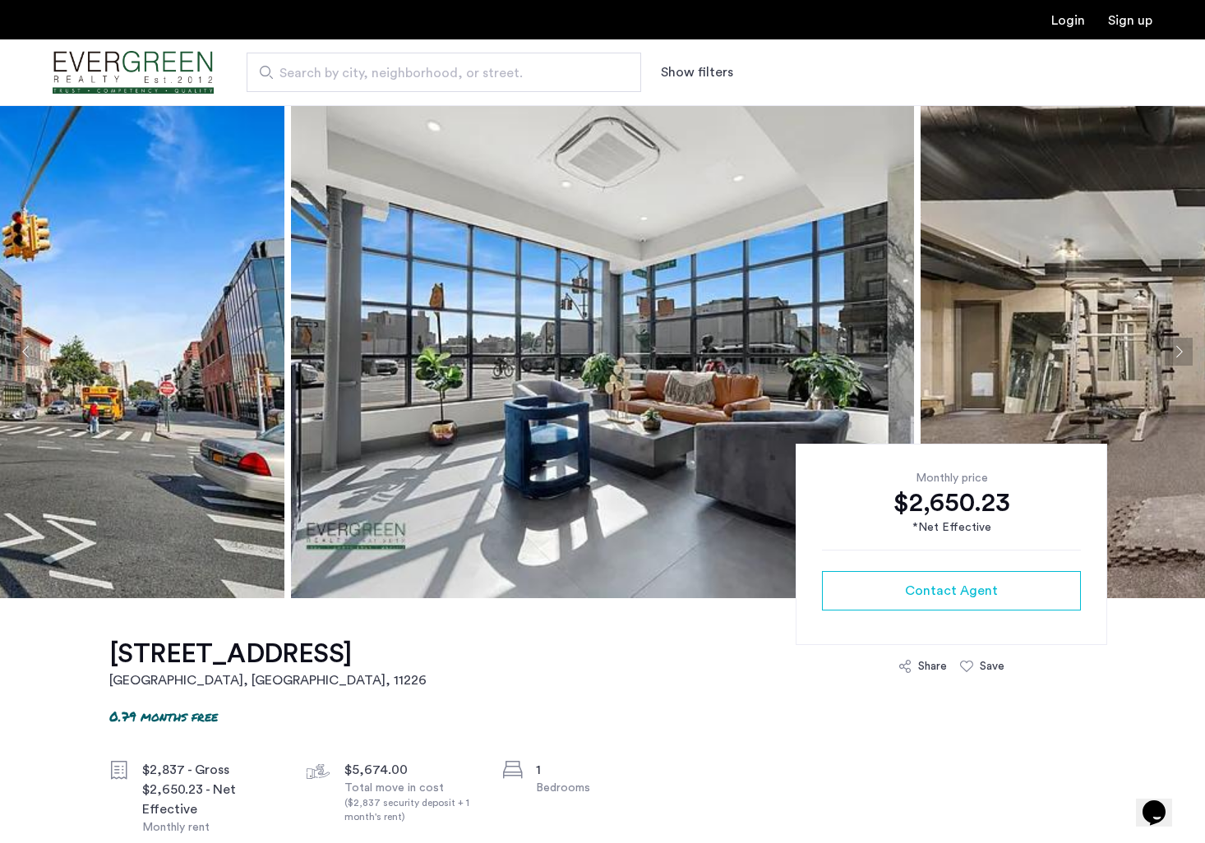
click at [1177, 350] on button "Next apartment" at bounding box center [1178, 352] width 28 height 28
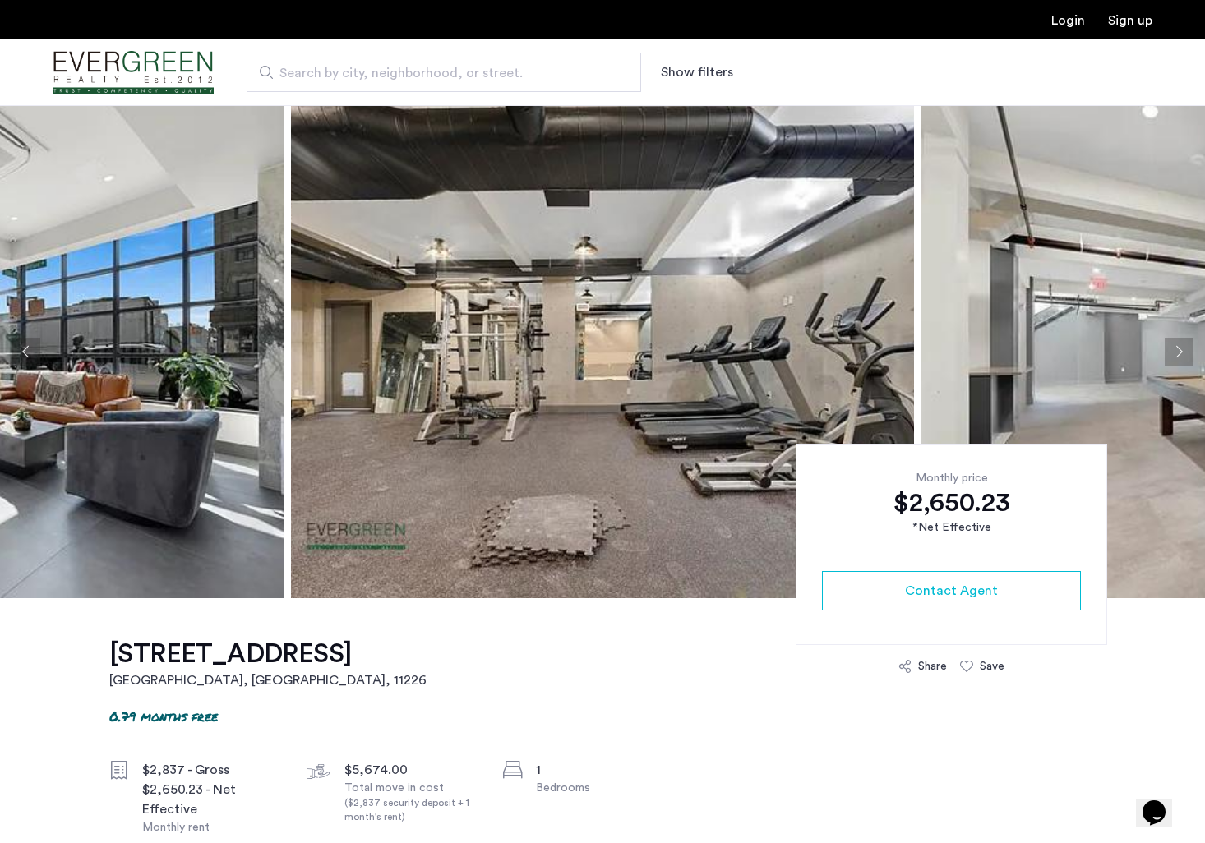
click at [1177, 350] on button "Next apartment" at bounding box center [1178, 352] width 28 height 28
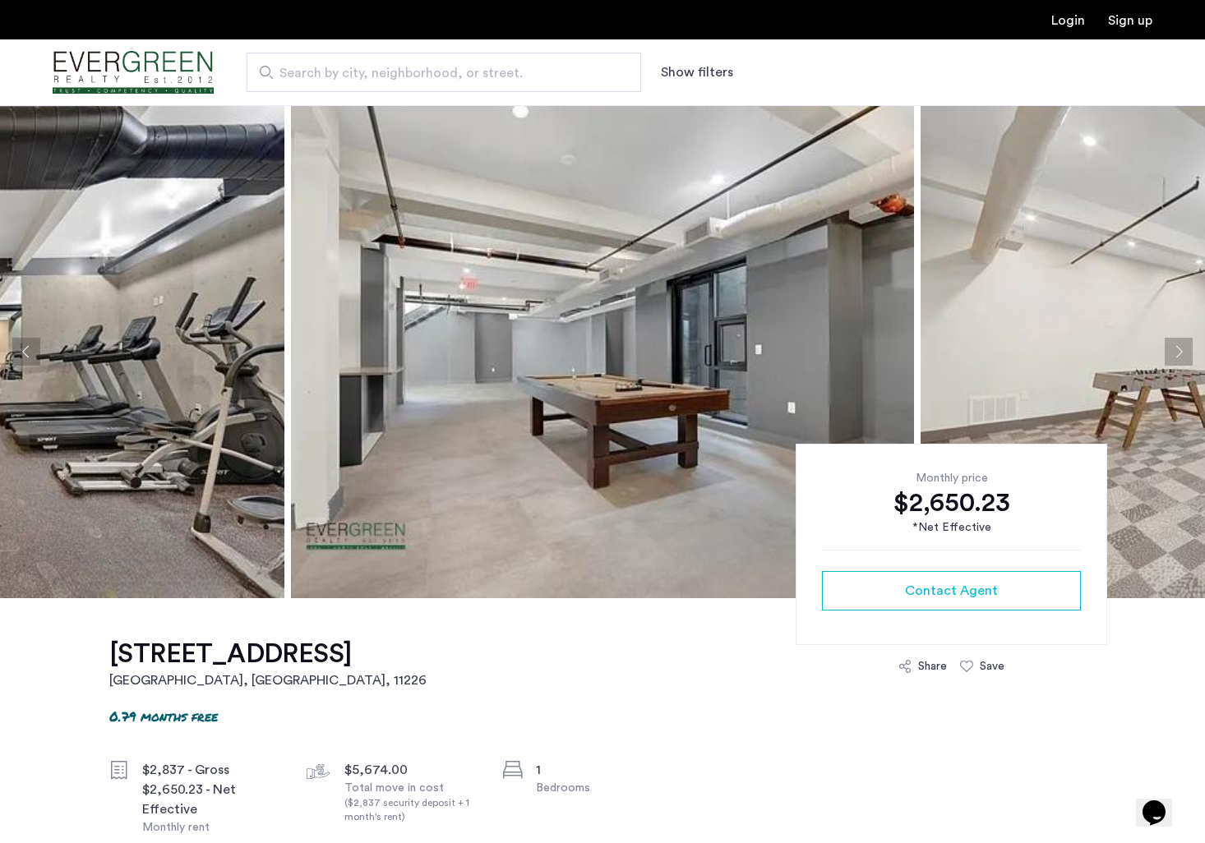
click at [1177, 350] on button "Next apartment" at bounding box center [1178, 352] width 28 height 28
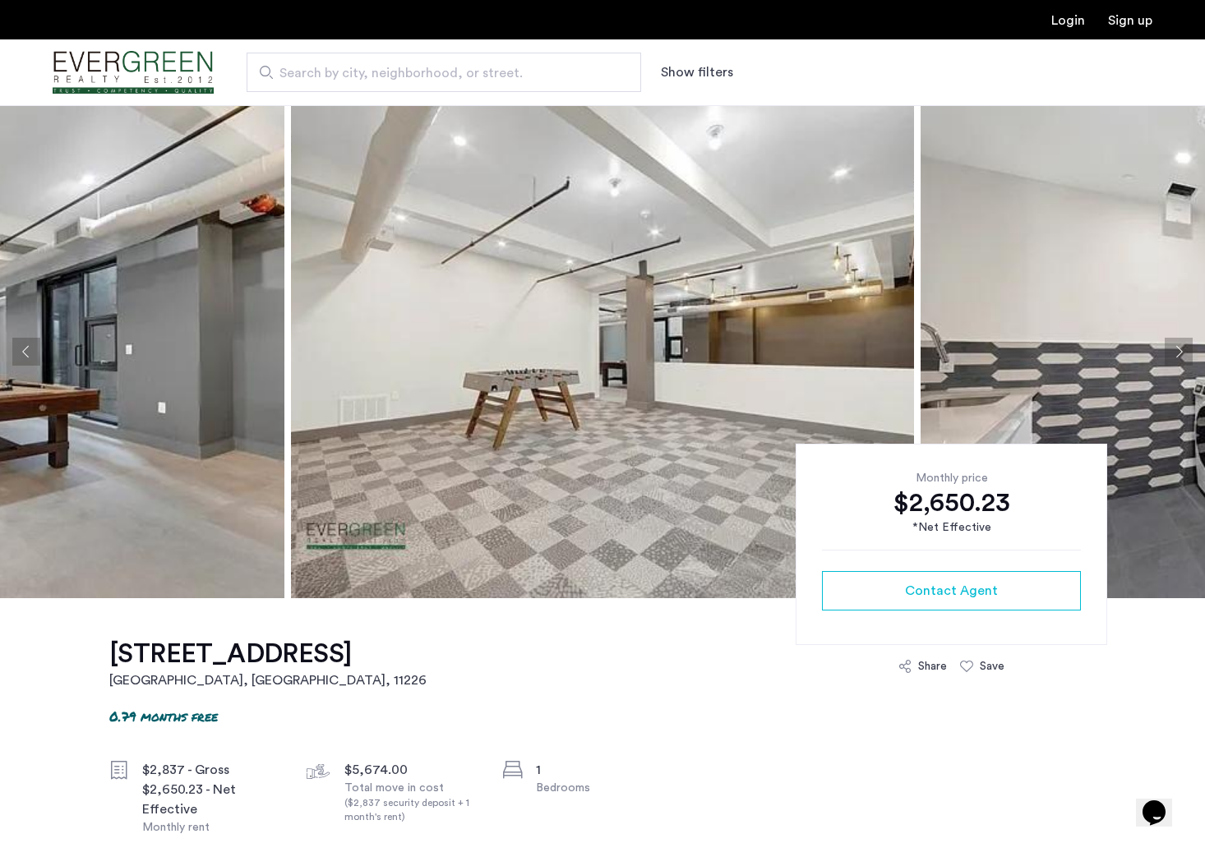
click at [1177, 350] on button "Next apartment" at bounding box center [1178, 352] width 28 height 28
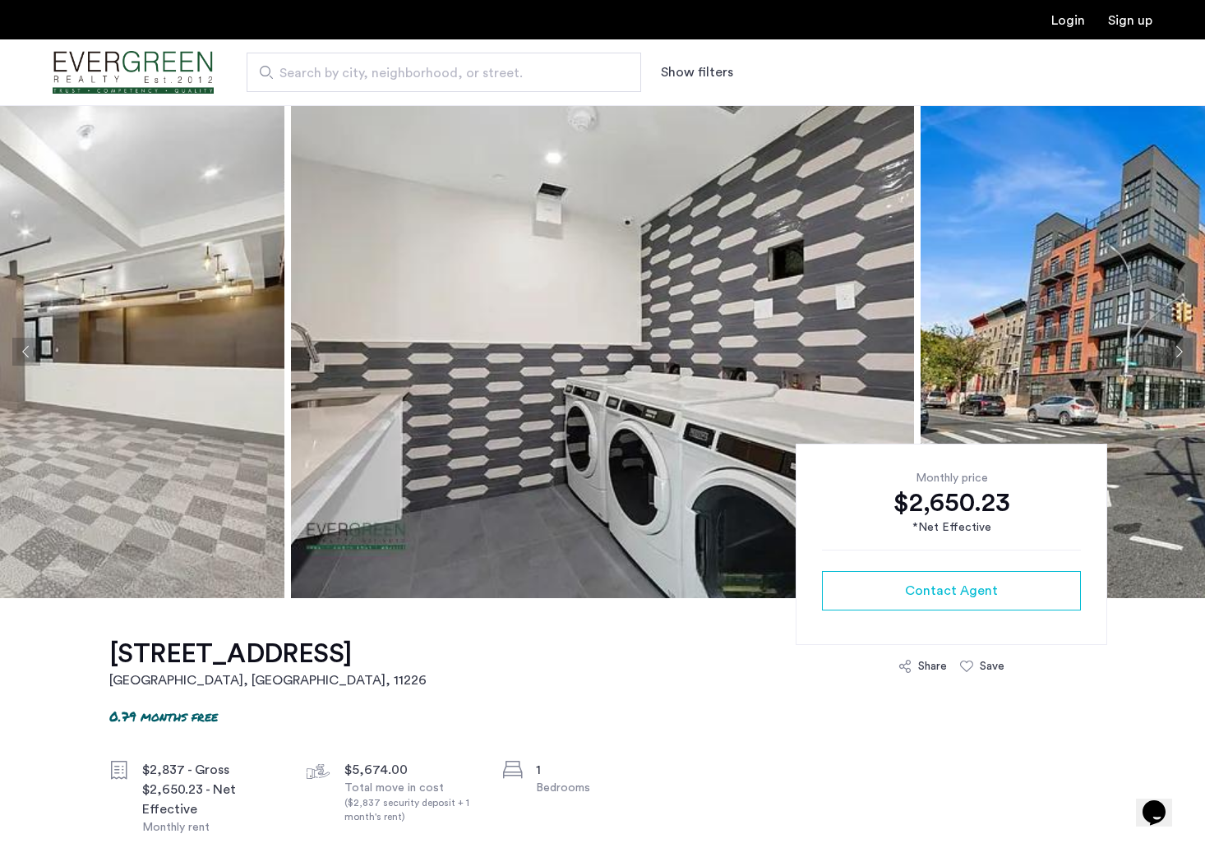
click at [1177, 350] on button "Next apartment" at bounding box center [1178, 352] width 28 height 28
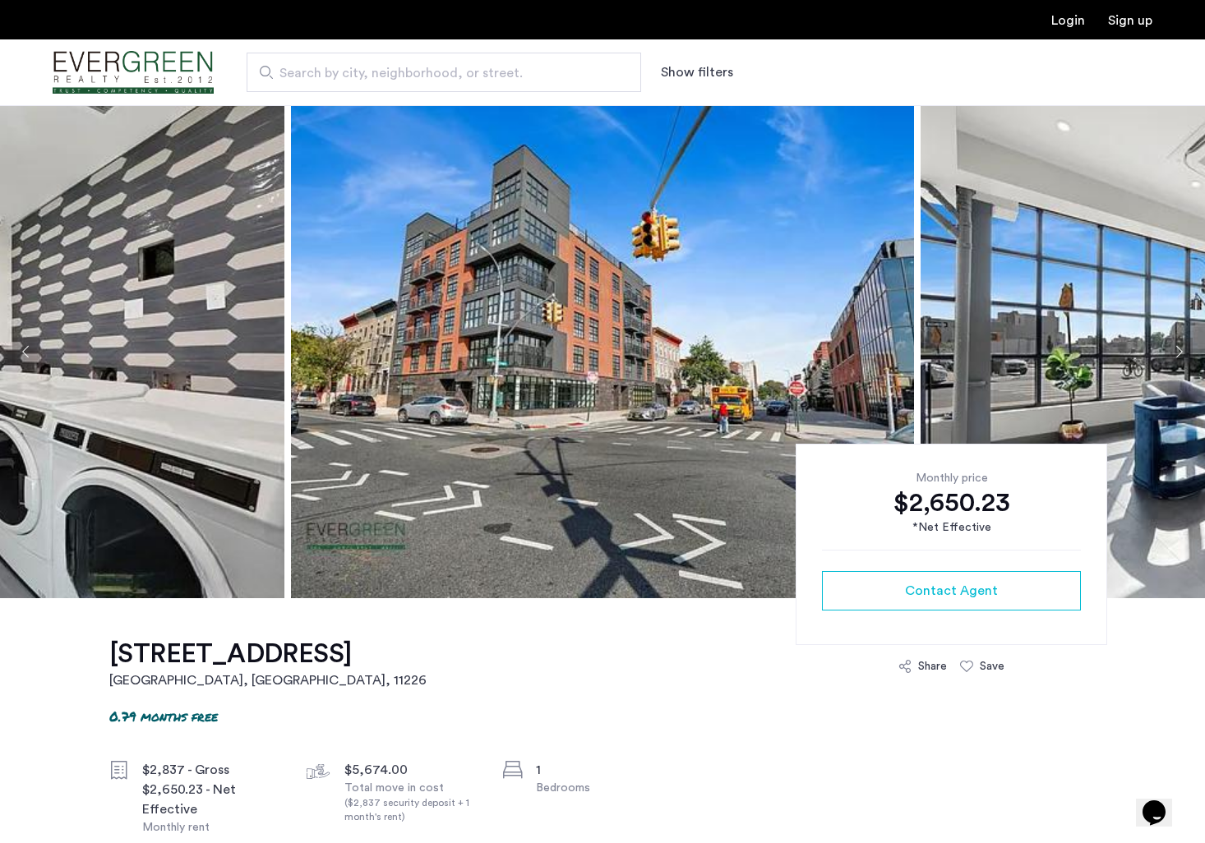
click at [1177, 350] on button "Next apartment" at bounding box center [1178, 352] width 28 height 28
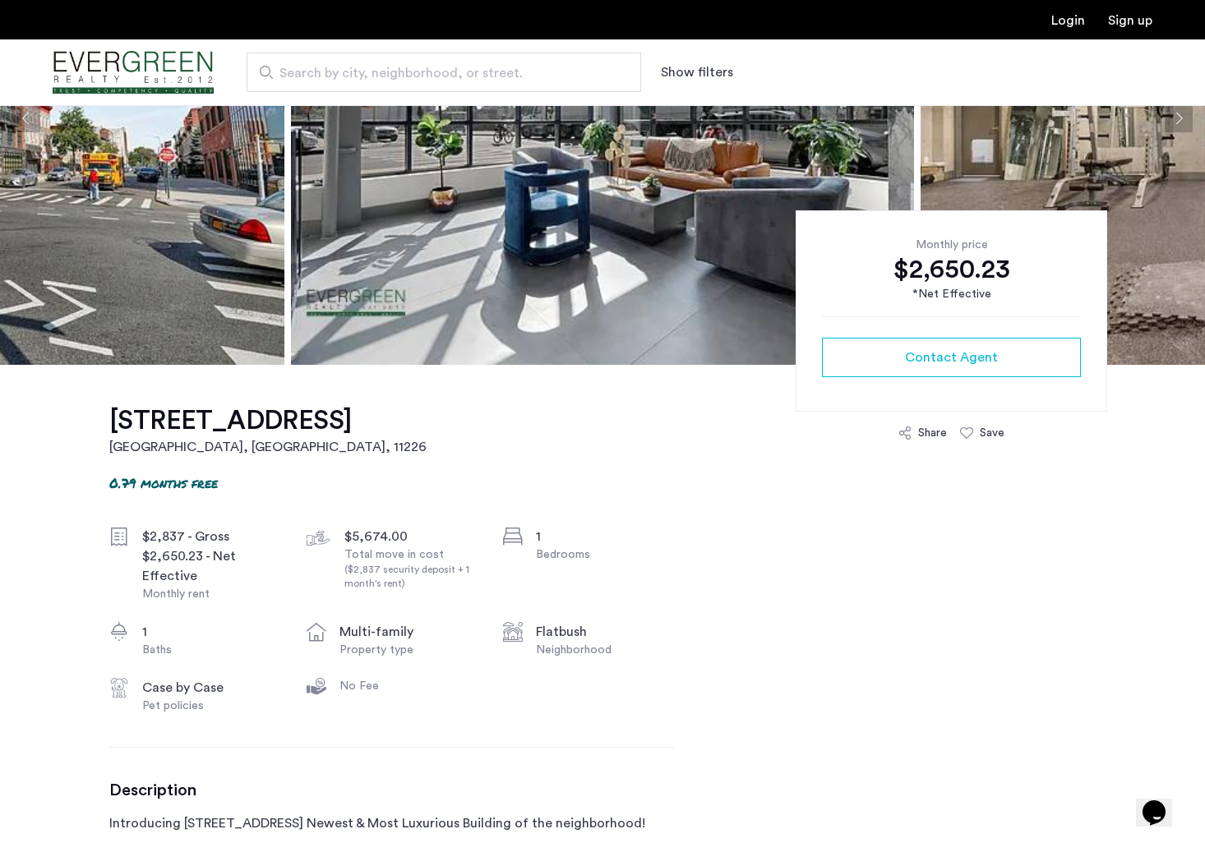
scroll to position [493, 0]
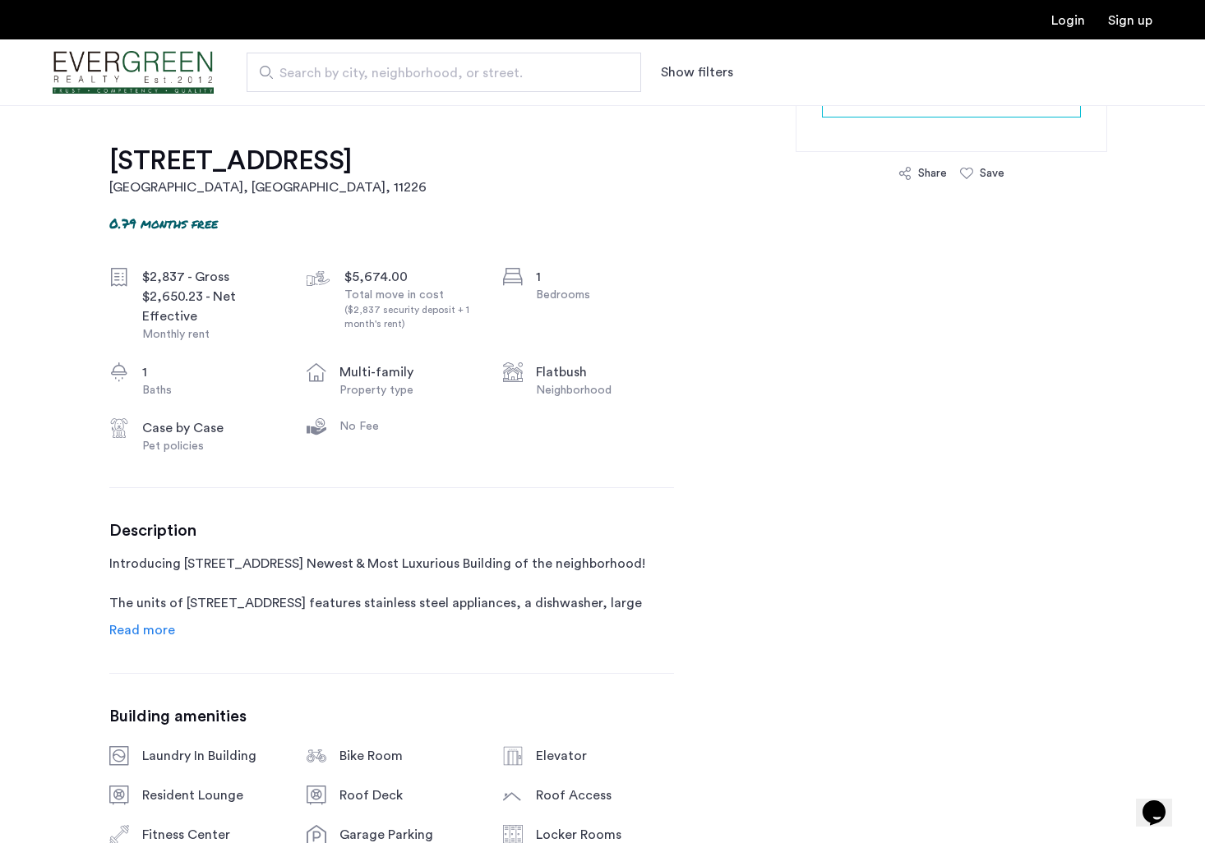
click at [168, 629] on span "Read more" at bounding box center [142, 630] width 66 height 13
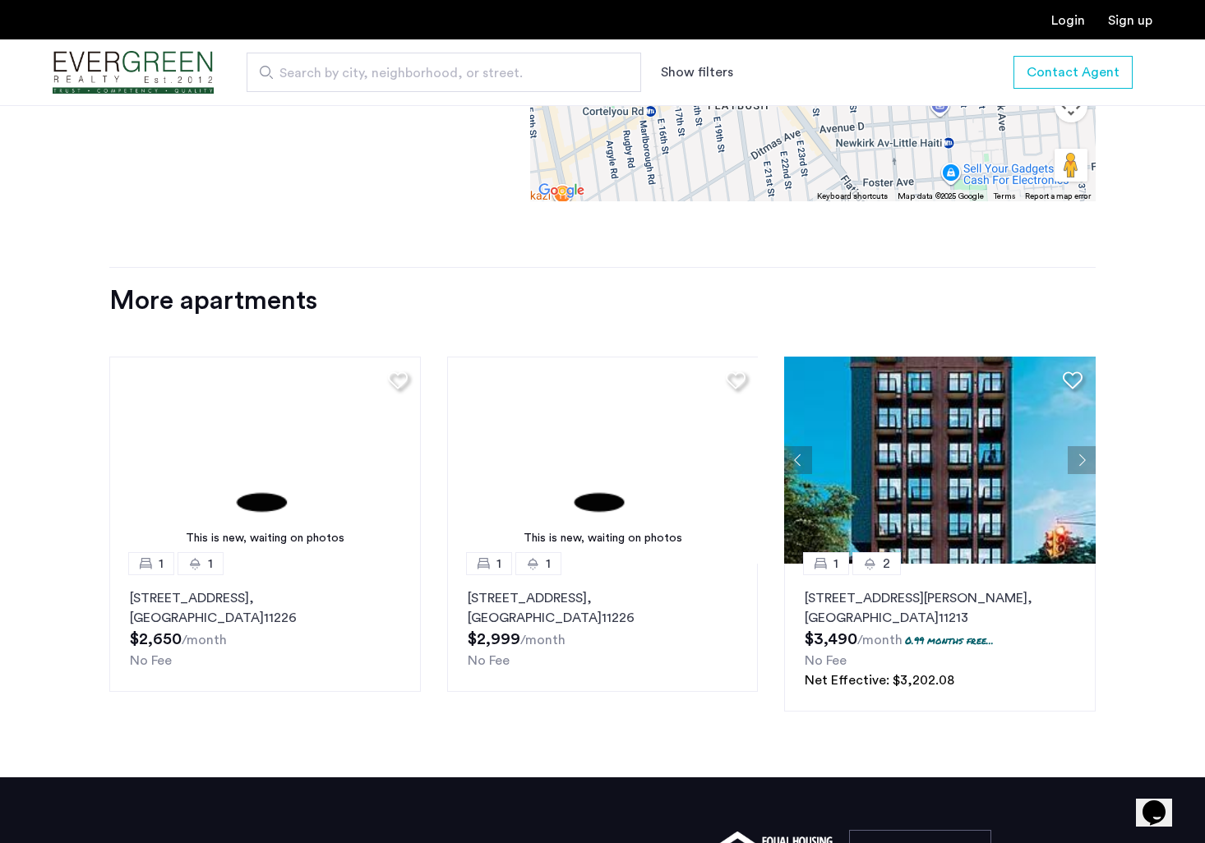
scroll to position [2137, 0]
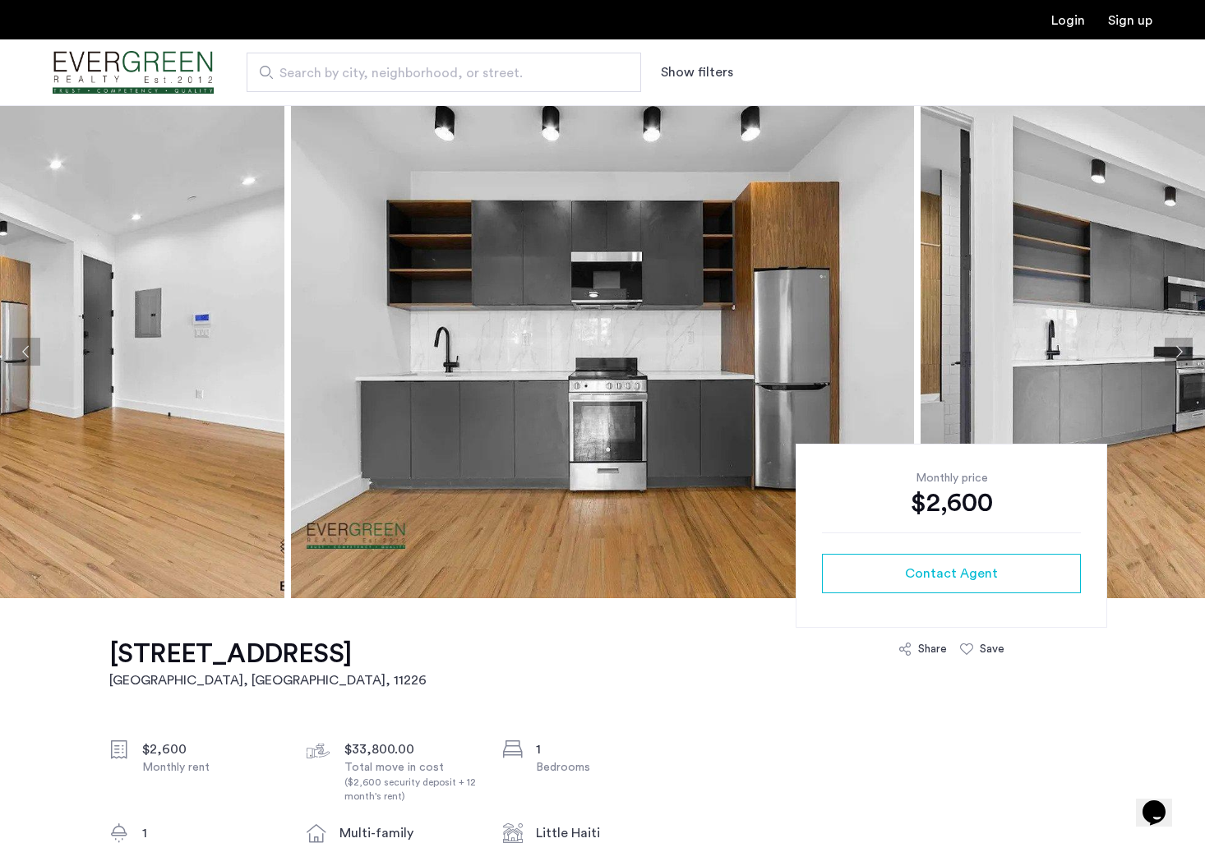
click at [1178, 353] on button "Next apartment" at bounding box center [1178, 352] width 28 height 28
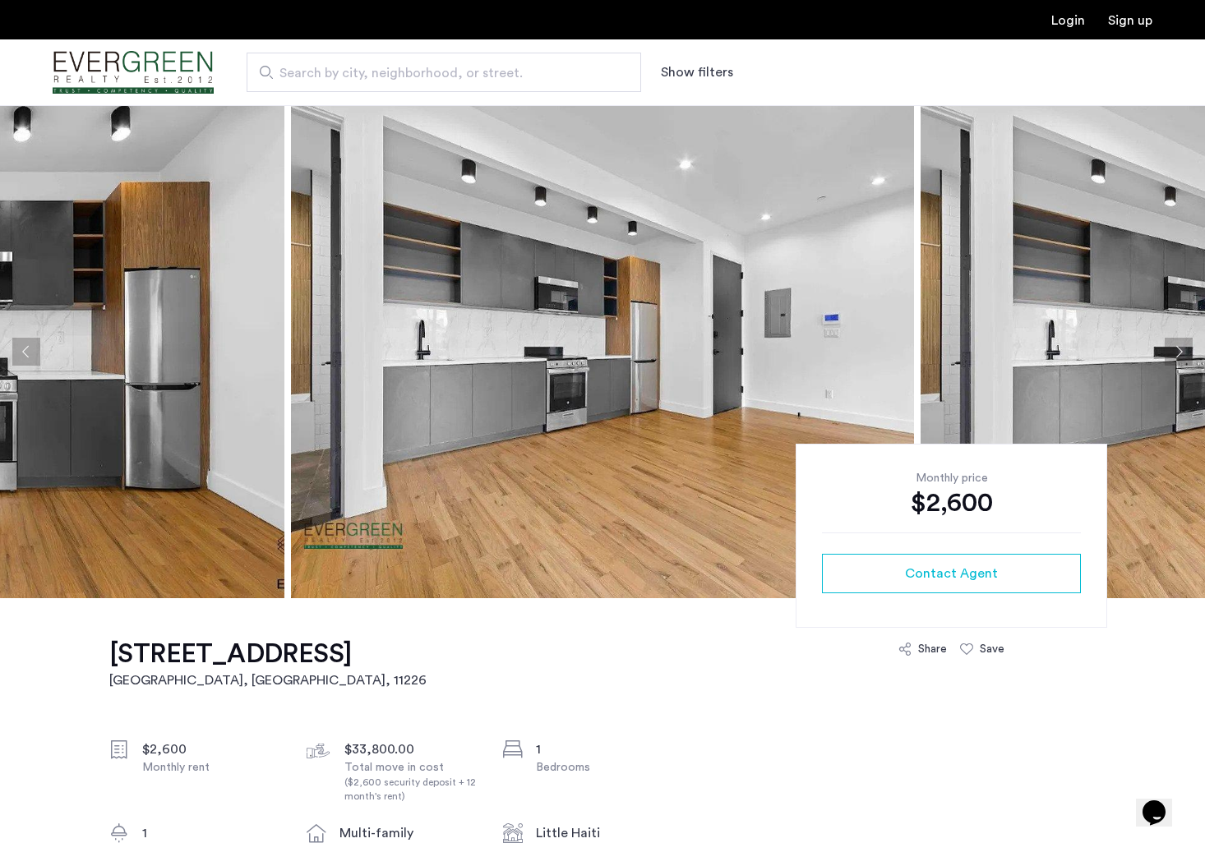
click at [1178, 353] on button "Next apartment" at bounding box center [1178, 352] width 28 height 28
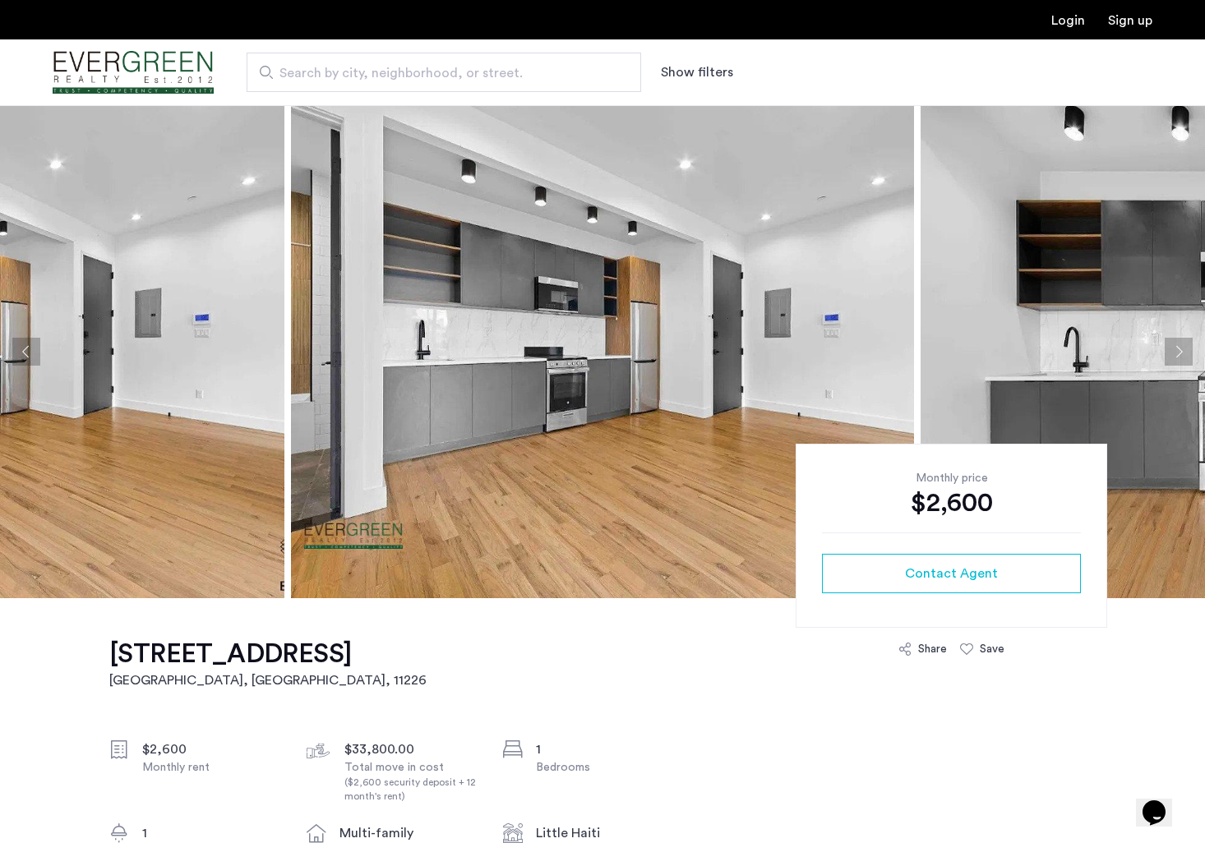
click at [1178, 353] on button "Next apartment" at bounding box center [1178, 352] width 28 height 28
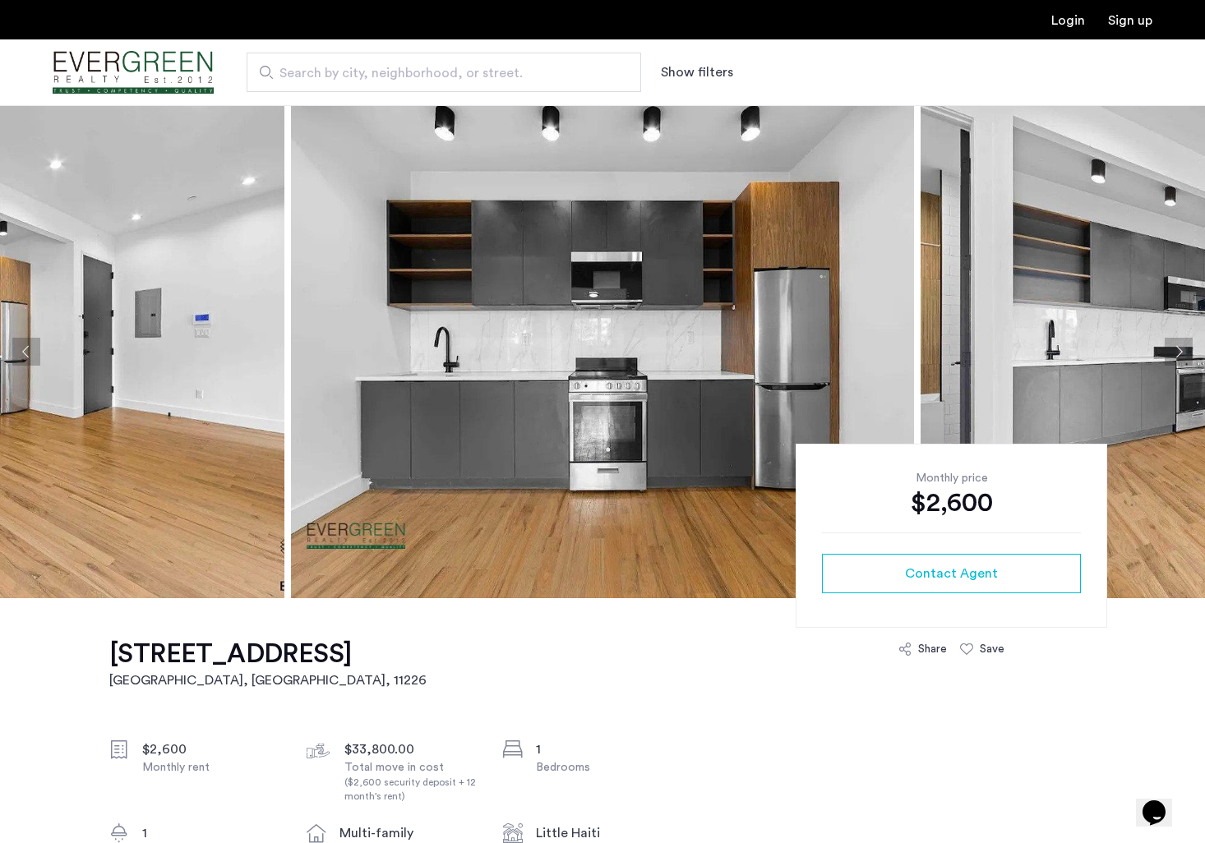
click at [1178, 353] on button "Next apartment" at bounding box center [1178, 352] width 28 height 28
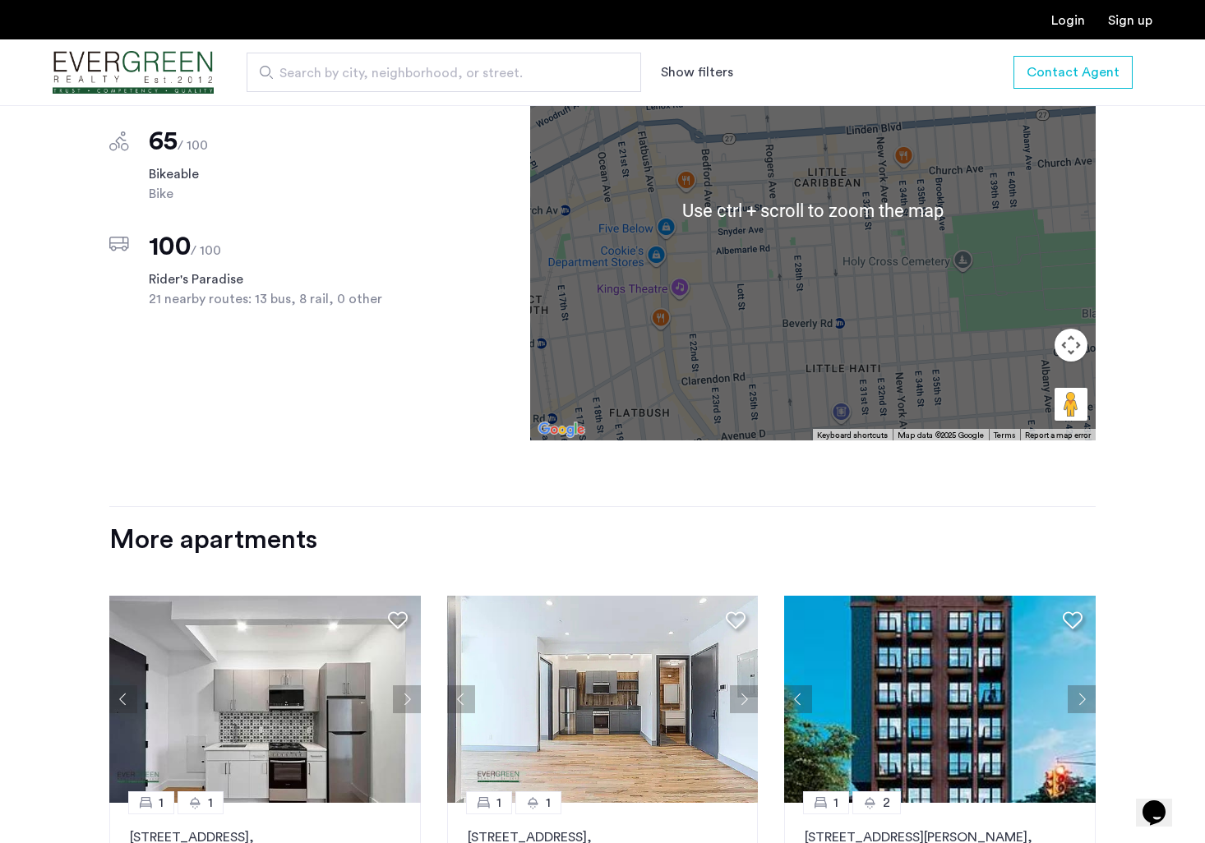
scroll to position [1479, 0]
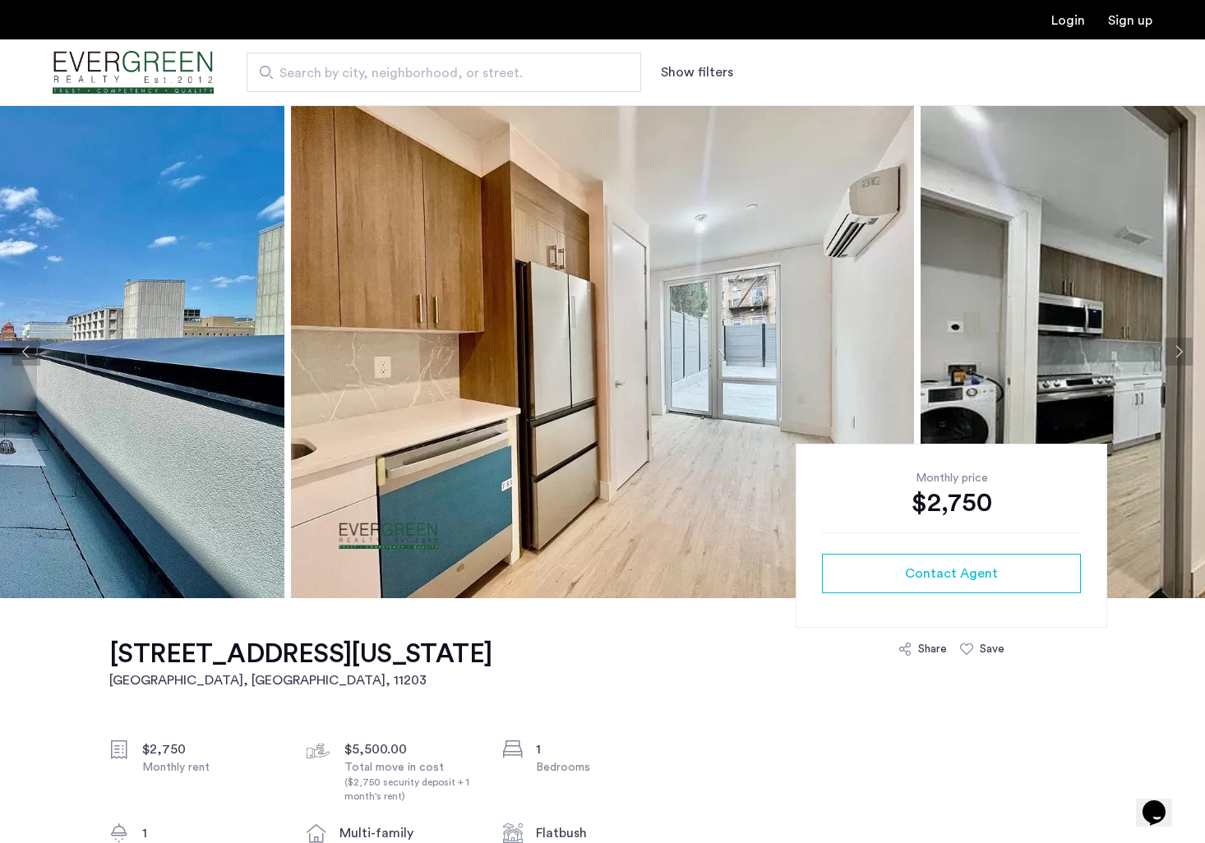
click at [1177, 357] on button "Next apartment" at bounding box center [1178, 352] width 28 height 28
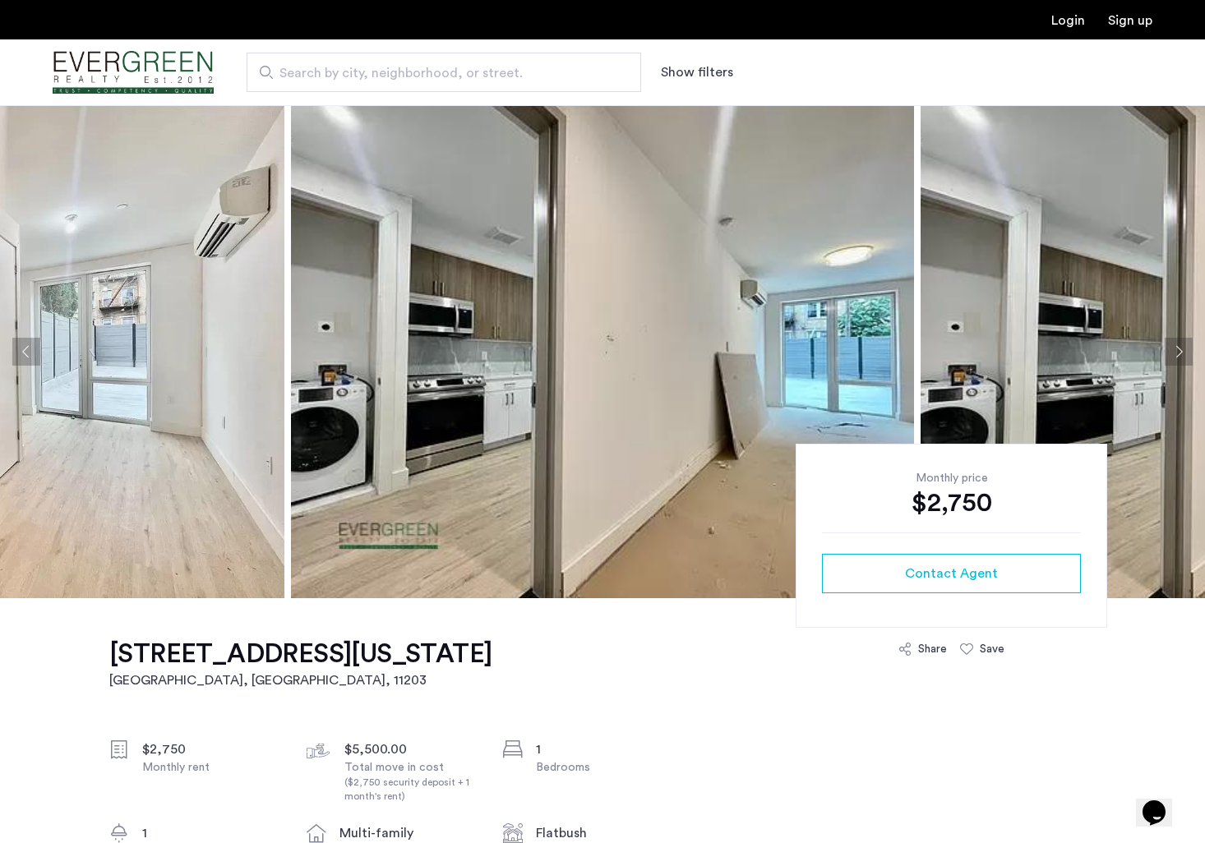
click at [1177, 357] on button "Next apartment" at bounding box center [1178, 352] width 28 height 28
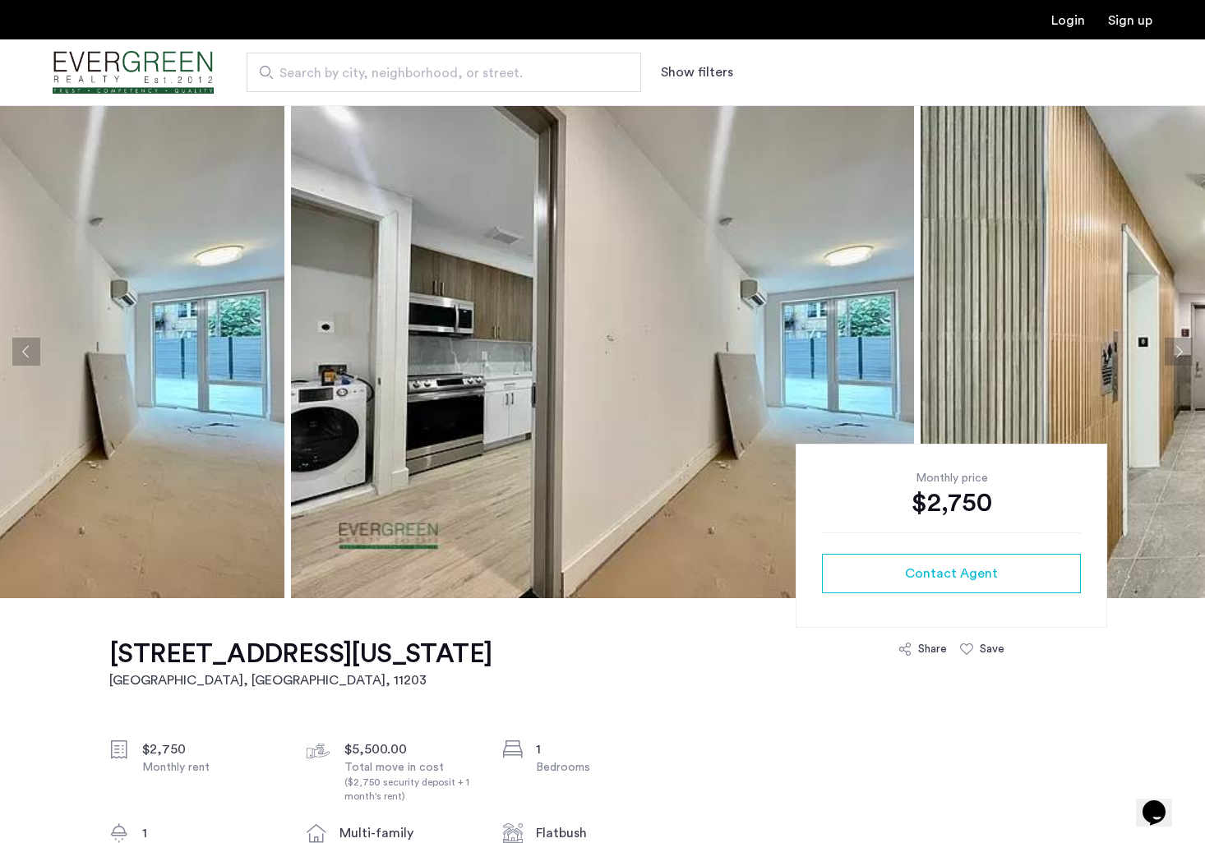
click at [1177, 357] on button "Next apartment" at bounding box center [1178, 352] width 28 height 28
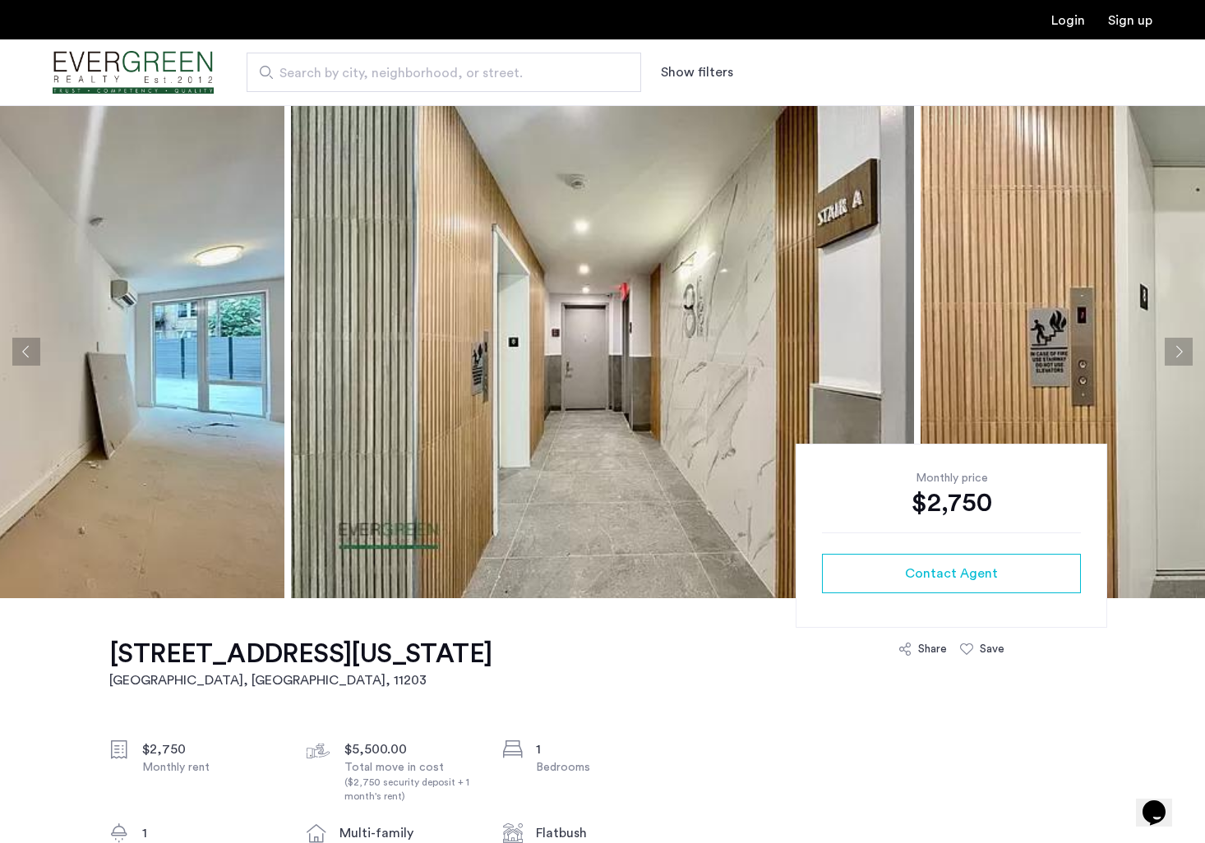
click at [1177, 357] on button "Next apartment" at bounding box center [1178, 352] width 28 height 28
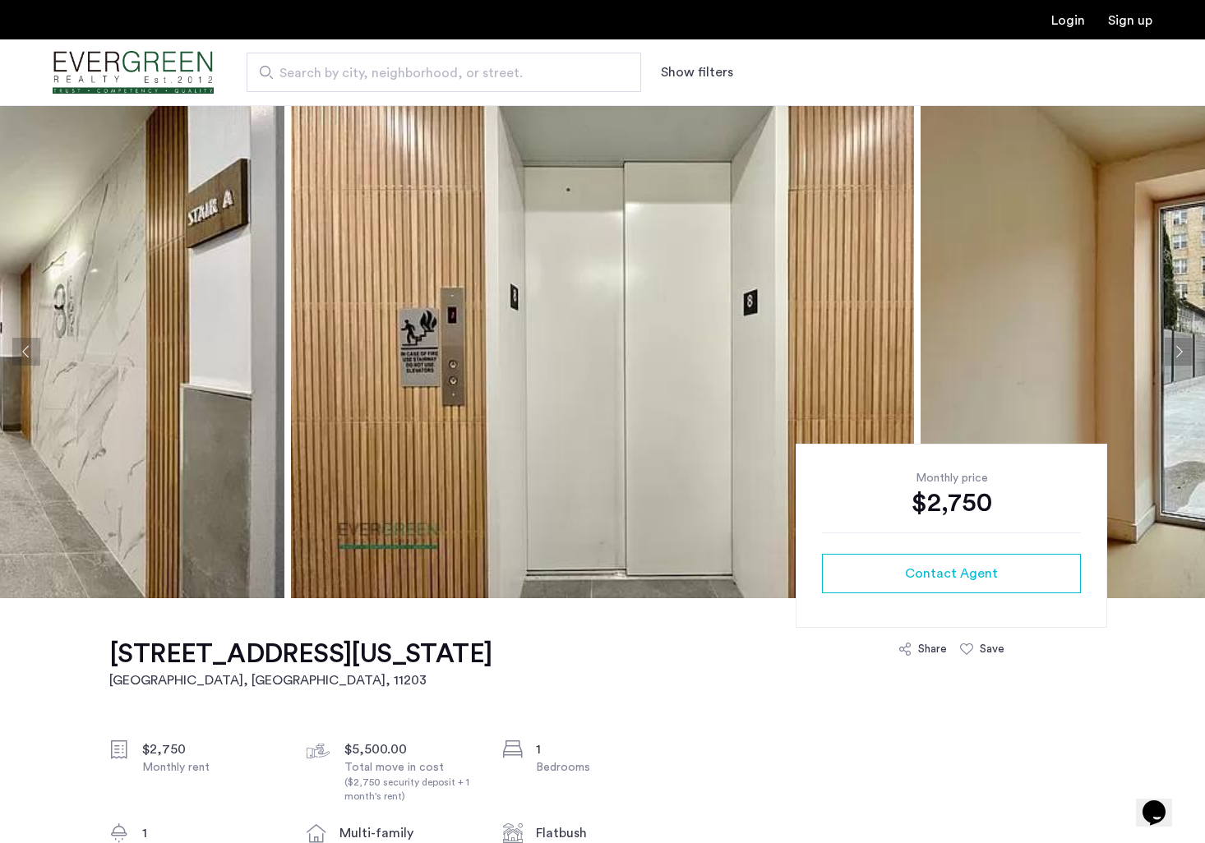
click at [1177, 357] on button "Next apartment" at bounding box center [1178, 352] width 28 height 28
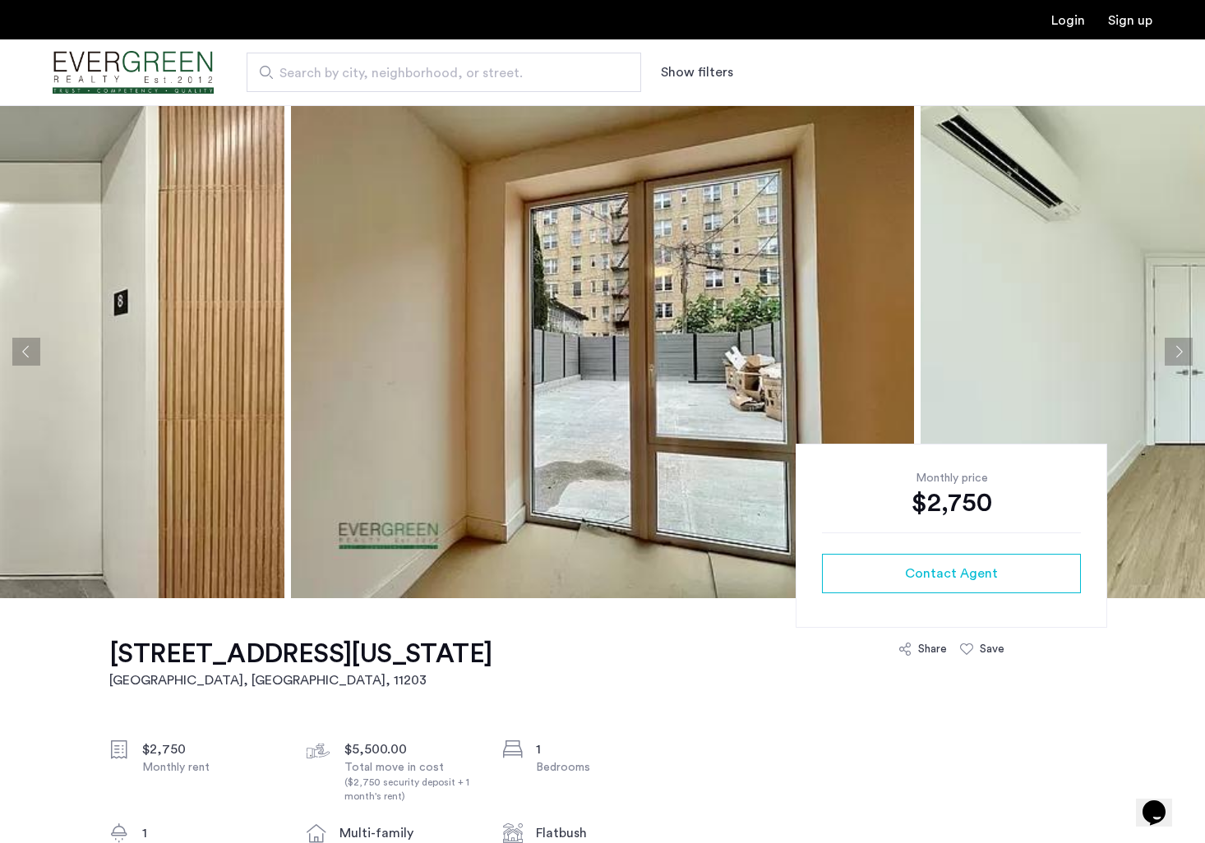
click at [1177, 357] on button "Next apartment" at bounding box center [1178, 352] width 28 height 28
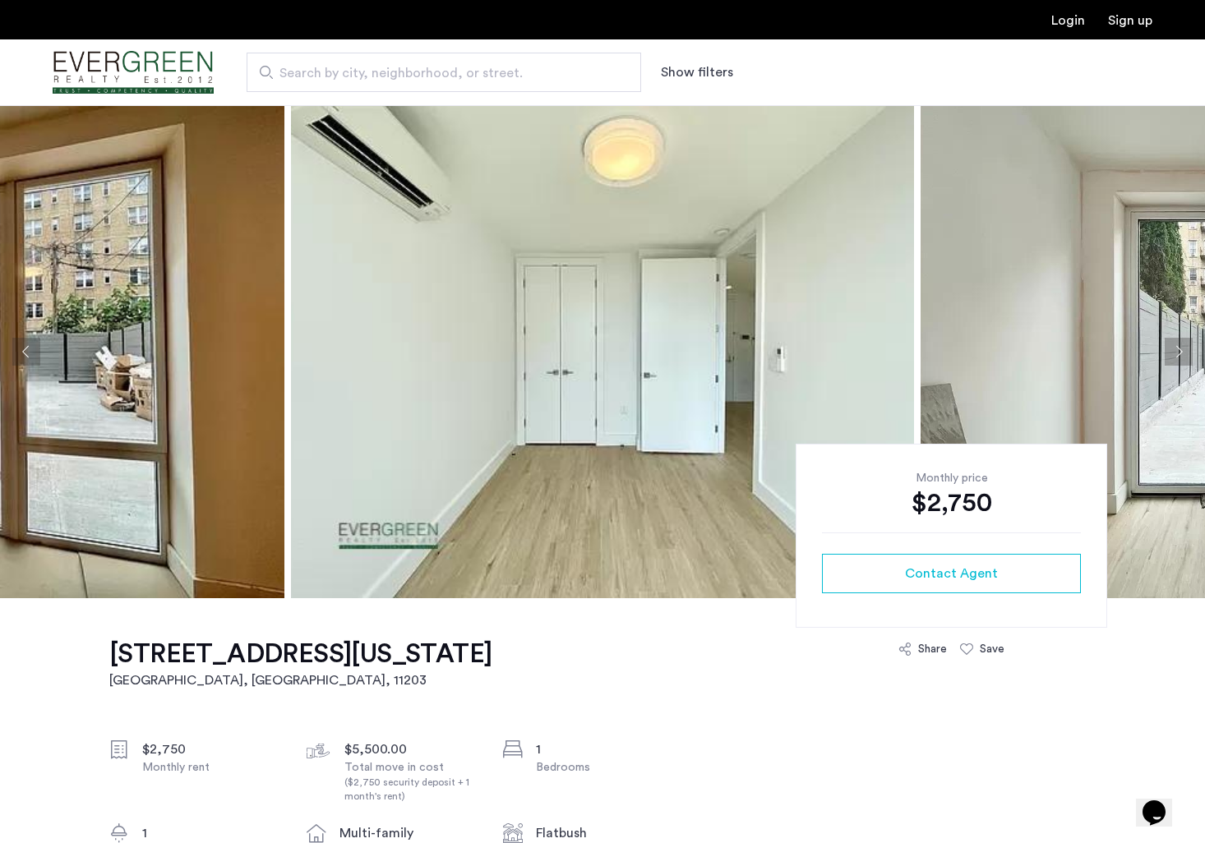
click at [1177, 357] on button "Next apartment" at bounding box center [1178, 352] width 28 height 28
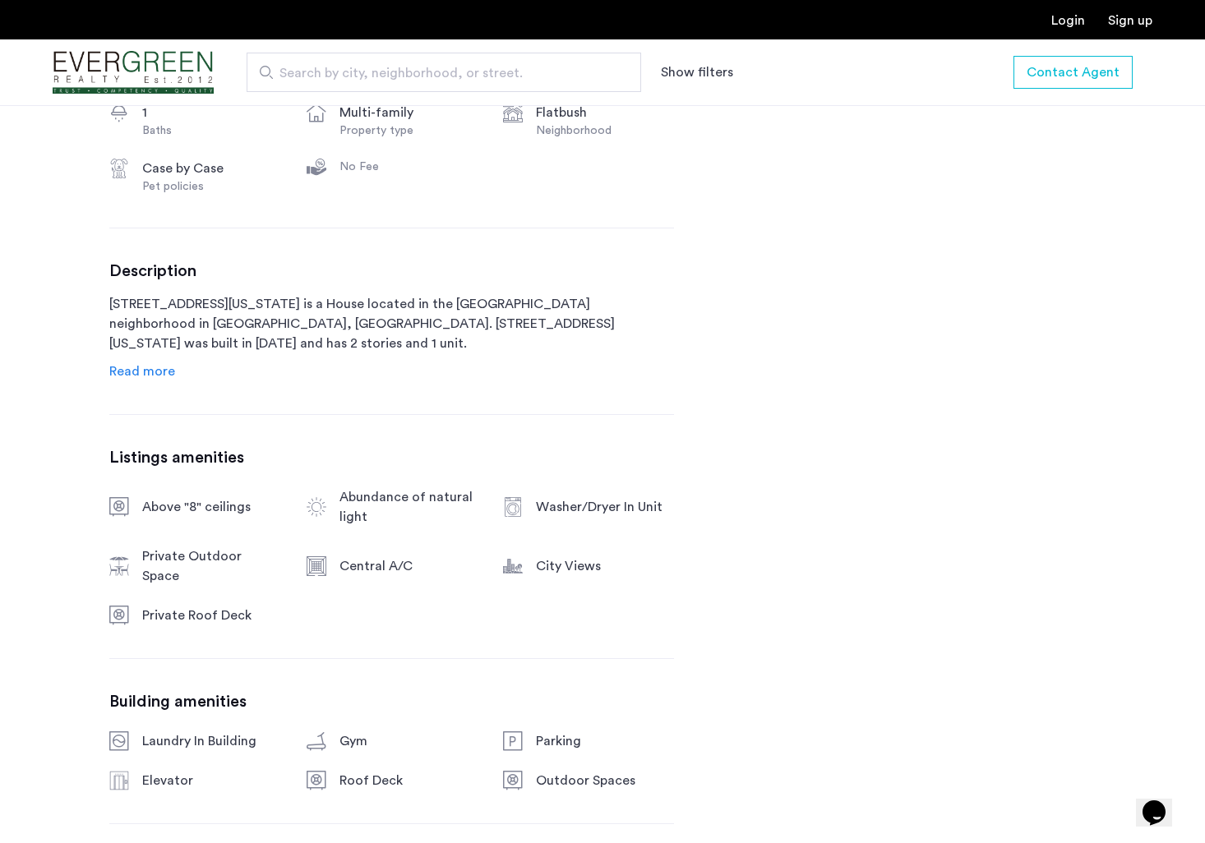
scroll to position [740, 0]
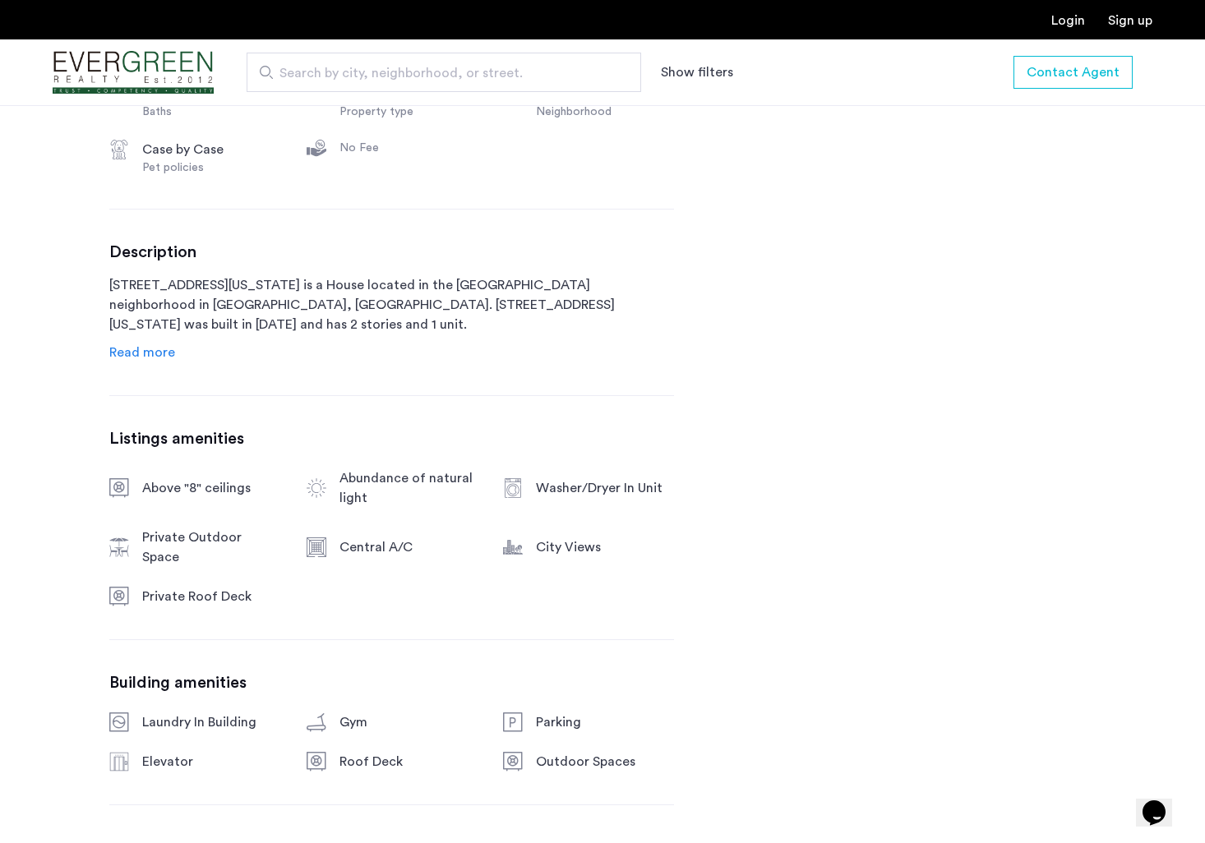
click at [170, 357] on span "Read more" at bounding box center [142, 352] width 66 height 13
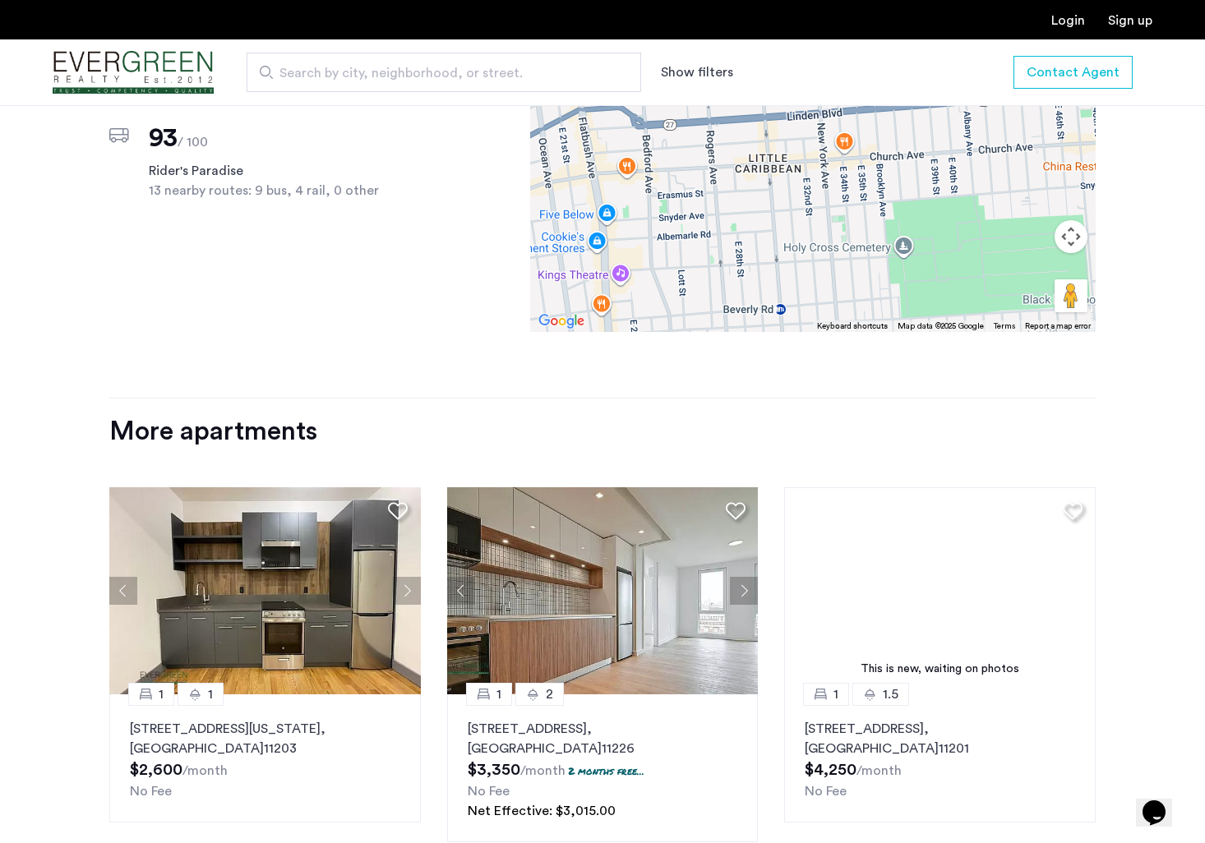
scroll to position [2054, 0]
